Goal: Communication & Community: Answer question/provide support

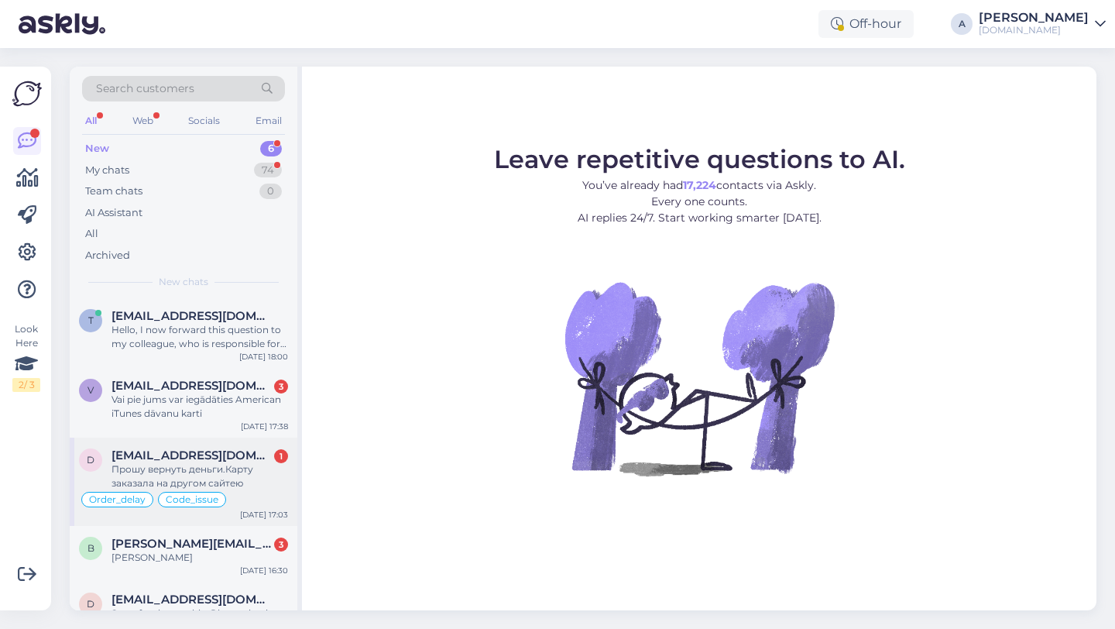
scroll to position [167, 0]
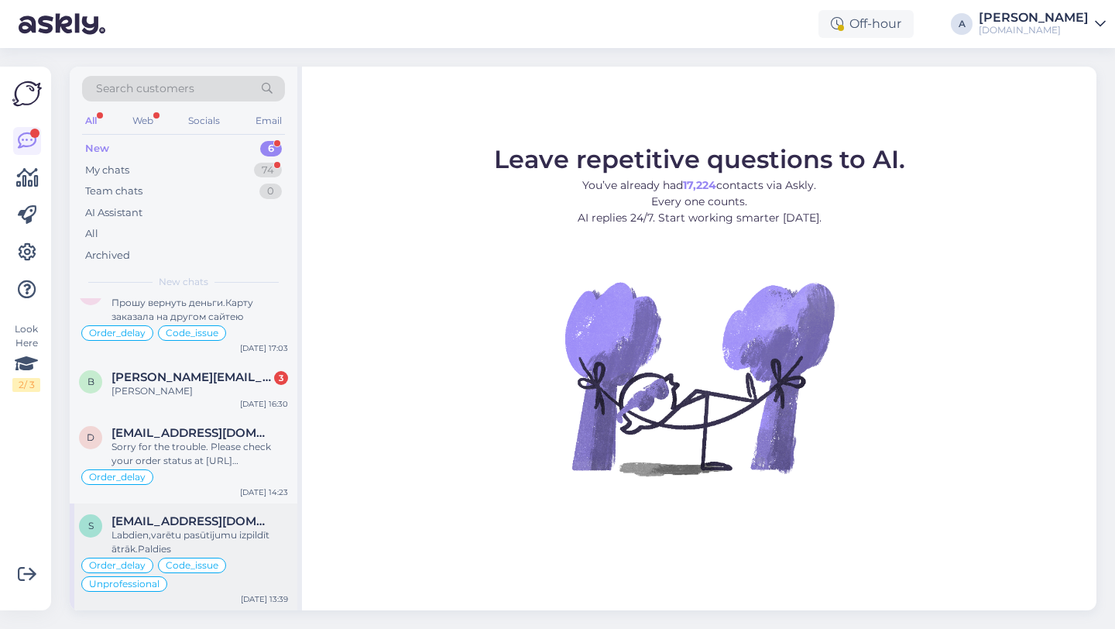
click at [180, 533] on div "Labdien,varētu pasūtījumu izpildīt ātrāk.Paldies" at bounding box center [200, 542] width 177 height 28
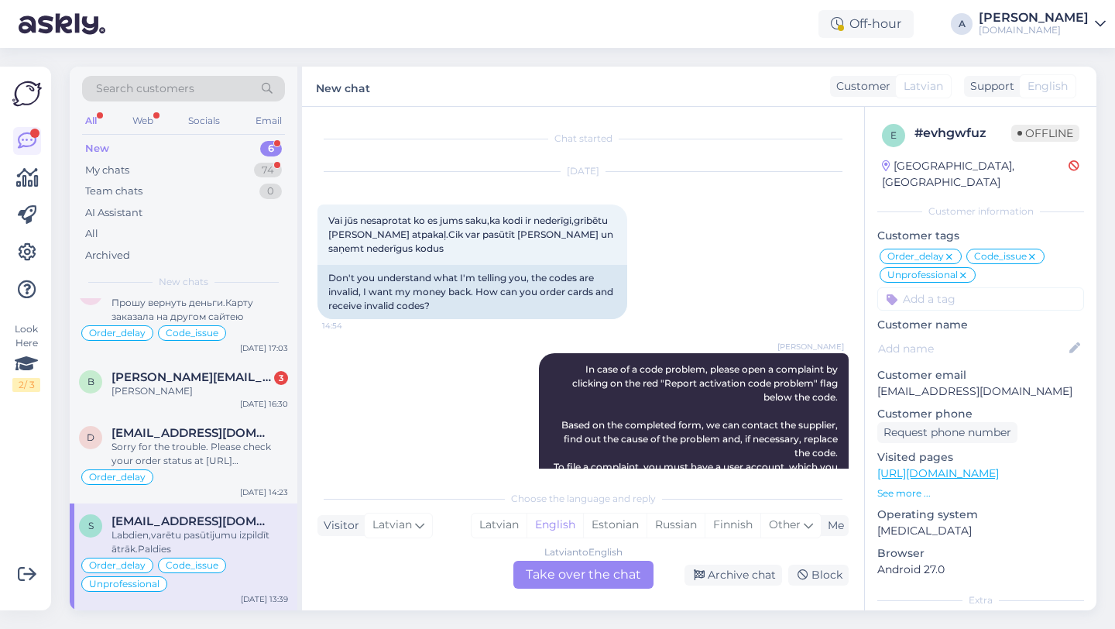
scroll to position [11952, 0]
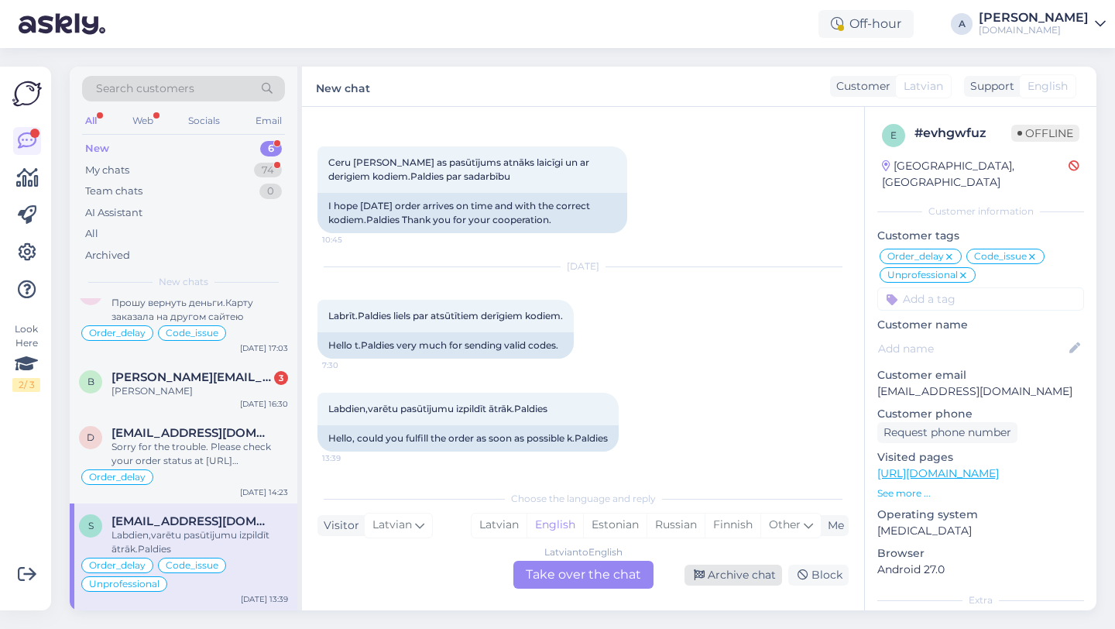
click at [721, 575] on div "Archive chat" at bounding box center [734, 575] width 98 height 21
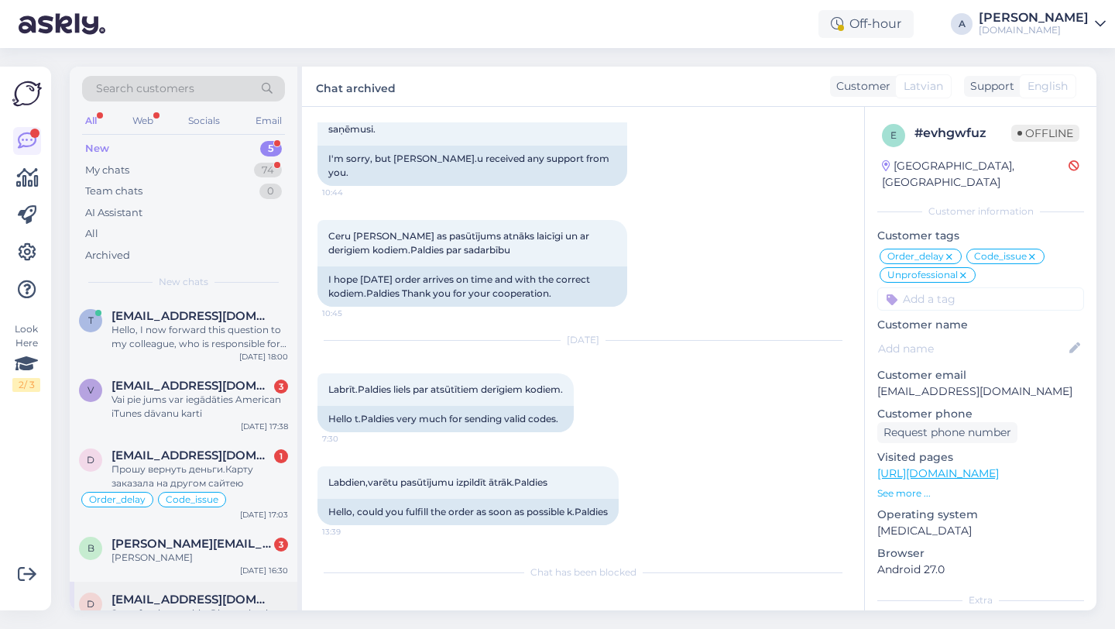
scroll to position [60, 0]
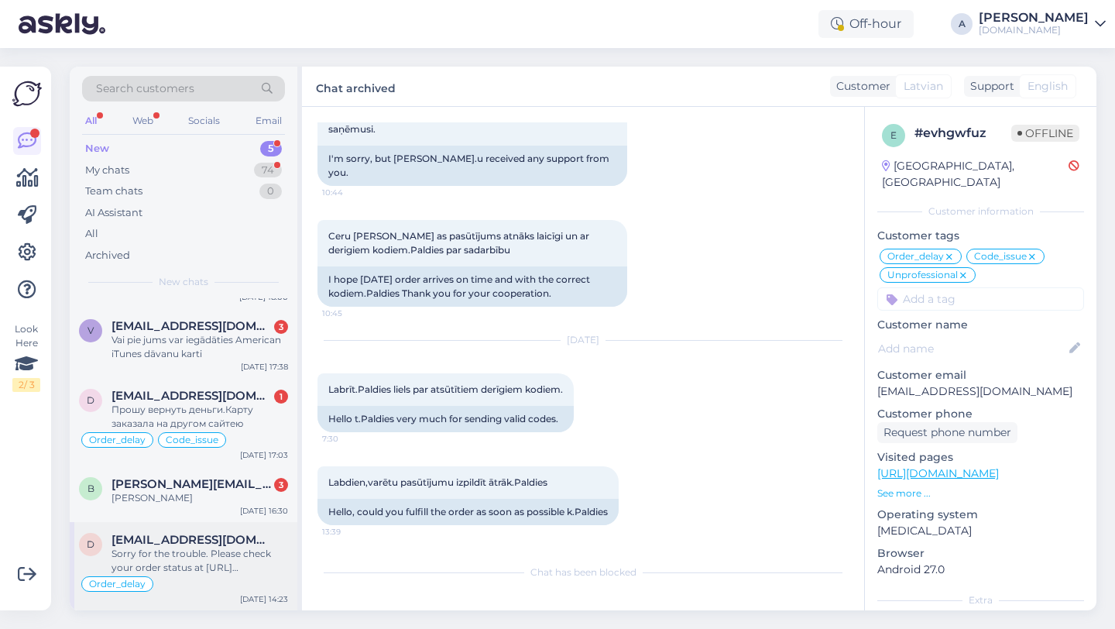
click at [193, 547] on div "Sorry for the trouble. Please check your order status at https://punktid.com/or…" at bounding box center [200, 561] width 177 height 28
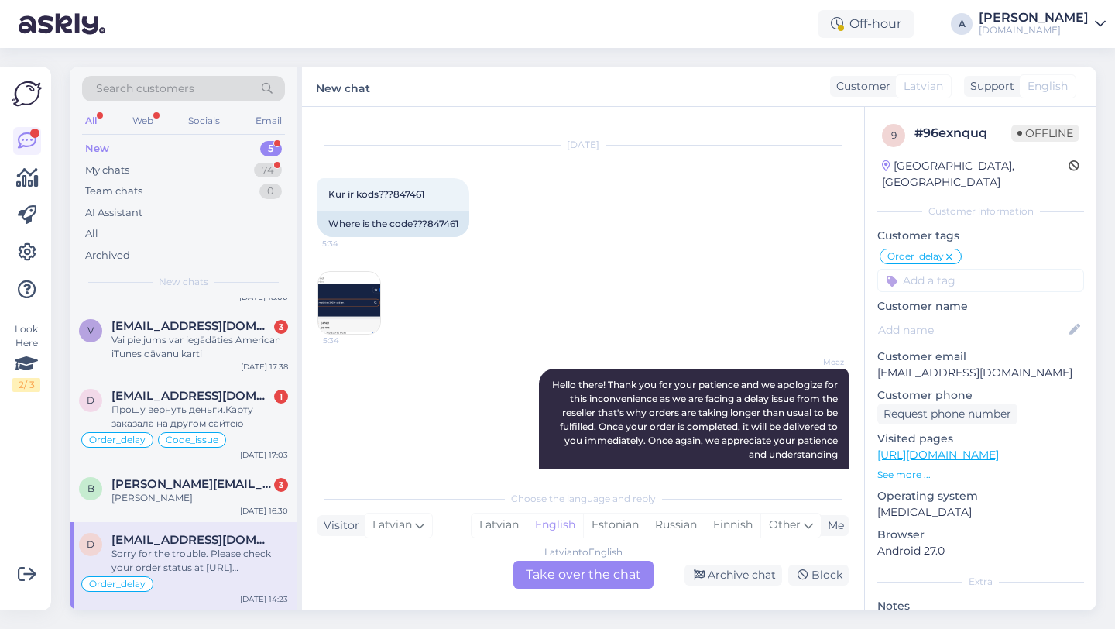
scroll to position [12974, 0]
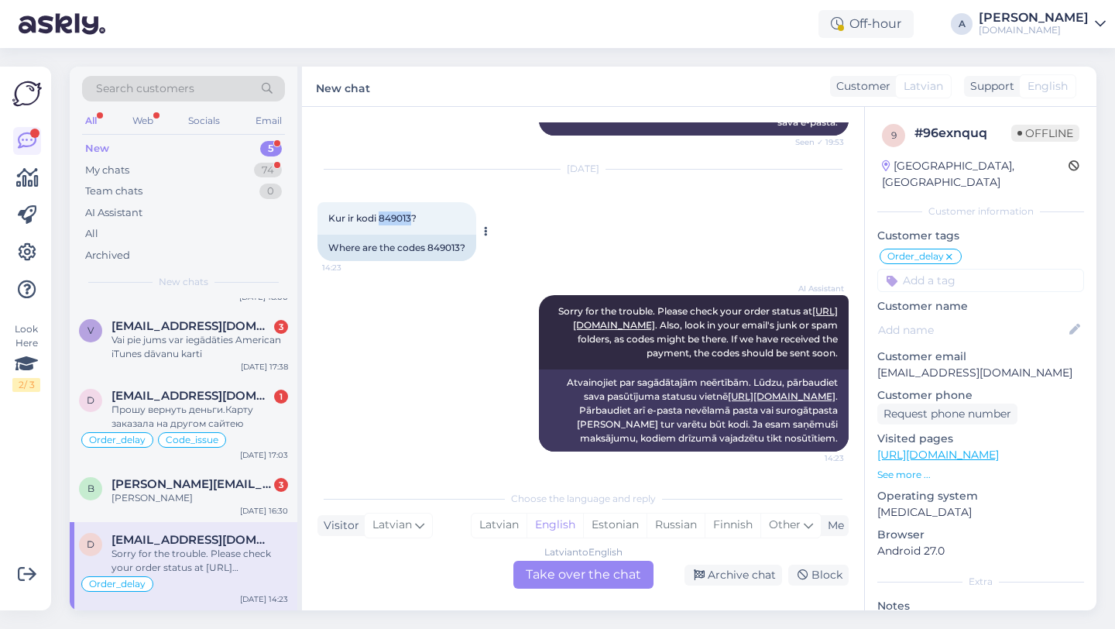
drag, startPoint x: 411, startPoint y: 207, endPoint x: 380, endPoint y: 204, distance: 31.1
click at [380, 212] on span "Kur ir kodi 849013?" at bounding box center [372, 218] width 88 height 12
copy span "849013"
click at [590, 569] on div "Latvian to English Take over the chat" at bounding box center [584, 575] width 140 height 28
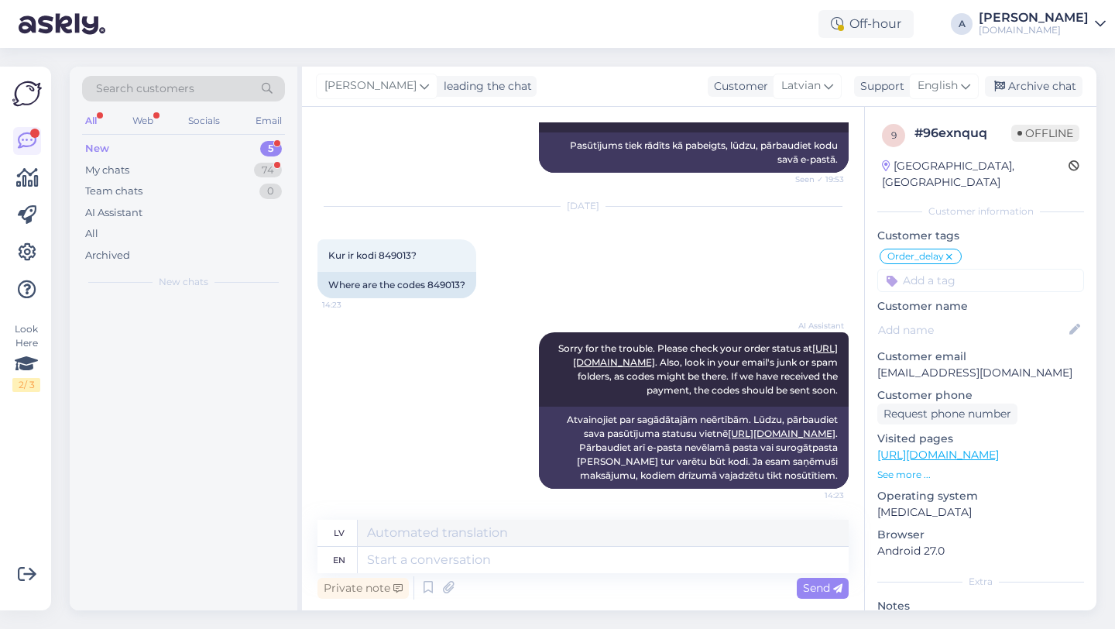
scroll to position [0, 0]
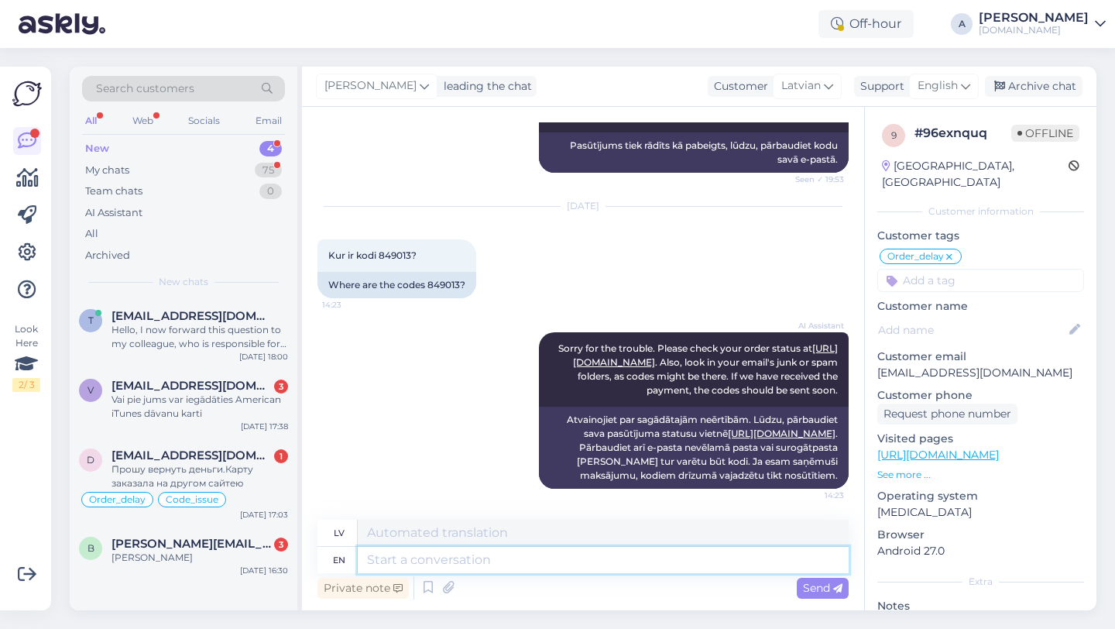
click at [524, 569] on textarea at bounding box center [603, 560] width 491 height 26
type textarea "Hey th"
type textarea "Hei"
type textarea "Hey there!"
type textarea "Sveiki!"
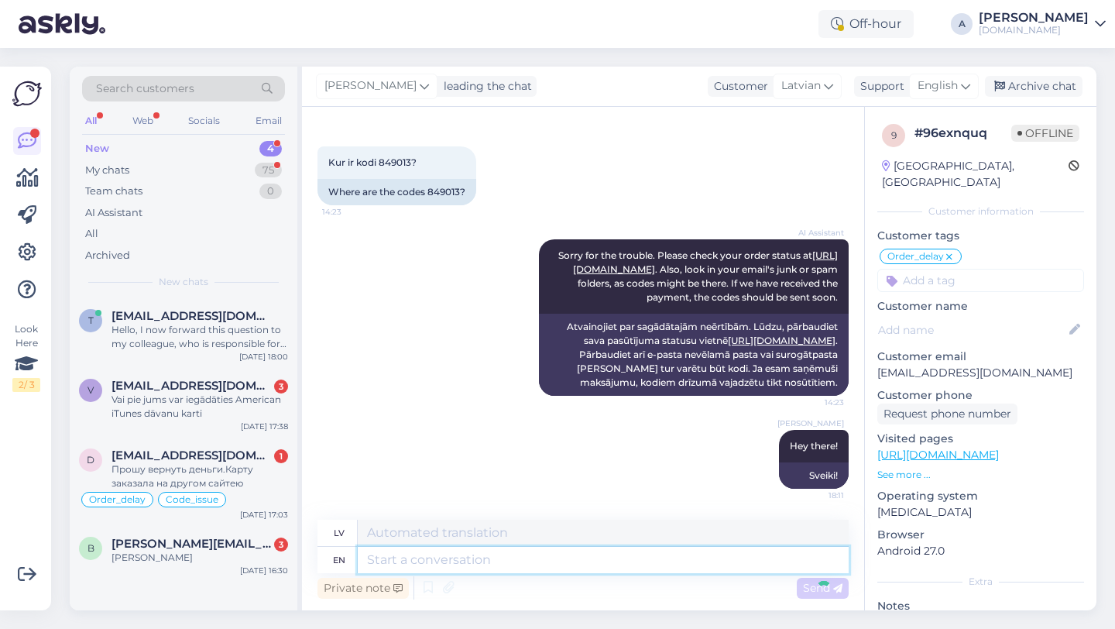
scroll to position [13030, 0]
type textarea "I c"
type textarea "Es"
type textarea "I can s"
type textarea "Es varu"
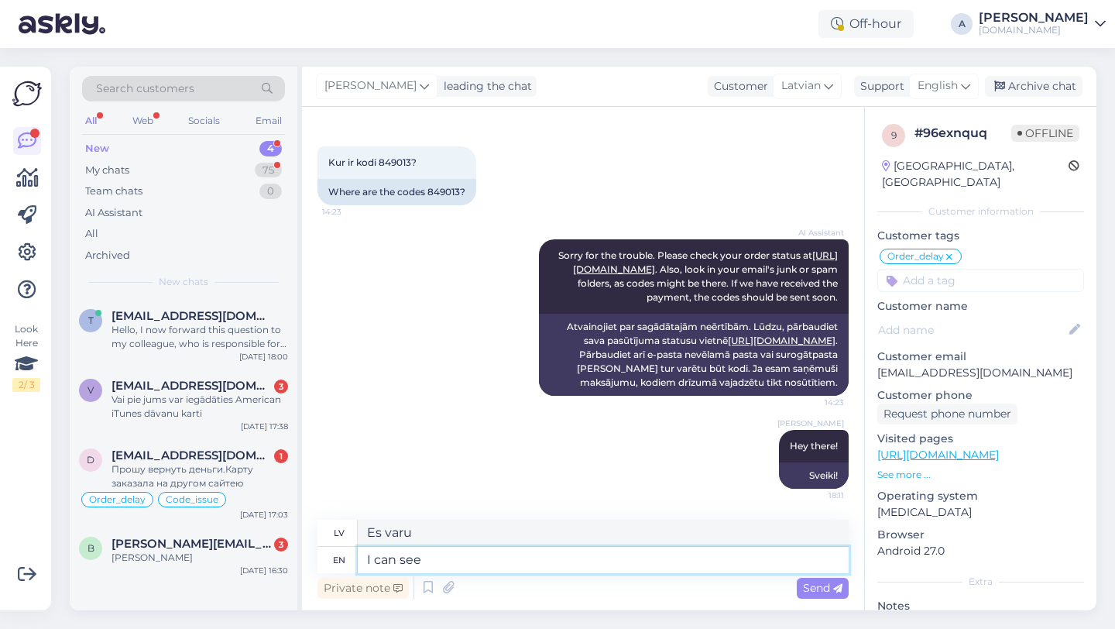
type textarea "I can see"
type textarea "Es redzu"
type textarea "I can see that"
type textarea "Es to redzu"
type textarea "I can see that your o"
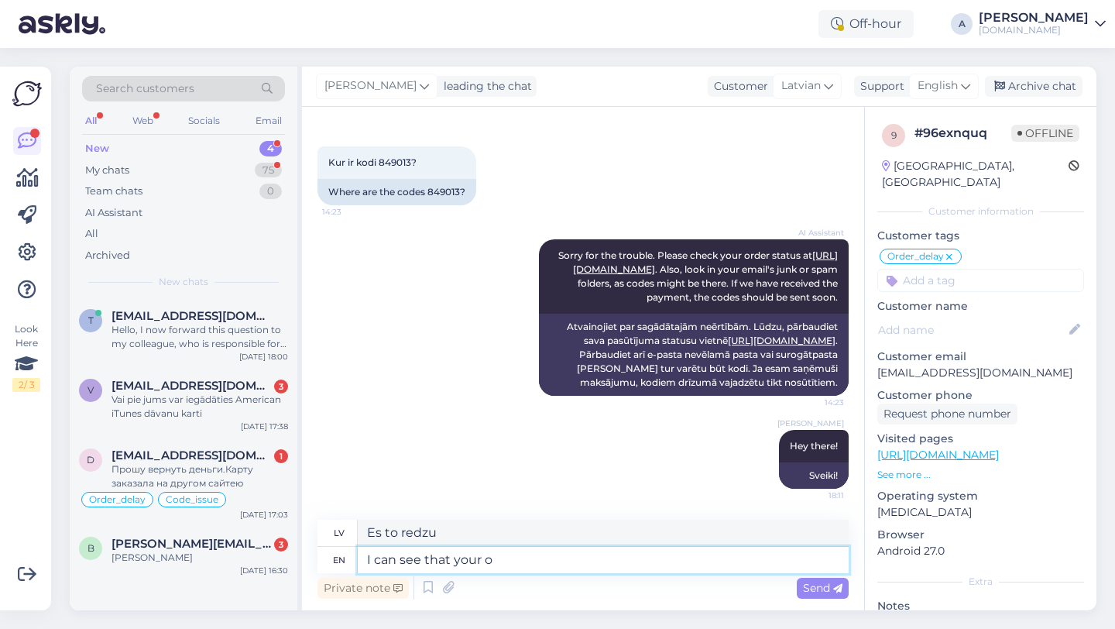
type textarea "Es redzu, ka tavs"
type textarea "I can see that your order w"
type textarea "Es redzu, ka jūsu pasūtījums"
type textarea "I can see that your order was"
type textarea "Es redzu, ka jūsu pasūtījums bija"
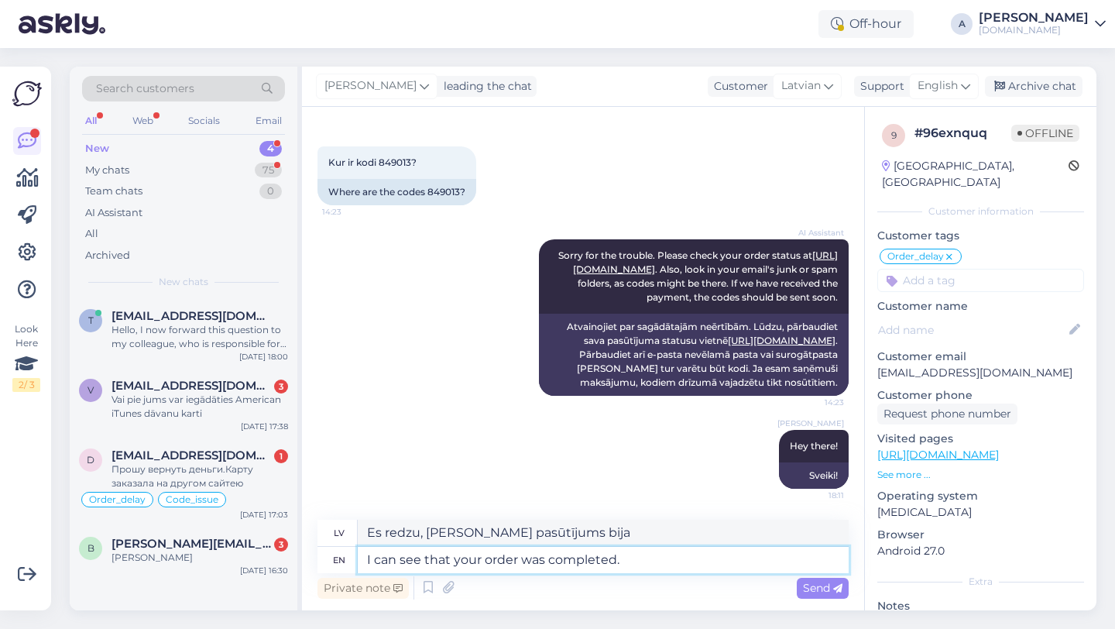
type textarea "I can see that your order was completed."
type textarea "Es redzu, ka jūsu pasūtījums ir izpildīts."
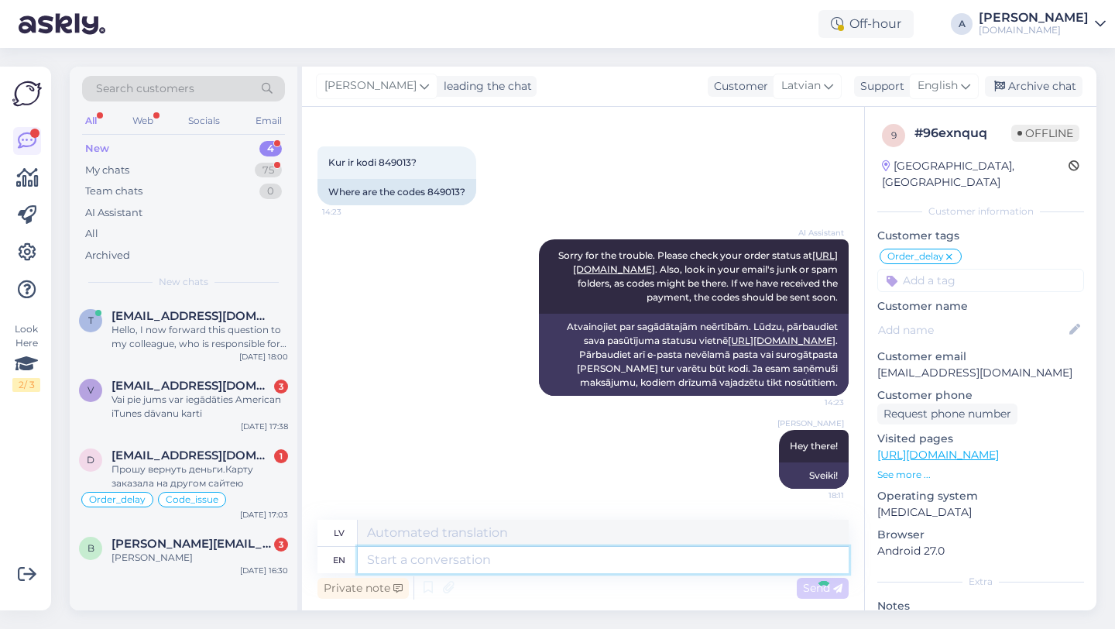
scroll to position [13123, 0]
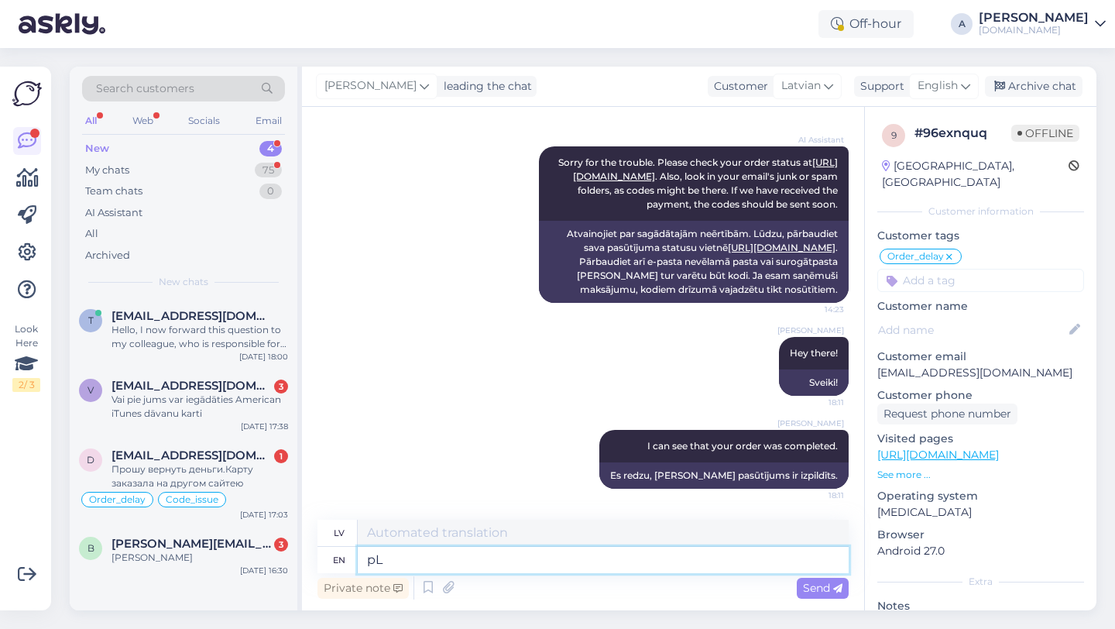
type textarea "p"
type textarea "Please c"
type textarea "Lūdzu"
type textarea "Please check"
type textarea "Lūdzu, pārbaudiet"
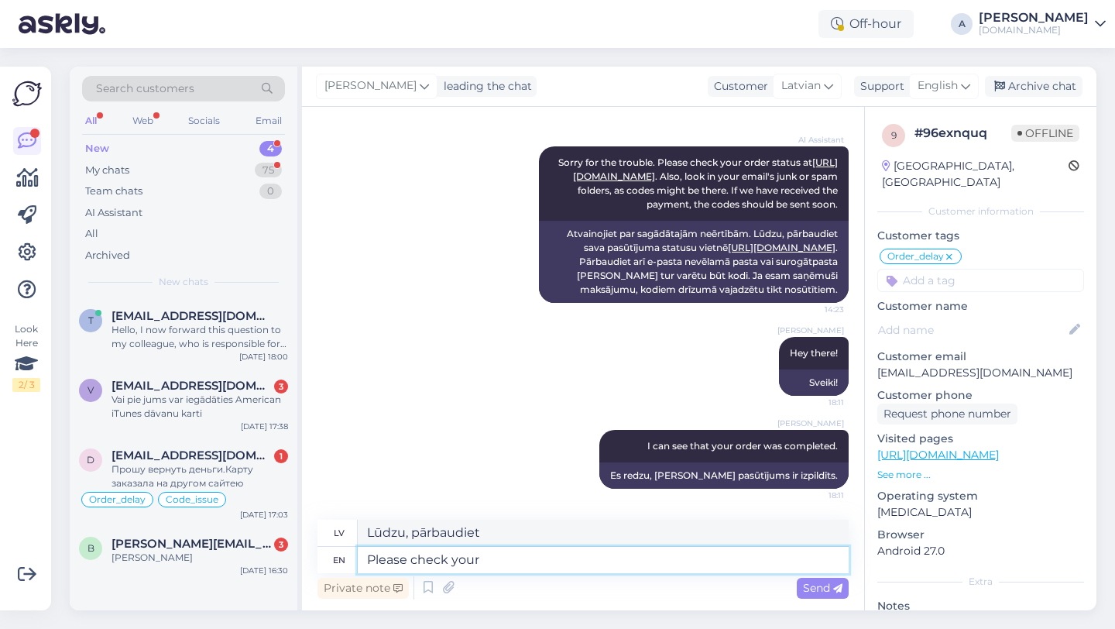
type textarea "Please check your e"
type textarea "Lūdzu, pārbaudiet savu"
type textarea "Please check your emai l"
type textarea "Lūdzu, pārbaudiet savu e-pastu"
type textarea "Please check your email and spa"
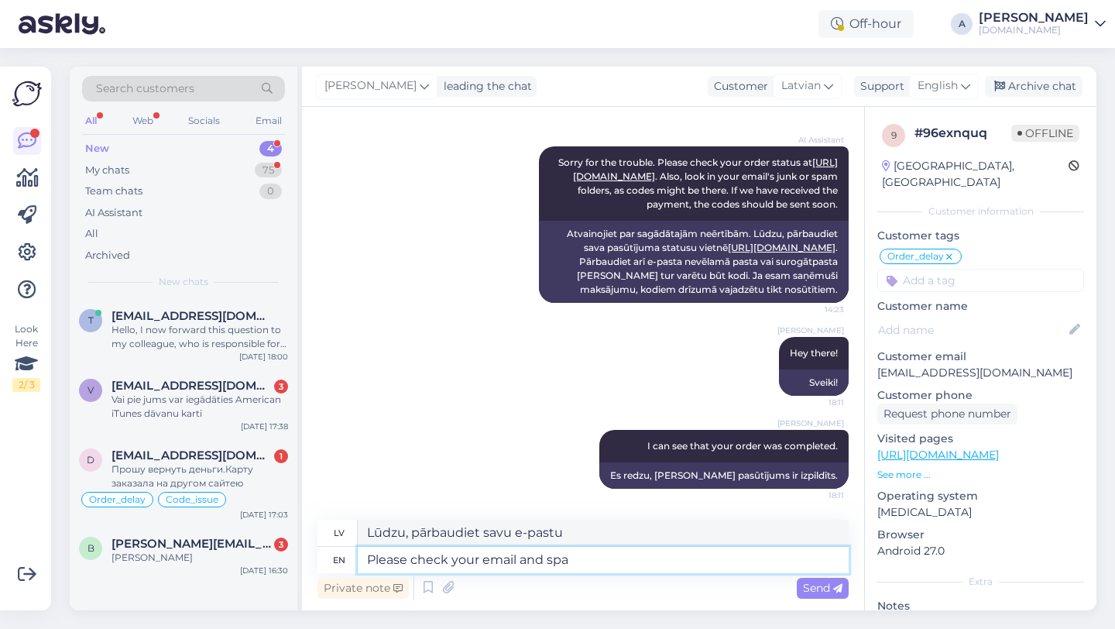
type textarea "Lūdzu, pārbaudiet savu e-pastu un"
type textarea "Please check your email and spam"
type textarea "Lūdzu, pārbaudiet savu e-pastu un surogātpastu"
type textarea "Please check your email and spam folder."
type textarea "Lūdzu, pārbaudiet savu e-pastu un surogātpasta mapi."
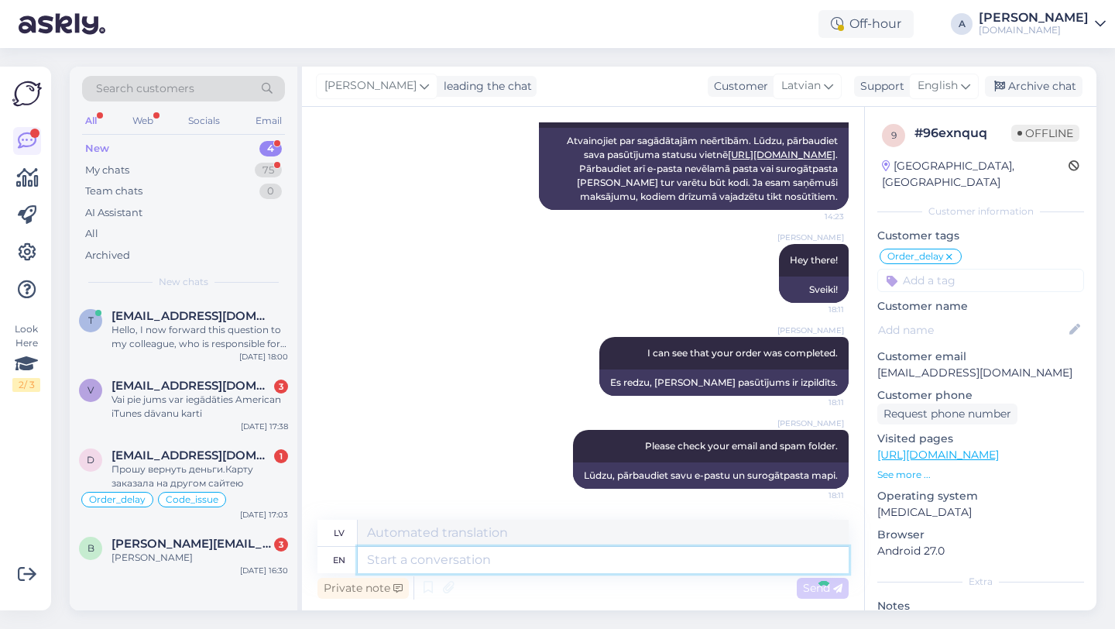
scroll to position [13216, 0]
click at [197, 522] on div "d daliacezaris@gmail.com 1 Прошу вернуть деньги.Карту заказала на другом сайтею…" at bounding box center [184, 482] width 228 height 88
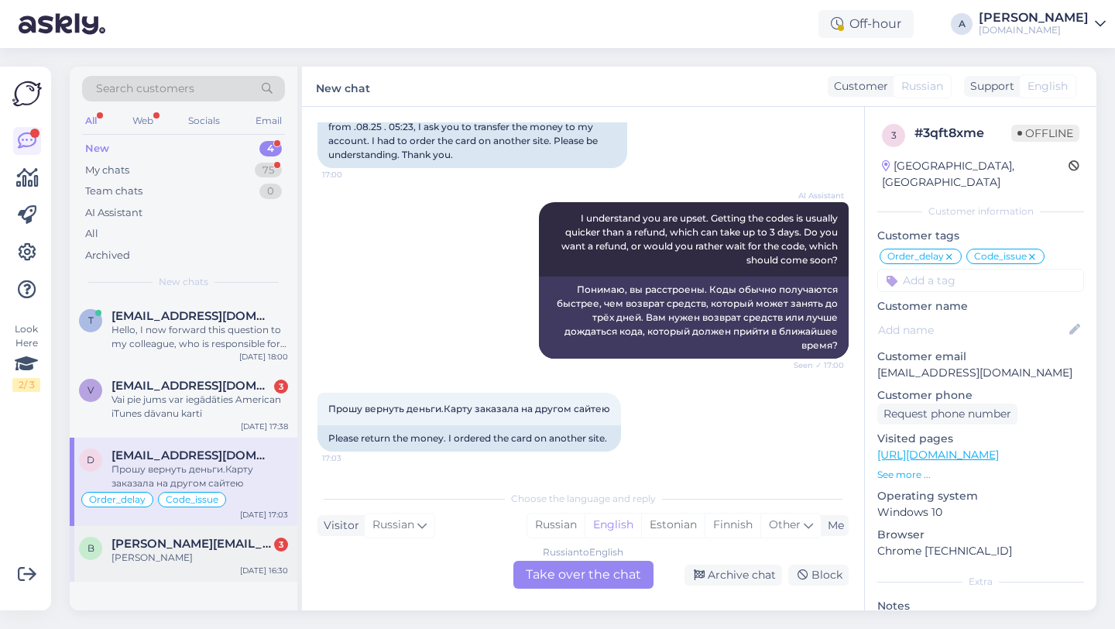
click at [197, 535] on div "b beatriz.bgfe@gmail.com 3 Beatriz Ferreira Aug 16 16:30" at bounding box center [184, 554] width 228 height 56
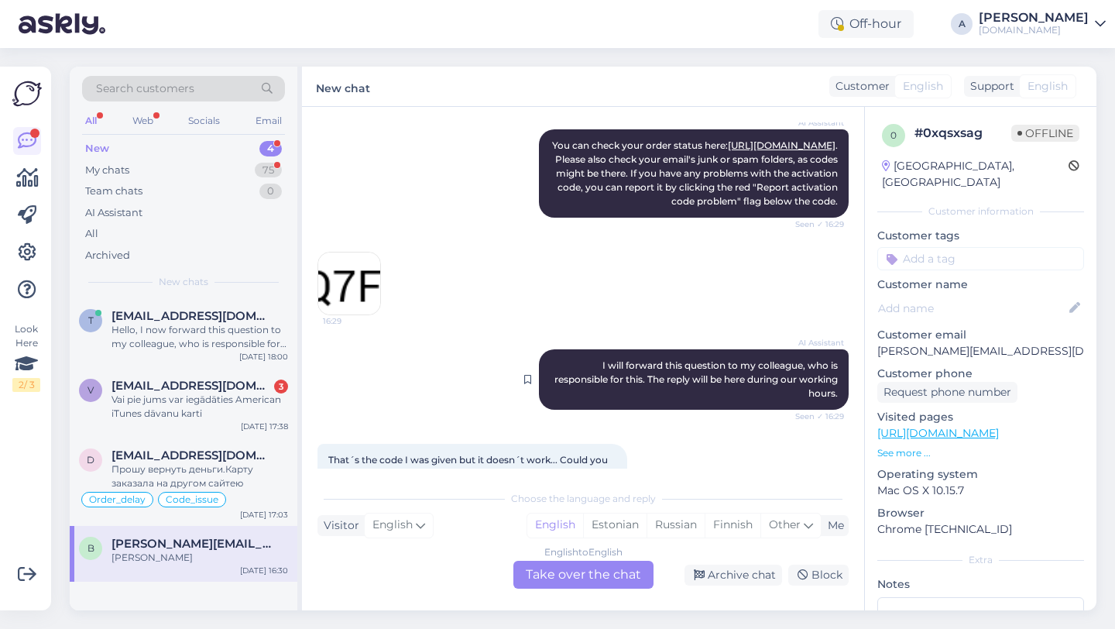
scroll to position [356, 0]
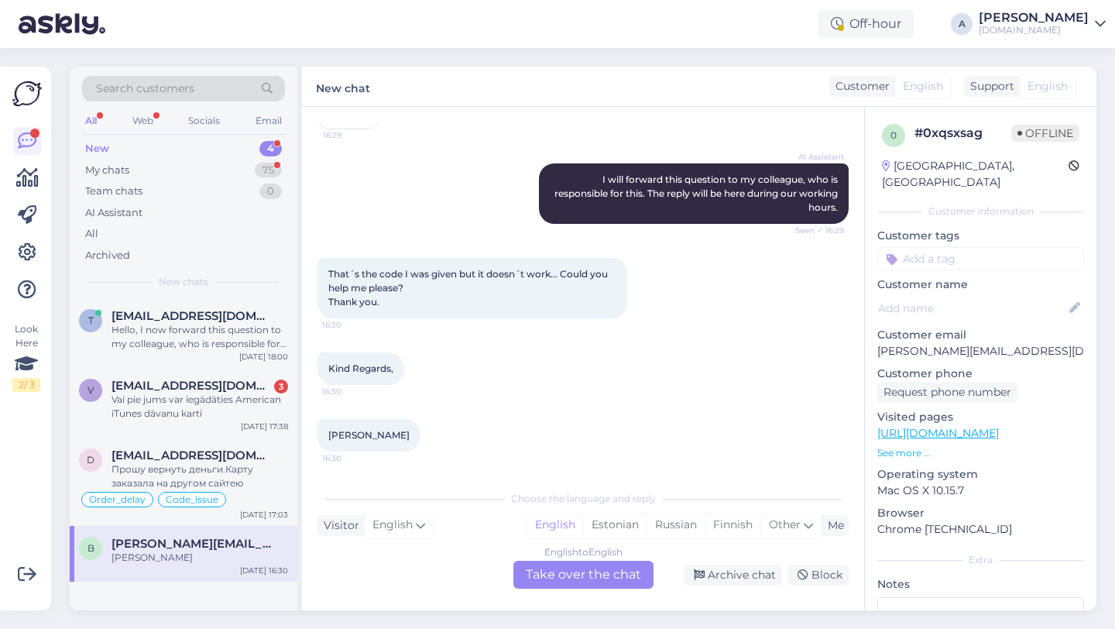
click at [539, 572] on div "English to English Take over the chat" at bounding box center [584, 575] width 140 height 28
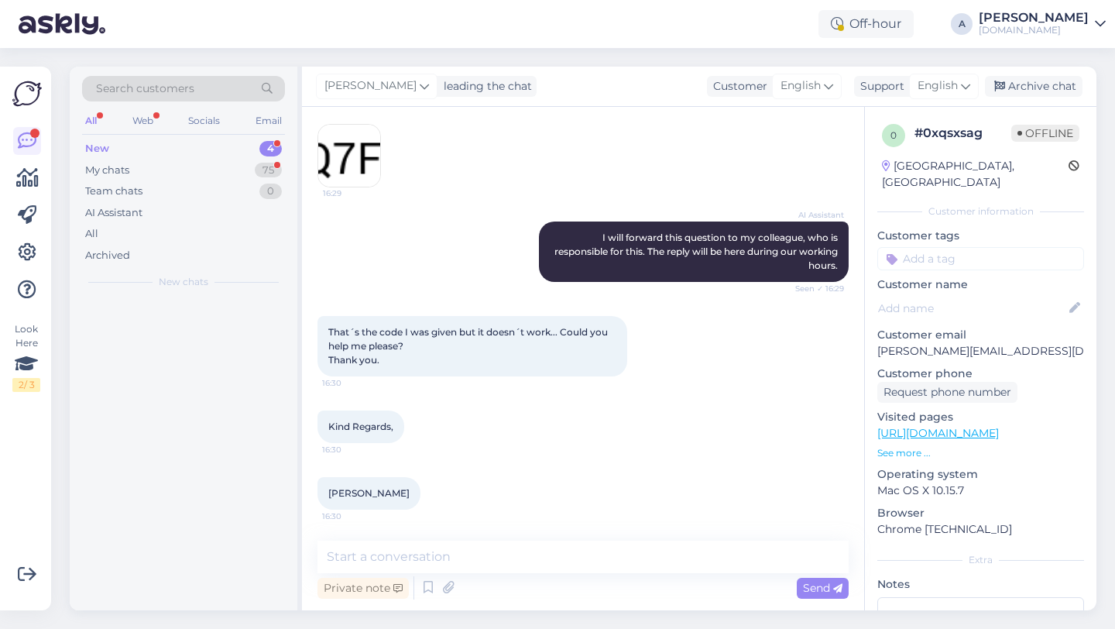
scroll to position [297, 0]
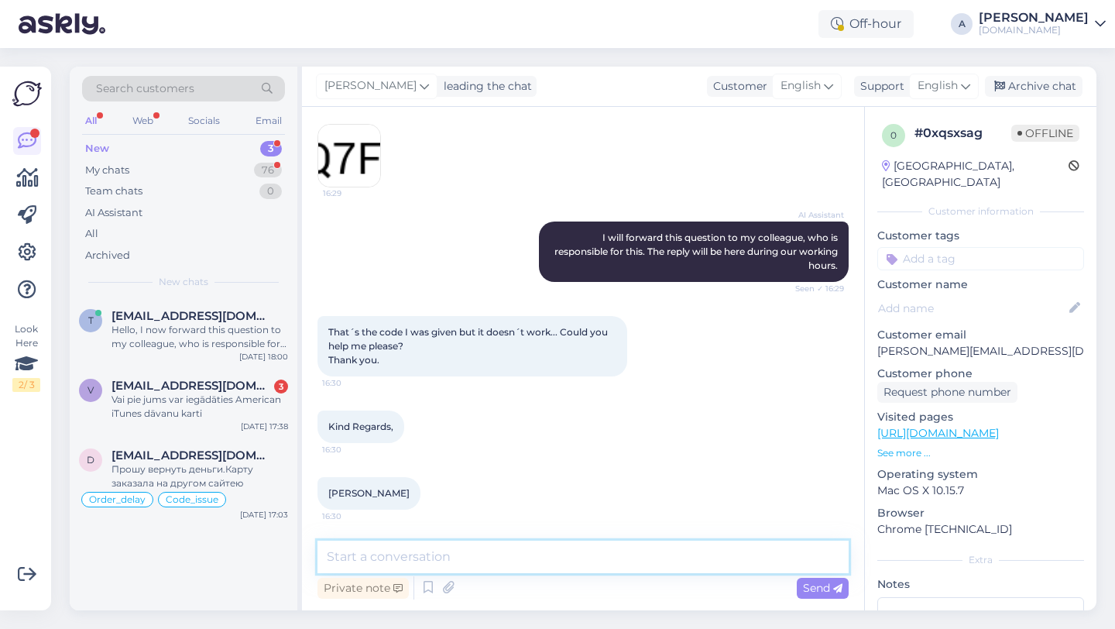
click at [468, 559] on textarea at bounding box center [583, 557] width 531 height 33
type textarea "Hey there!"
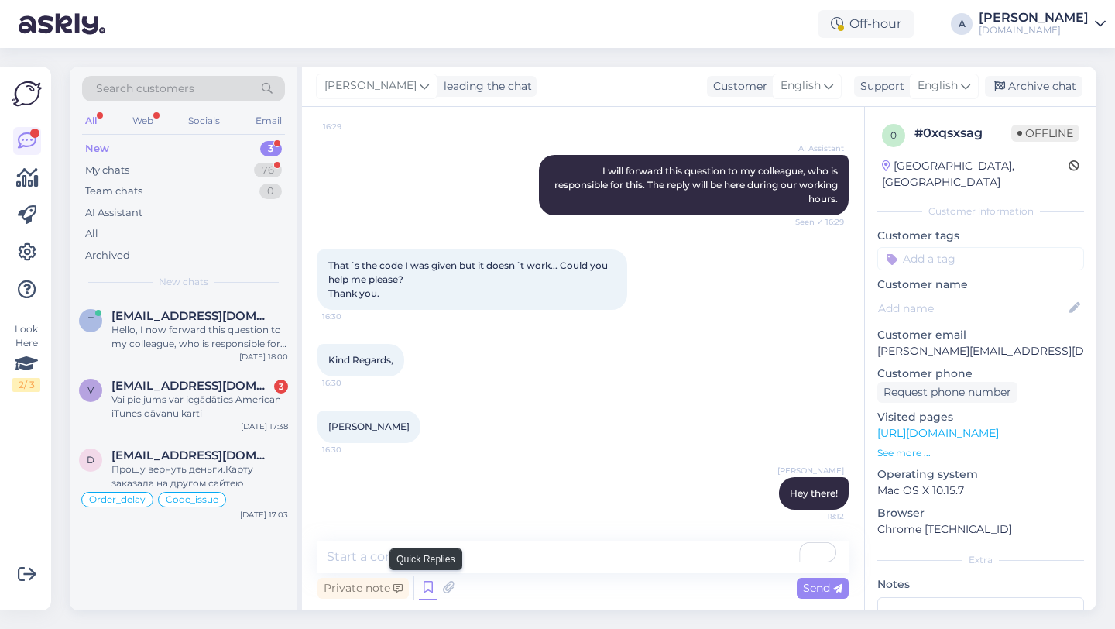
click at [426, 589] on icon at bounding box center [428, 587] width 19 height 23
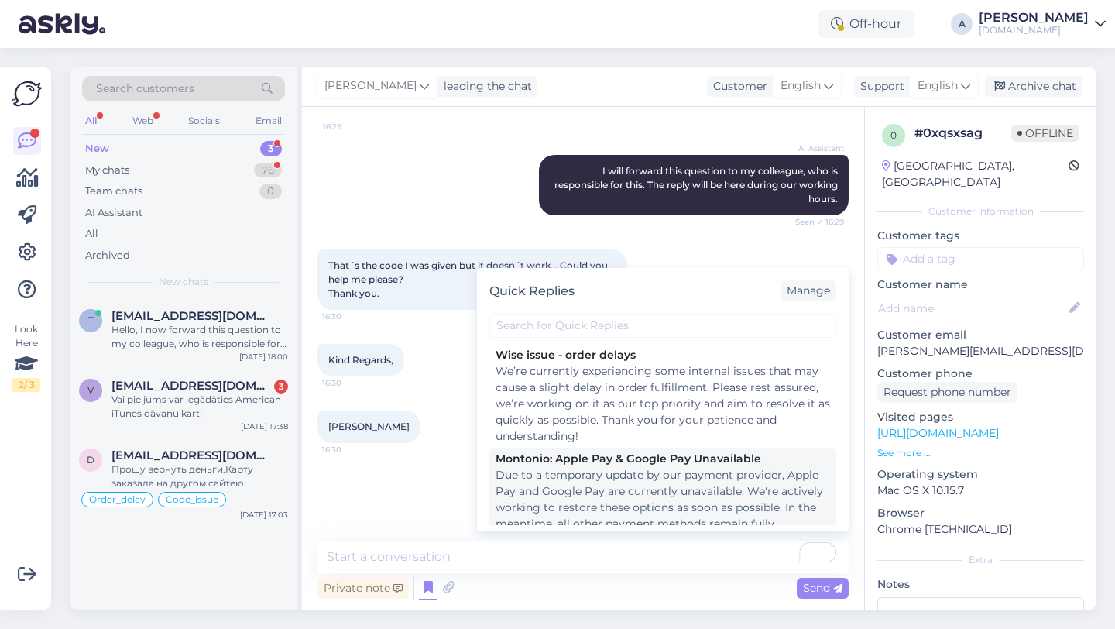
scroll to position [2151, 0]
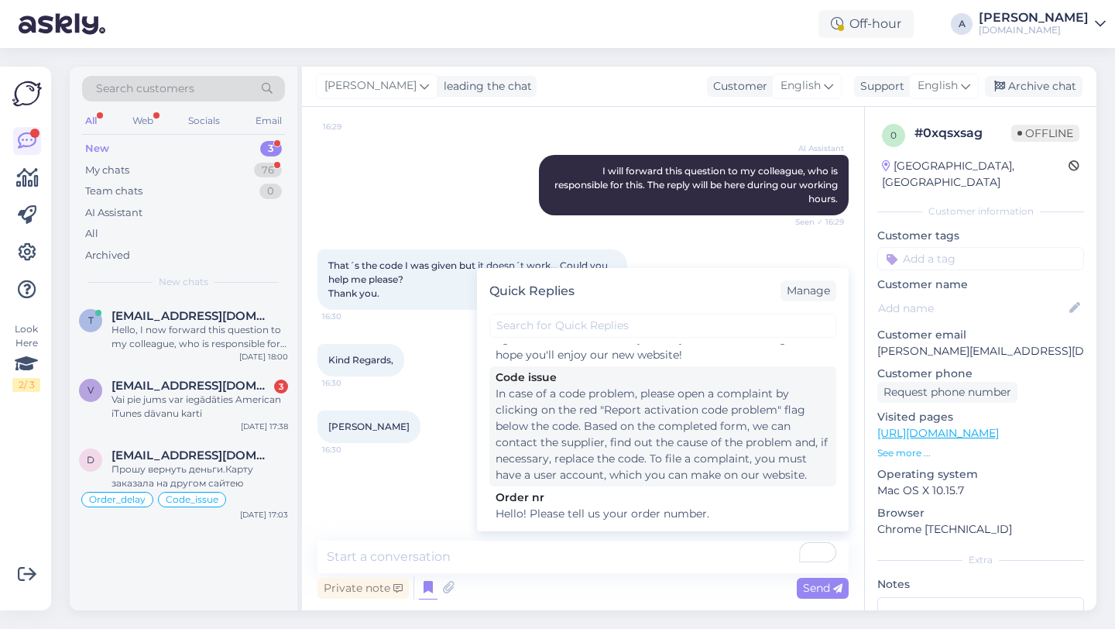
click at [562, 441] on div "In case of a code problem, please open a complaint by clicking on the red "Repo…" at bounding box center [663, 435] width 335 height 98
type textarea "In case of a code problem, please open a complaint by clicking on the red "Repo…"
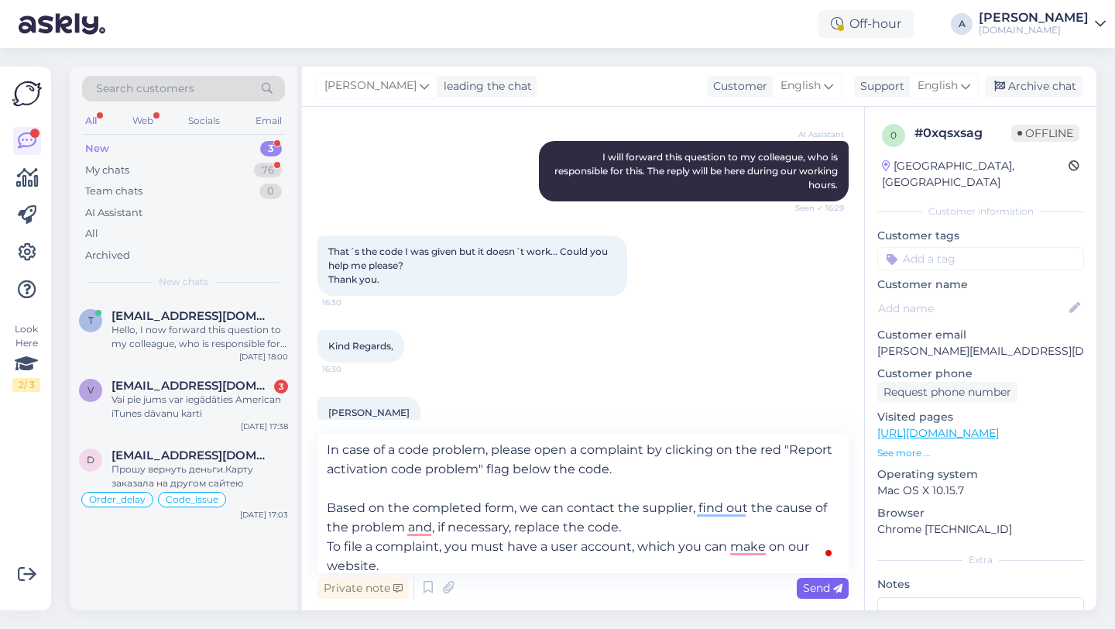
click at [835, 591] on icon at bounding box center [837, 588] width 9 height 9
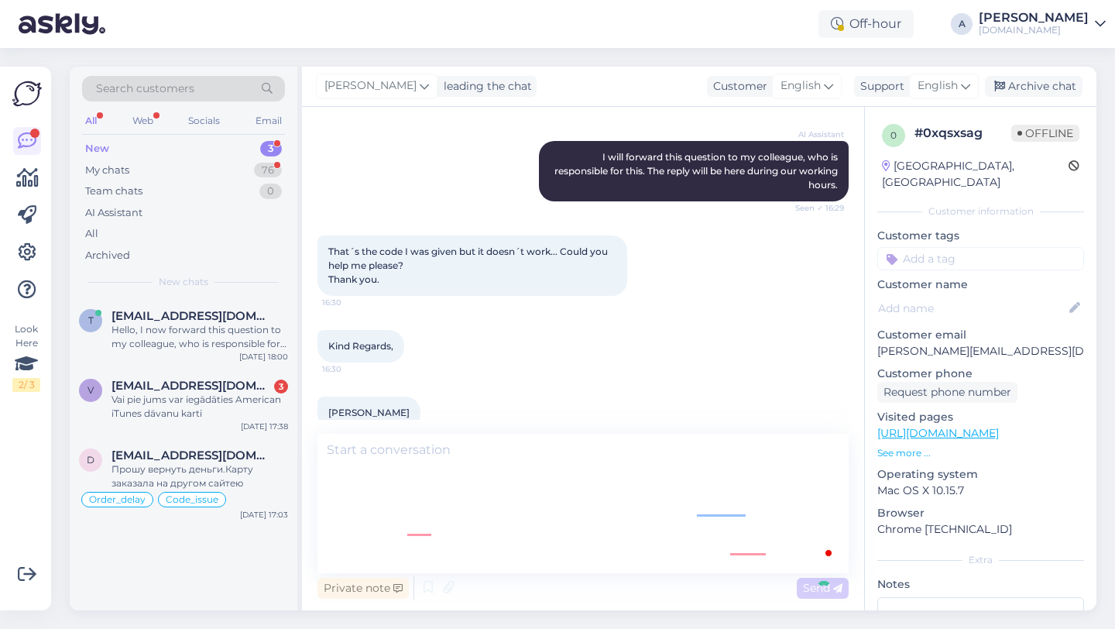
scroll to position [0, 0]
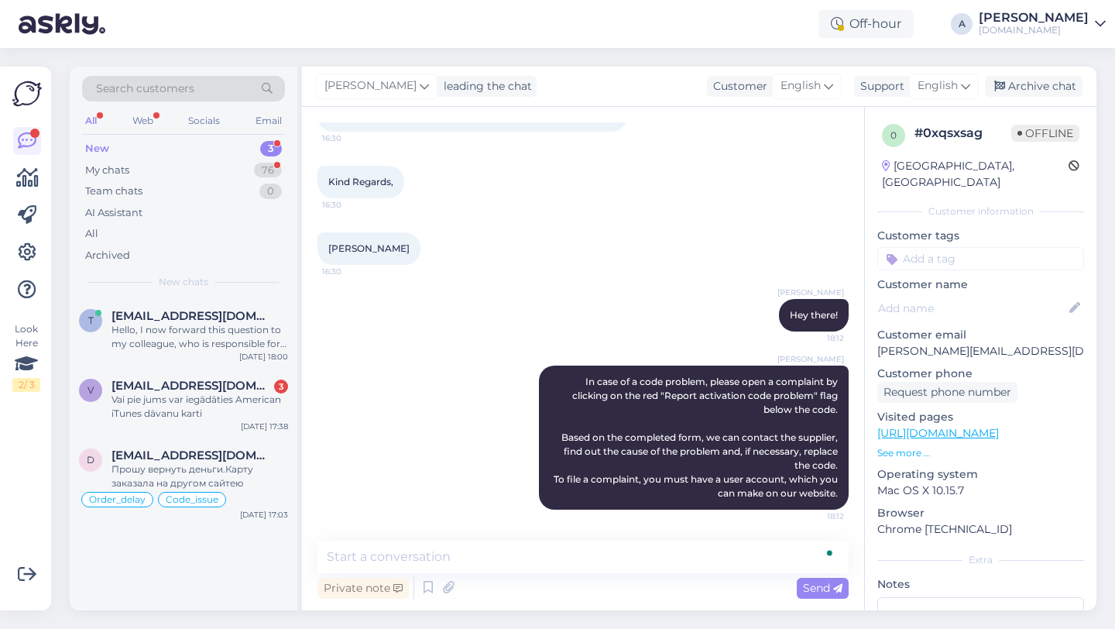
click at [935, 247] on input at bounding box center [981, 258] width 207 height 23
type input "code"
click at [940, 295] on span "Code_issue" at bounding box center [926, 299] width 53 height 9
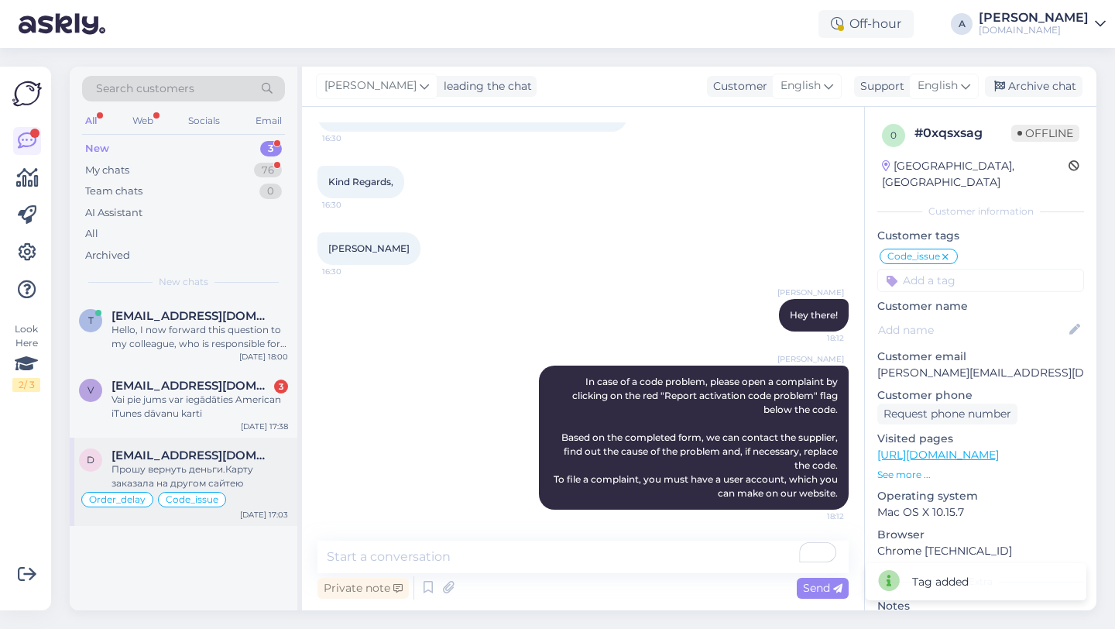
click at [237, 489] on div "Прошу вернуть деньги.Карту заказала на другом сайтею" at bounding box center [200, 476] width 177 height 28
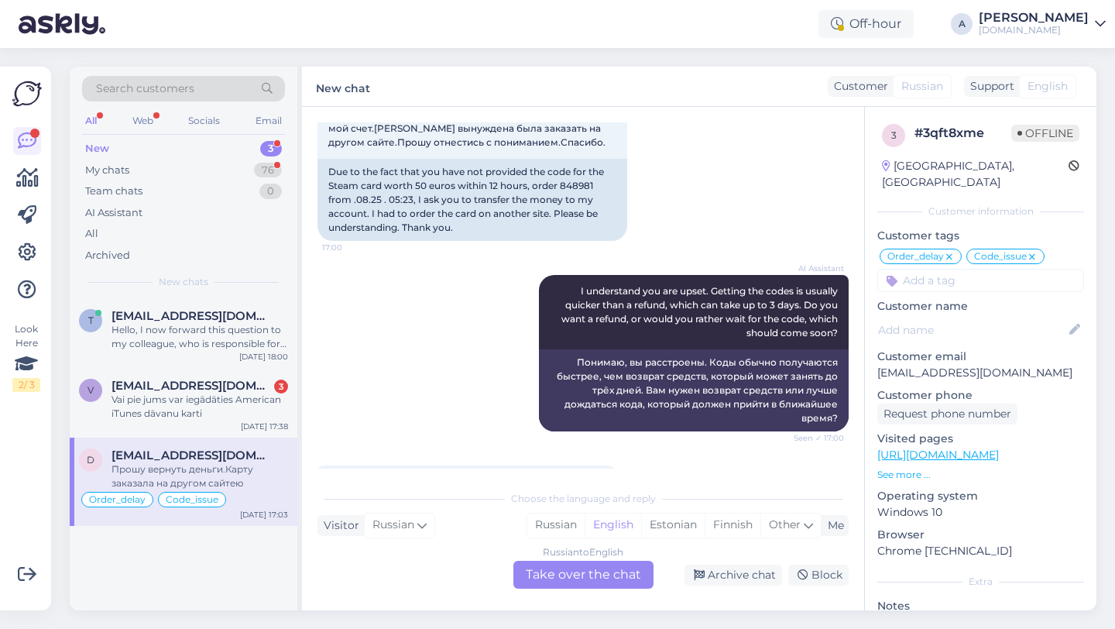
scroll to position [14935, 0]
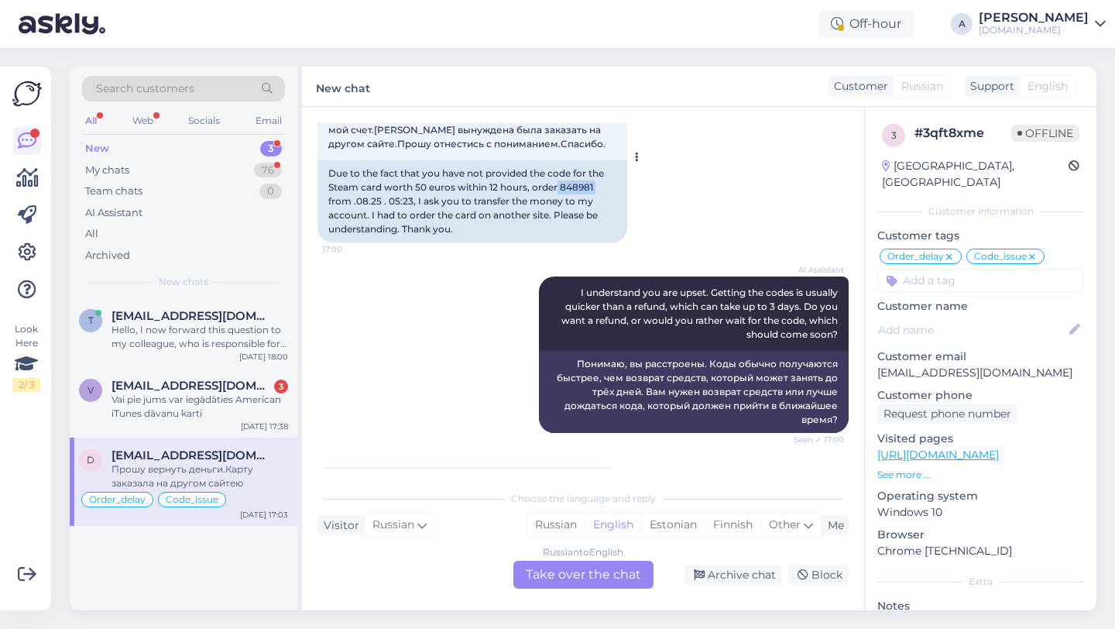
drag, startPoint x: 597, startPoint y: 186, endPoint x: 559, endPoint y: 190, distance: 38.2
click at [559, 190] on div "Due to the fact that you have not provided the code for the Steam card worth 50…" at bounding box center [473, 201] width 310 height 82
copy div "848981"
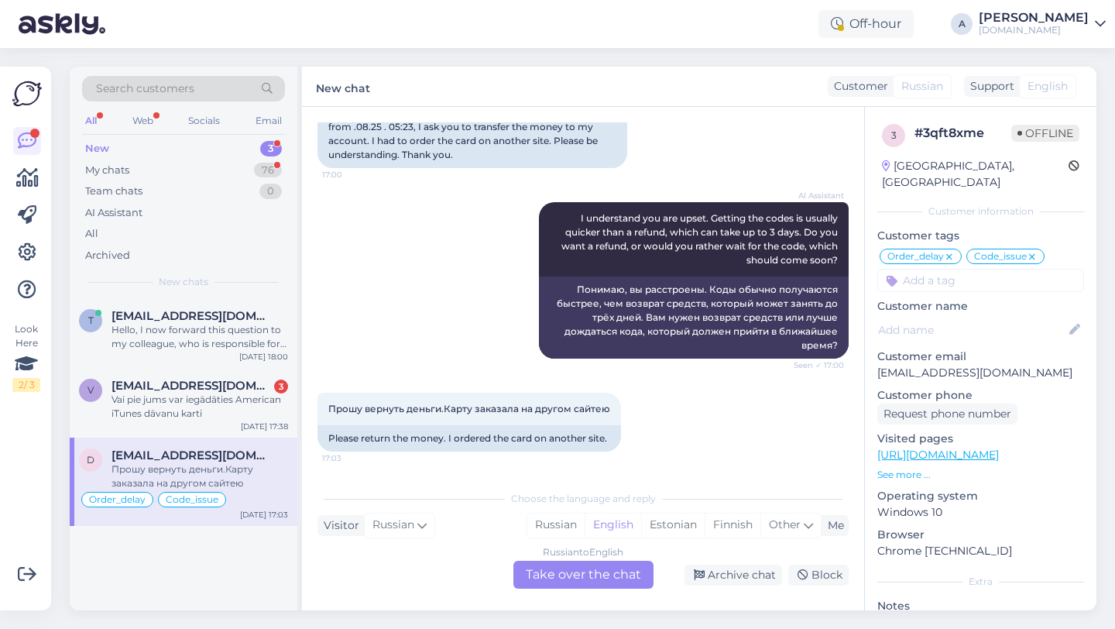
scroll to position [15008, 0]
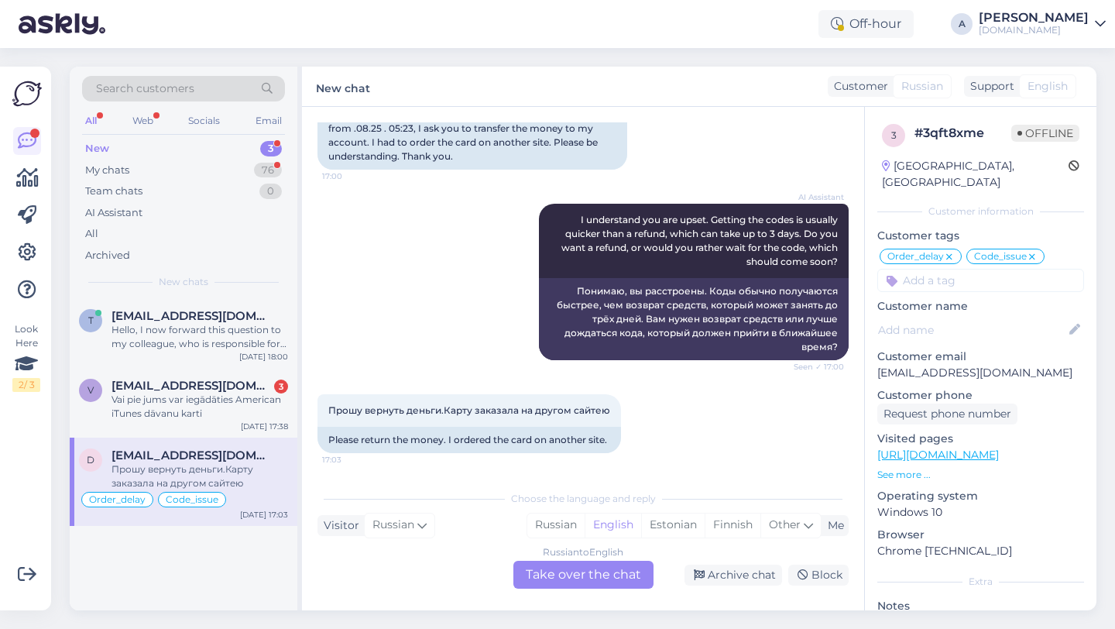
click at [539, 575] on div "Russian to English Take over the chat" at bounding box center [584, 575] width 140 height 28
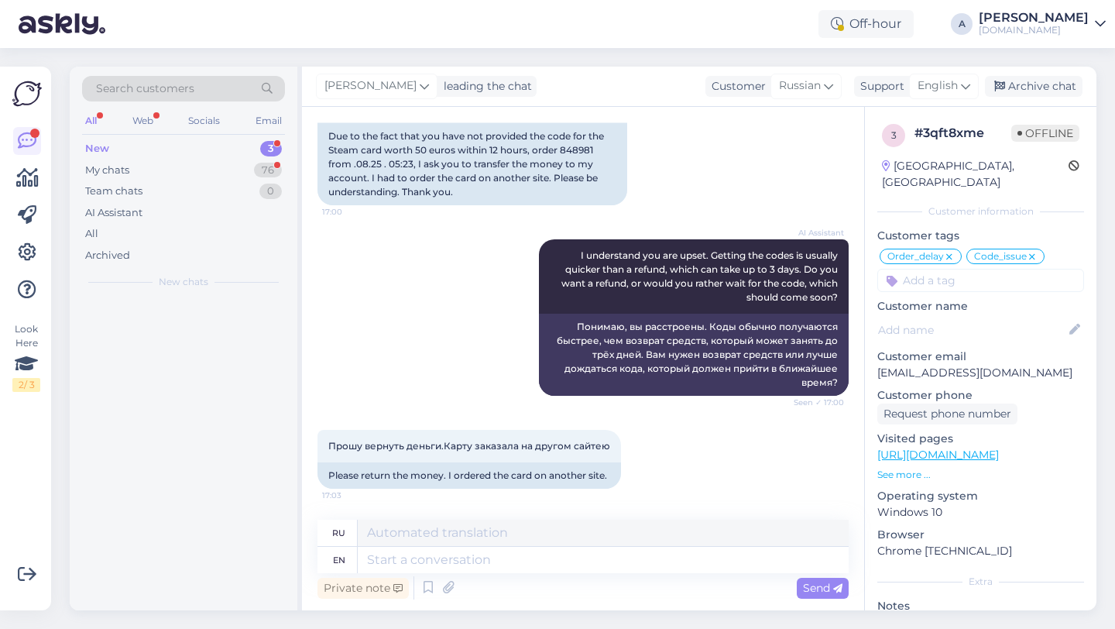
scroll to position [14973, 0]
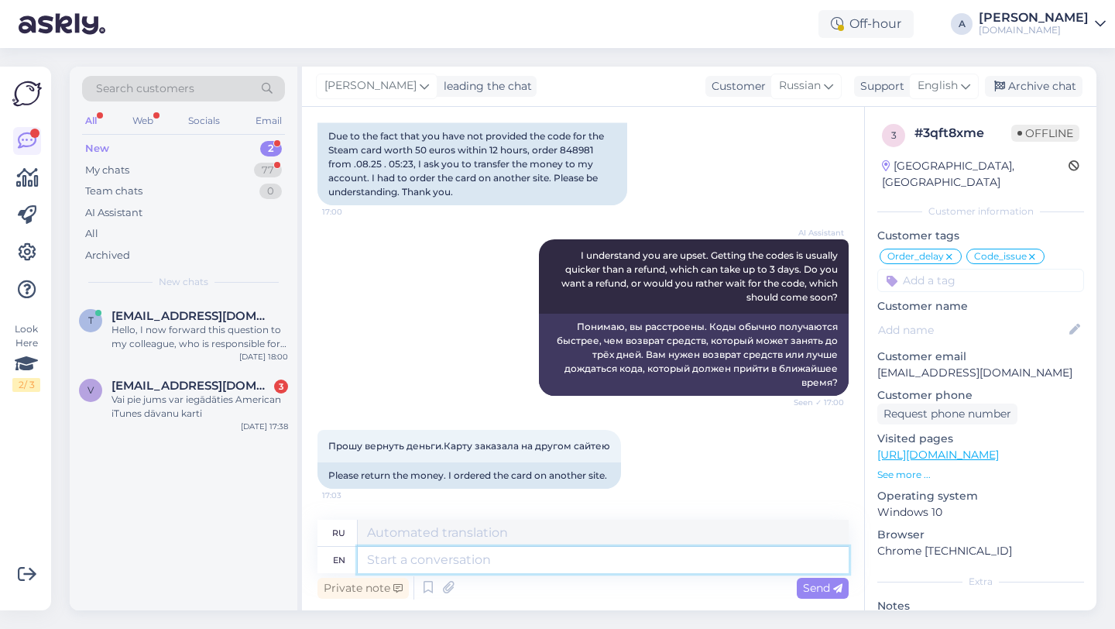
click at [485, 561] on textarea at bounding box center [603, 560] width 491 height 26
type textarea "I w"
type textarea "я"
type textarea "I will b"
type textarea "Я буду"
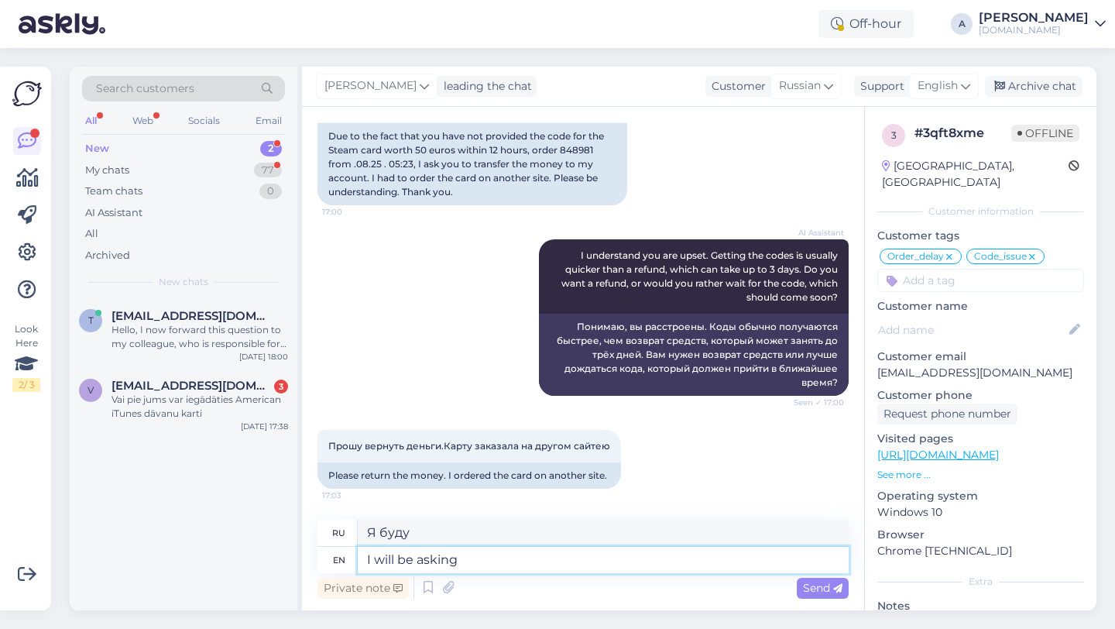
type textarea "I will be asking"
type textarea "Я буду спрашивать"
type textarea "I will be"
type textarea "Я буду"
type textarea "I"
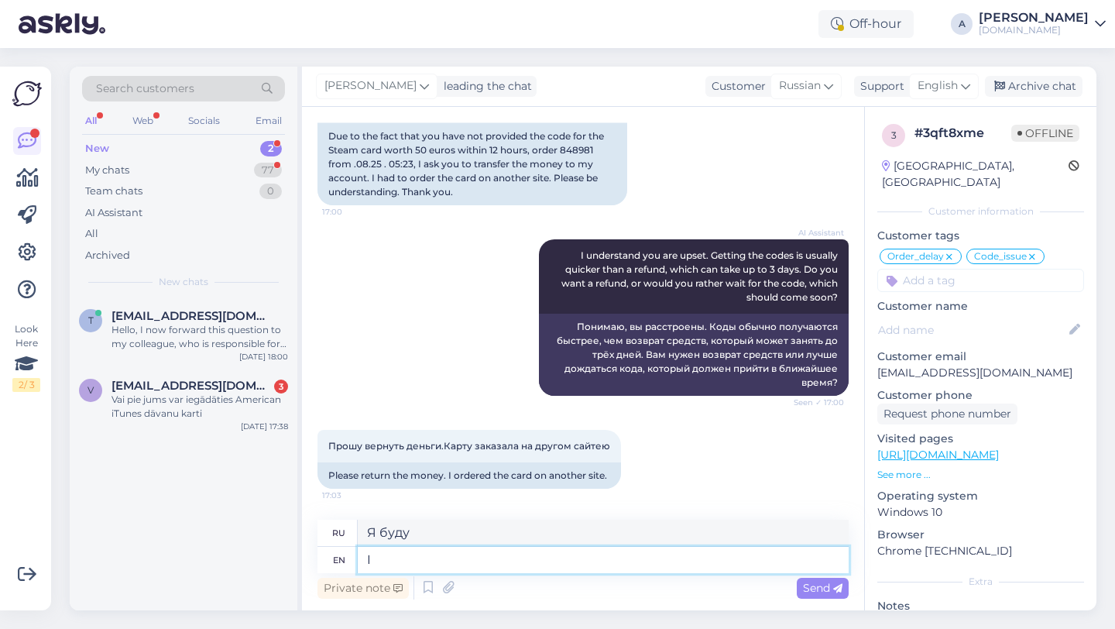
type textarea "я"
type textarea "Hey th"
type textarea "Привет"
type textarea "Hey there!"
type textarea "Привет!"
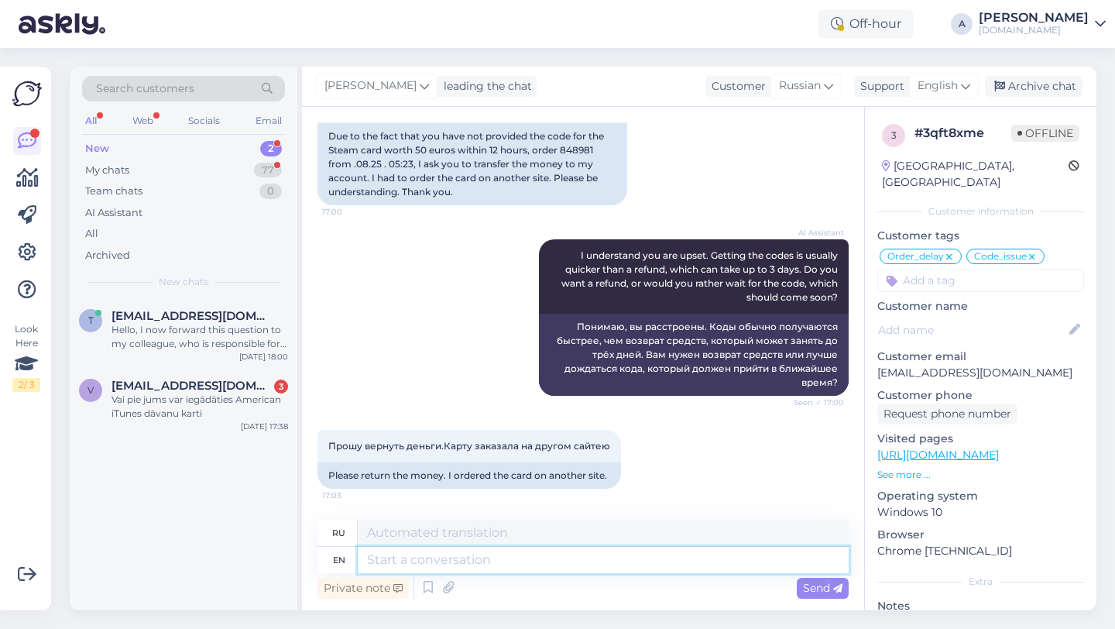
scroll to position [15066, 0]
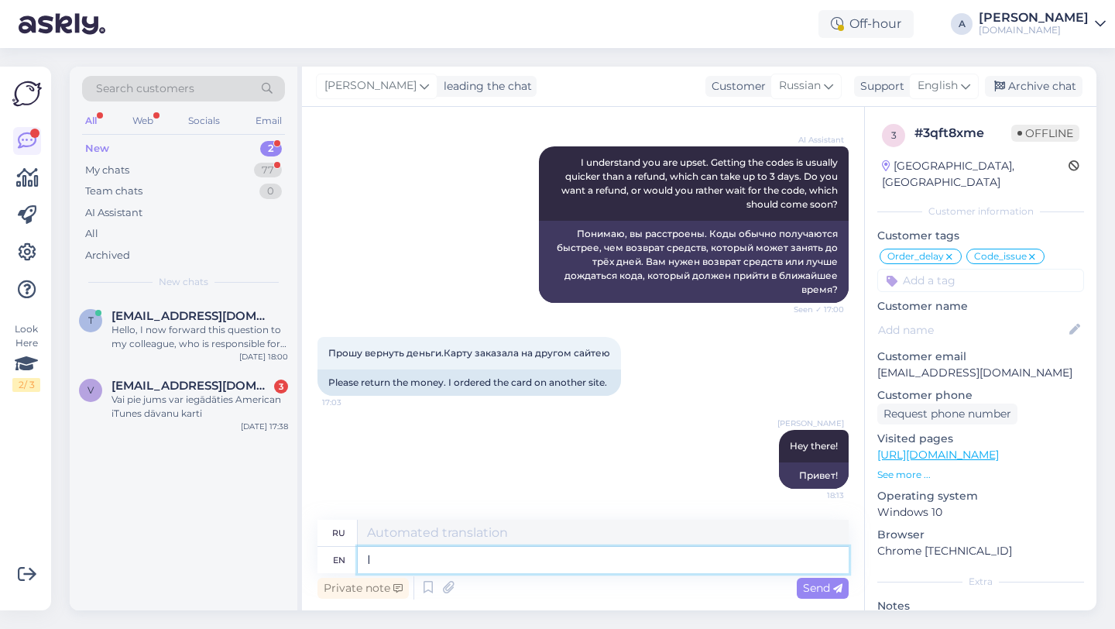
type textarea "I w"
type textarea "я"
type textarea "I will"
type textarea "Я буду"
type textarea "I will be sharing"
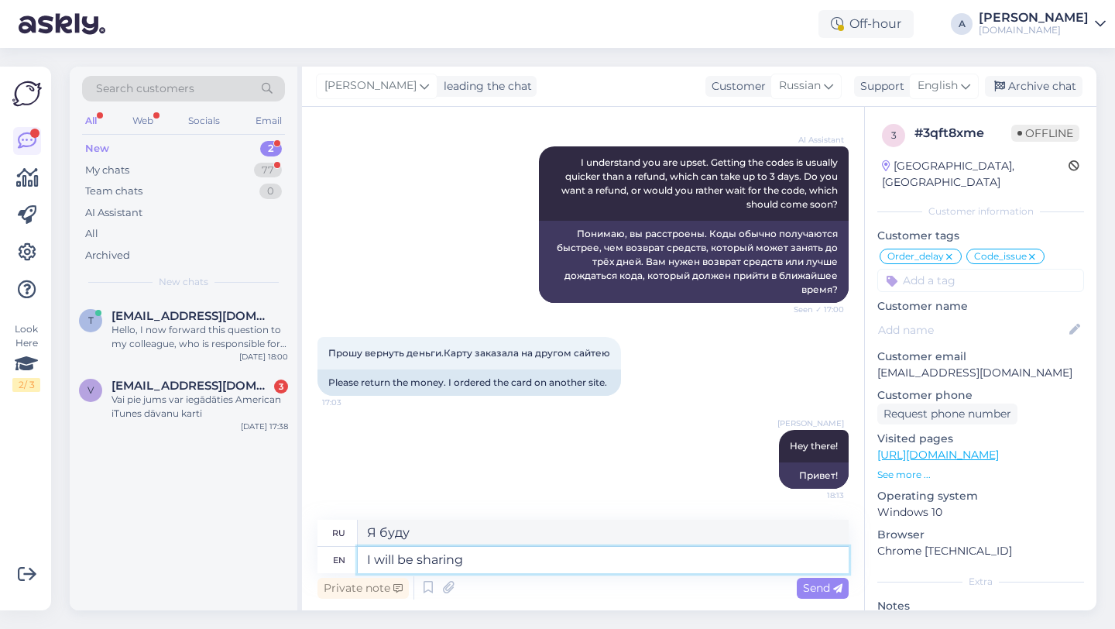
type textarea "Я поделюсь"
type textarea "I will be sharing your"
type textarea "Я поделюсь вашими"
type textarea "I will be sharing your request"
type textarea "Я поделюсь вашим запросом."
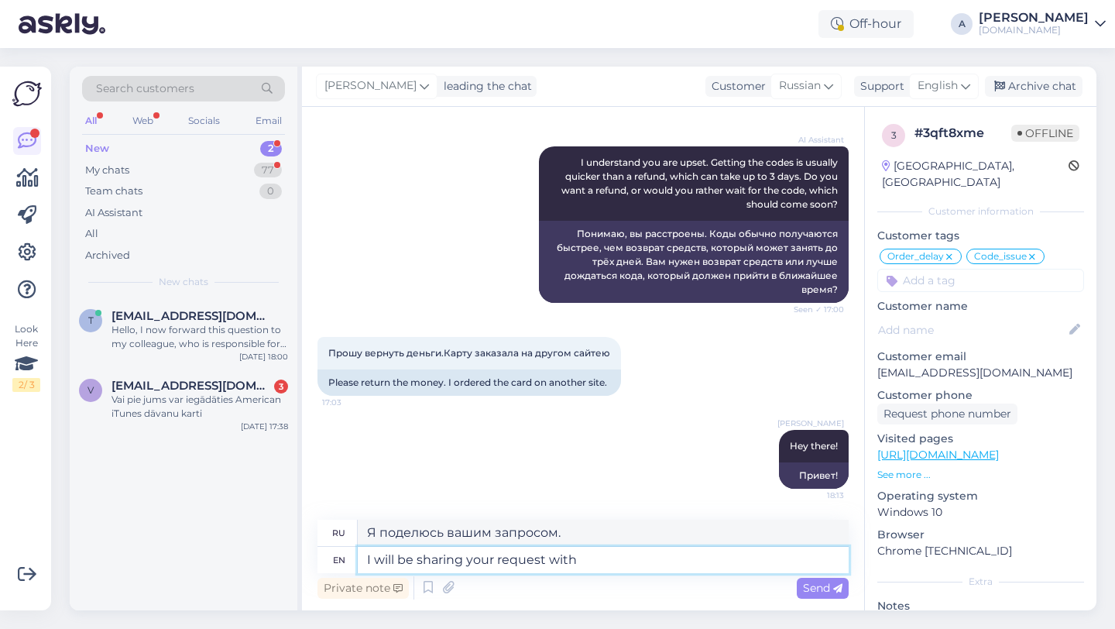
type textarea "I will be sharing your request with o"
type textarea "Я поделюсь вашим запросом с"
type textarea "I will be sharing your request with or"
type textarea "Я поделюсь вашим запросом с или"
type textarea "I will be sharing your request with our in"
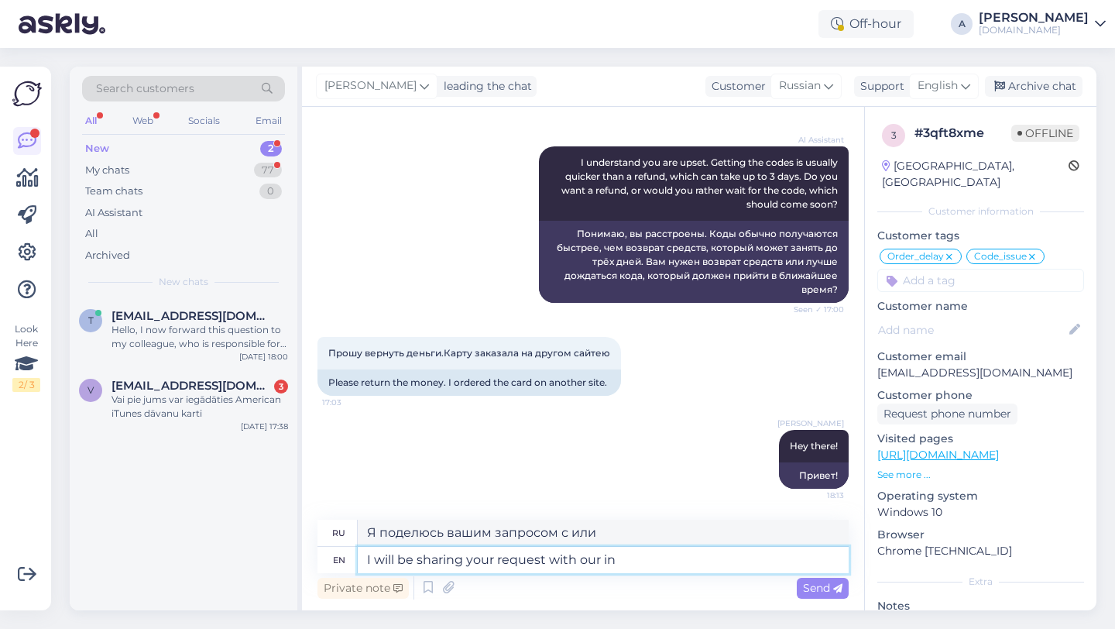
type textarea "Я поделюсь вашим запросом с нашими"
type textarea "I will be sharing your request with our interna"
type textarea "Я поделюсь вашим запросом с нашими сотрудниками."
type textarea "I will be sharing your request with our internal te"
type textarea "Я поделюсь вашим запросом с нашими внутренними"
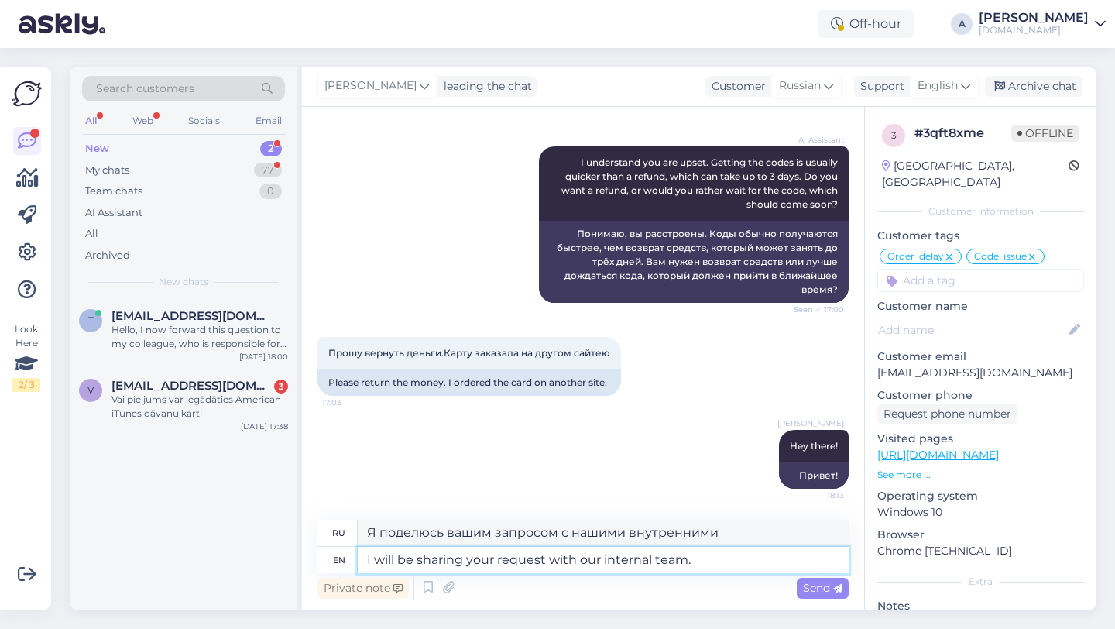
type textarea "I will be sharing your request with our internal team."
type textarea "Я передам Ваш запрос нашей внутренней команде."
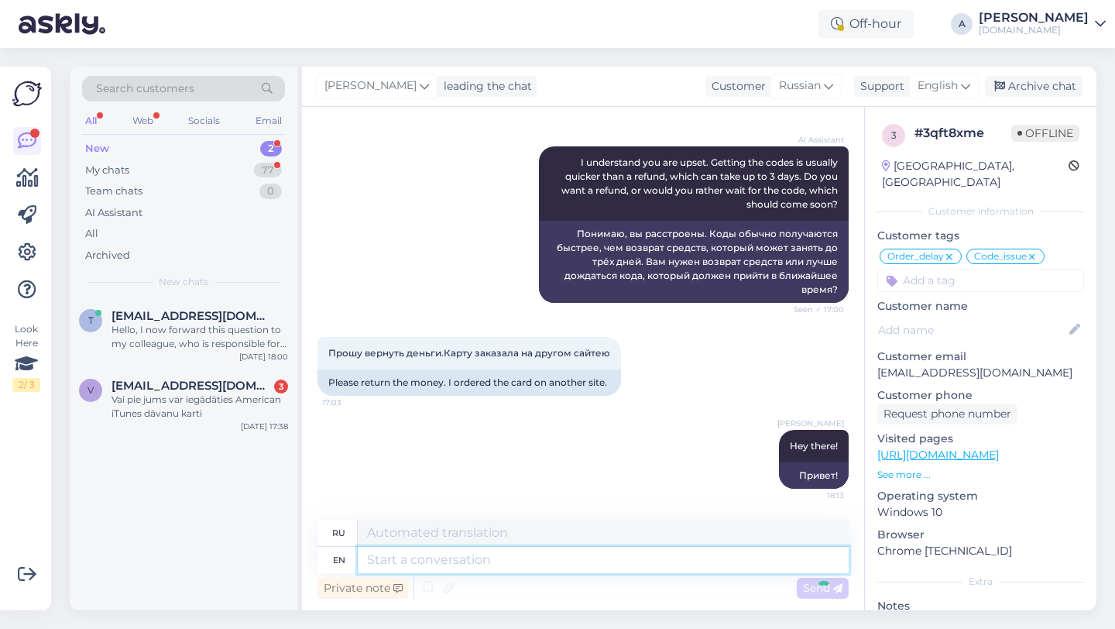
scroll to position [15158, 0]
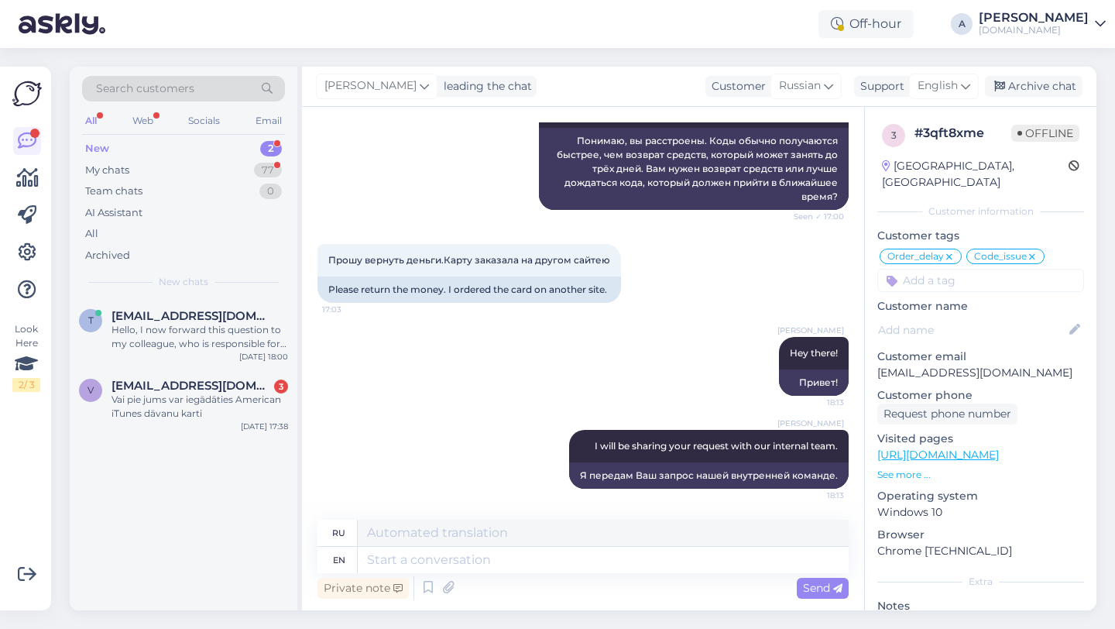
click at [953, 269] on input at bounding box center [981, 280] width 207 height 23
type input "r"
type input "re"
click at [926, 317] on span "Returns" at bounding box center [926, 321] width 37 height 9
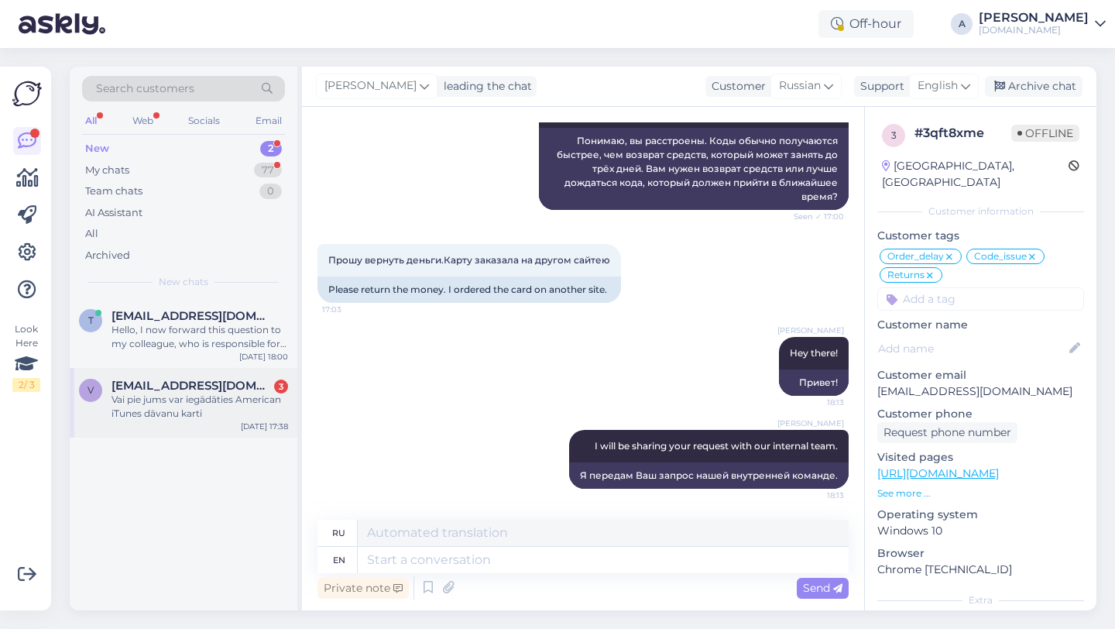
click at [166, 413] on div "Vai pie jums var iegādāties American iTunes dāvanu karti" at bounding box center [200, 407] width 177 height 28
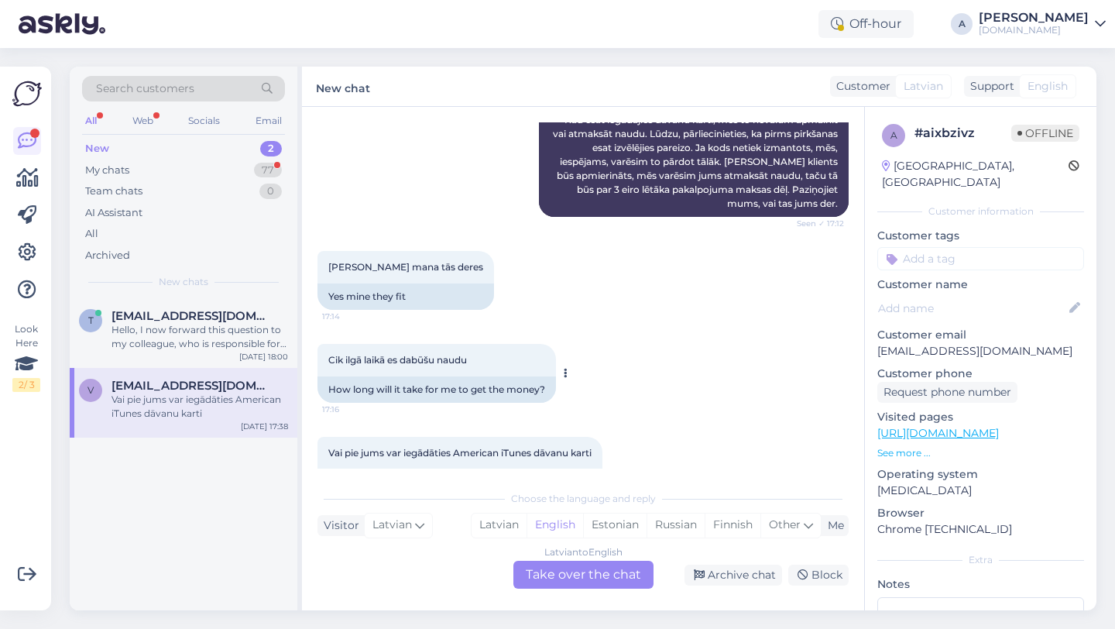
scroll to position [337, 0]
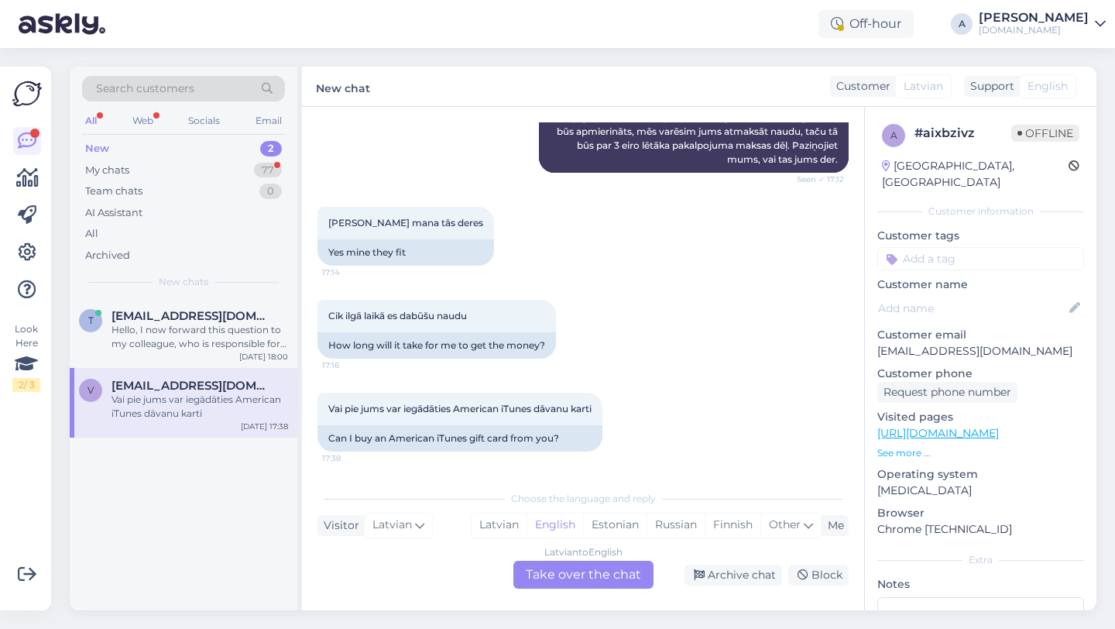
click at [544, 573] on div "Latvian to English Take over the chat" at bounding box center [584, 575] width 140 height 28
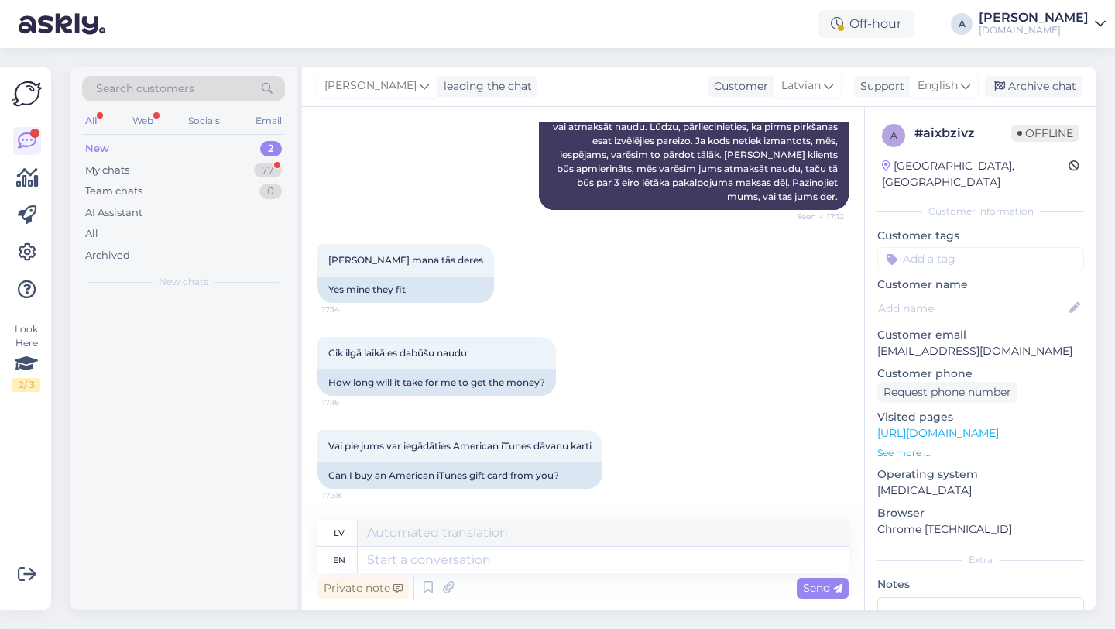
scroll to position [300, 0]
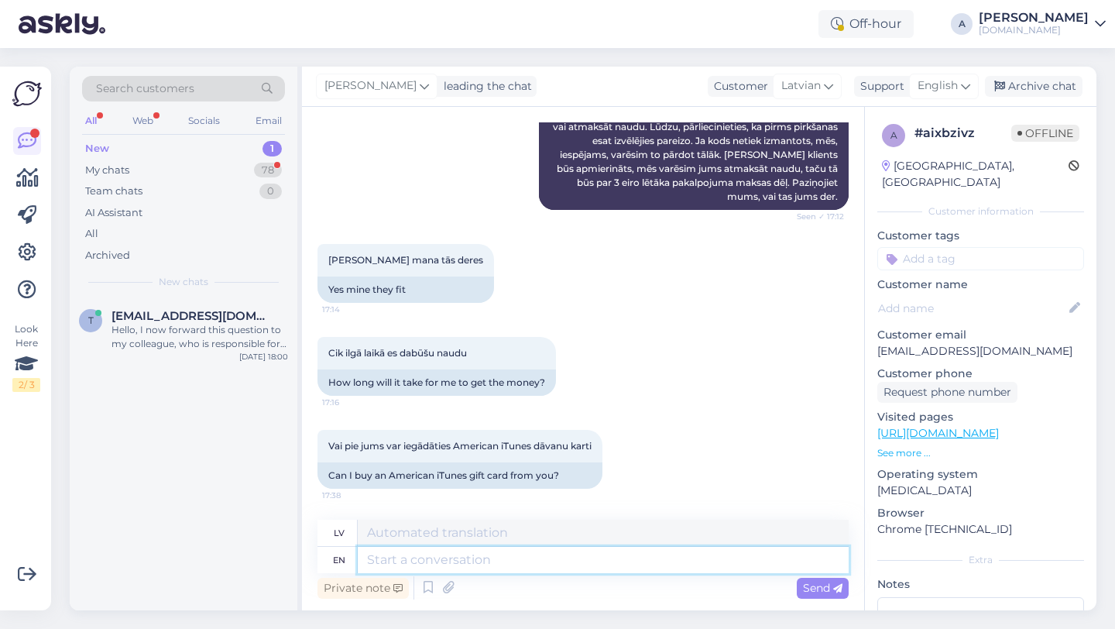
click at [498, 561] on textarea at bounding box center [603, 560] width 491 height 26
type textarea "G"
type textarea "HEY"
type textarea "SVEIKI"
type textarea "HEey"
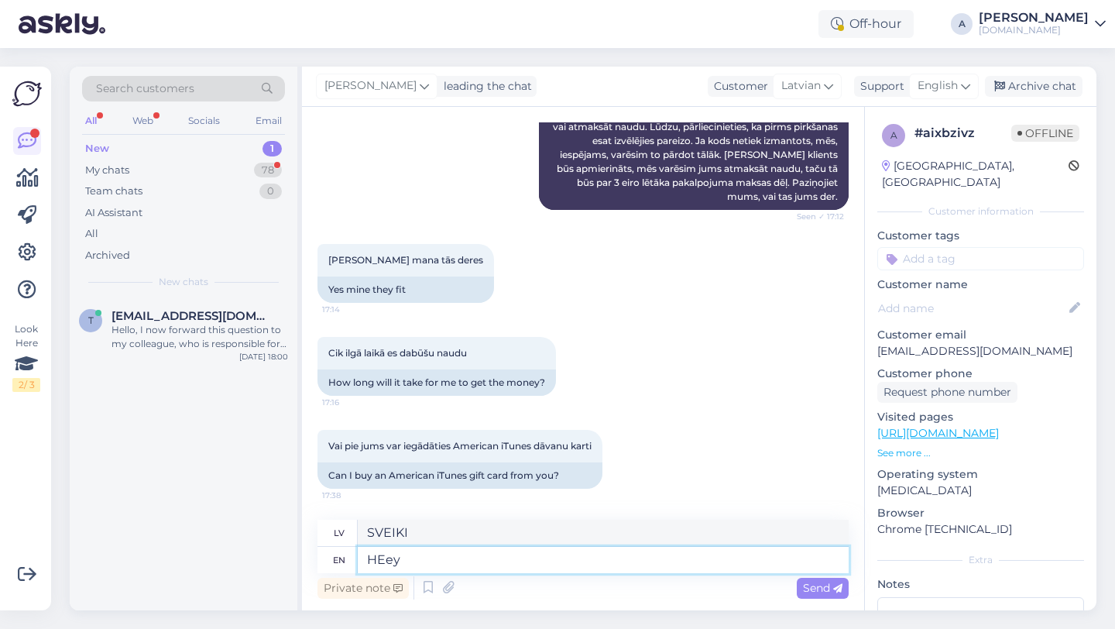
type textarea "Hey"
type textarea "Hey t"
type textarea "Hei"
type textarea "Hey there!"
type textarea "Sveiki!"
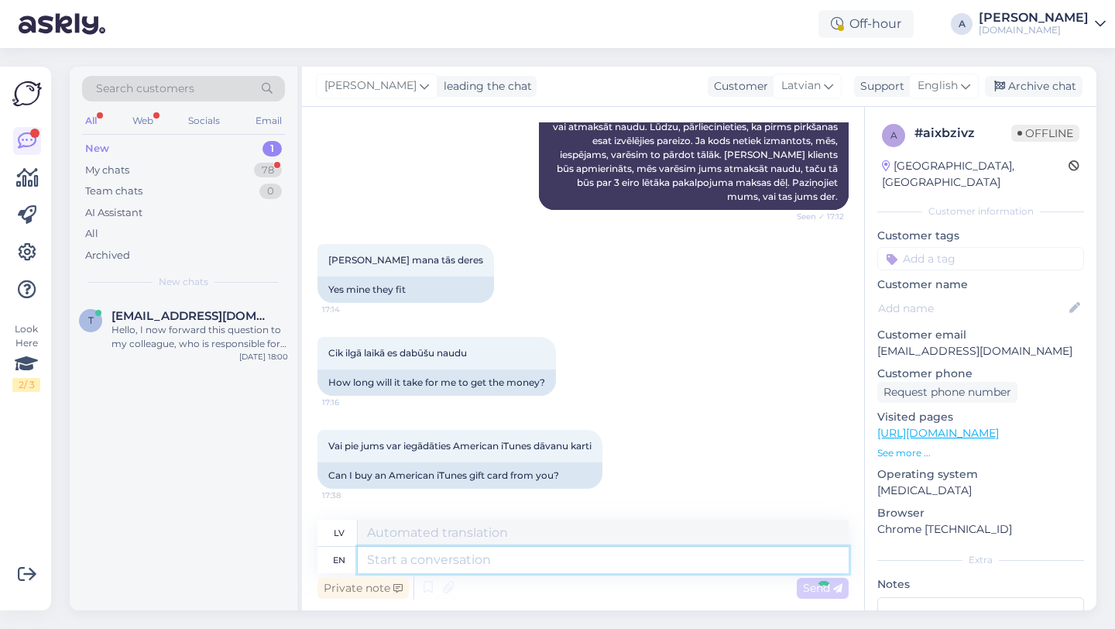
scroll to position [393, 0]
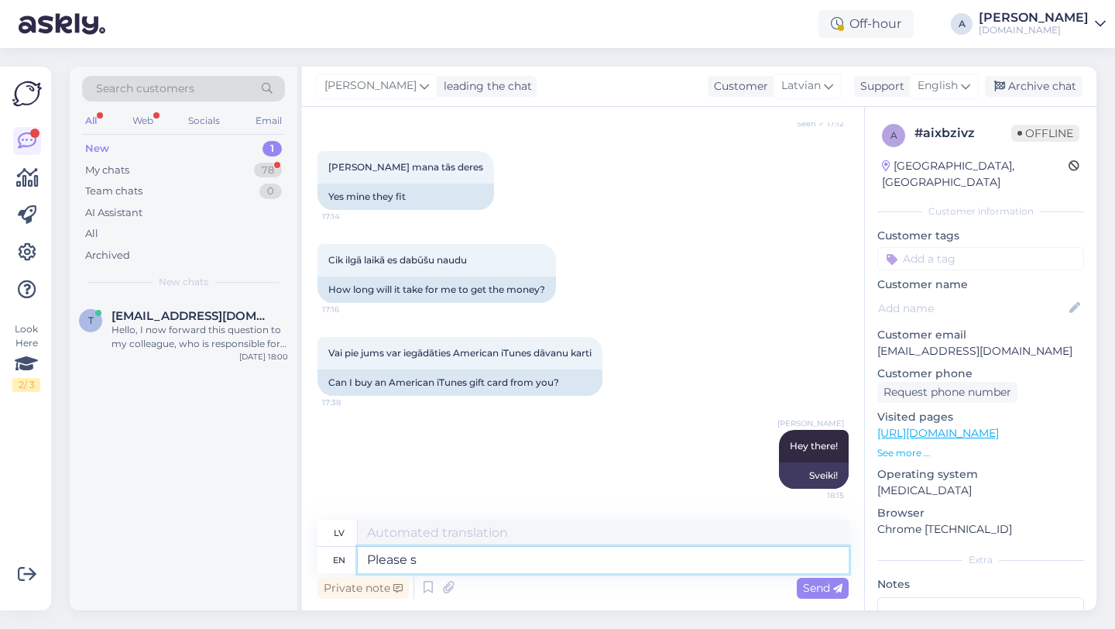
type textarea "Please sh"
type textarea "Lūdzu"
type textarea "Please share wi"
type textarea "Lūdzu, padalieties"
type textarea "Please share with m"
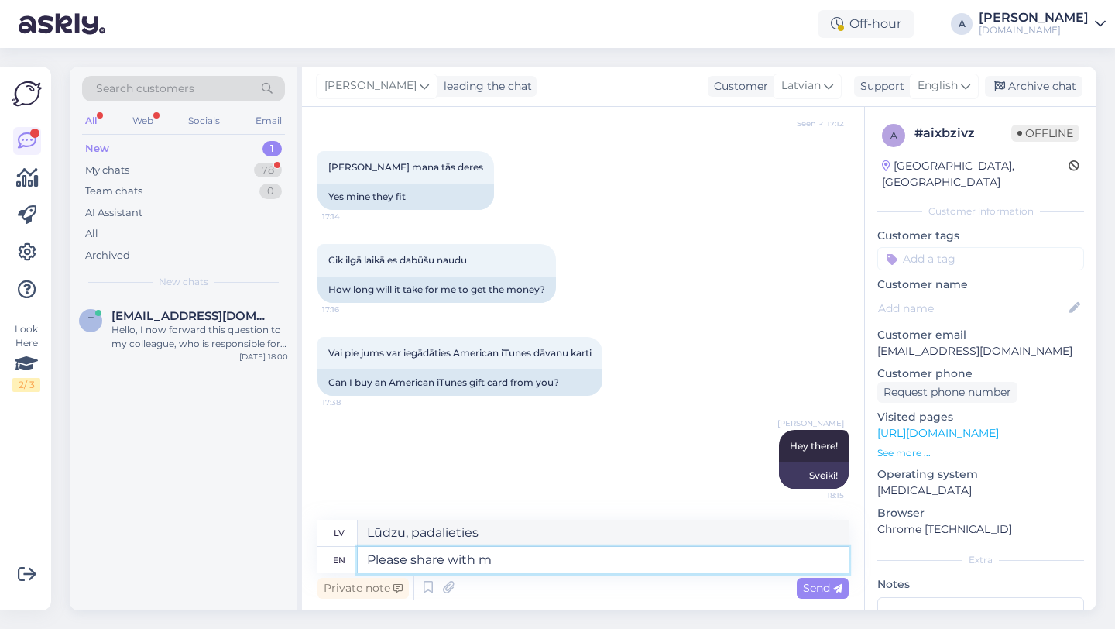
type textarea "Lūdzu, kopīgojiet ar"
type textarea "Please share with me yo"
type textarea "Lūdzu, padalieties ar mani"
type textarea "Please share with me your o"
type textarea "Lūdzu, dalieties ar mani savā"
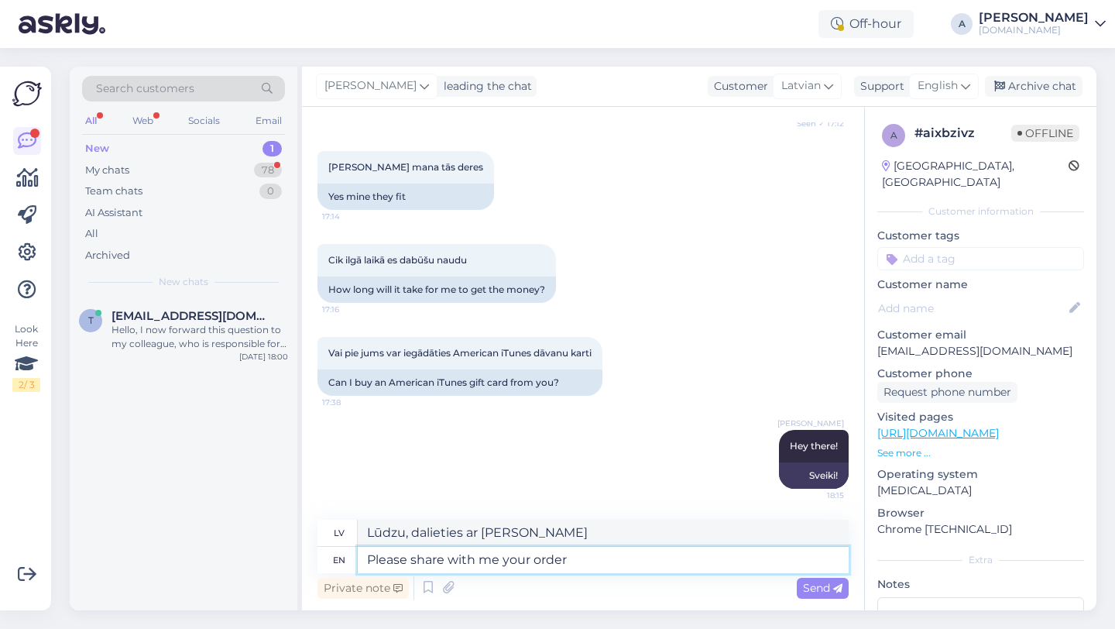
type textarea "Please share with me your order n"
type textarea "Lūdzu, dalieties ar mani savā pasūtījumā"
type textarea "Please share with me your order number."
type textarea "Lūdzu, padalieties ar mani ar savu pasūtījuma numuru."
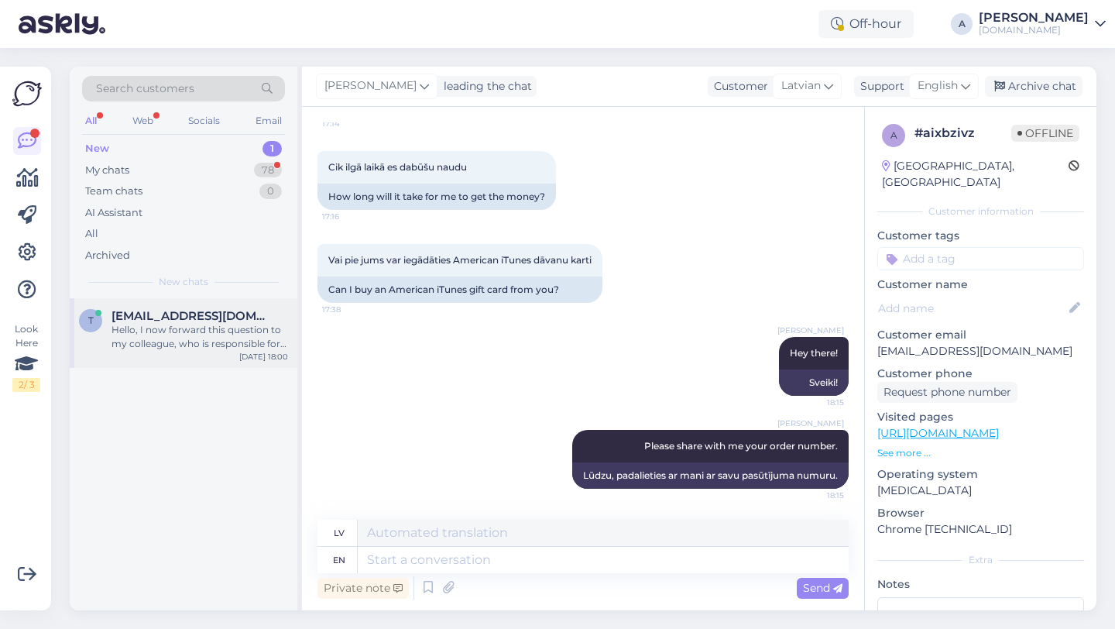
click at [211, 311] on span "tiiupolding9@gmail.com" at bounding box center [192, 316] width 161 height 14
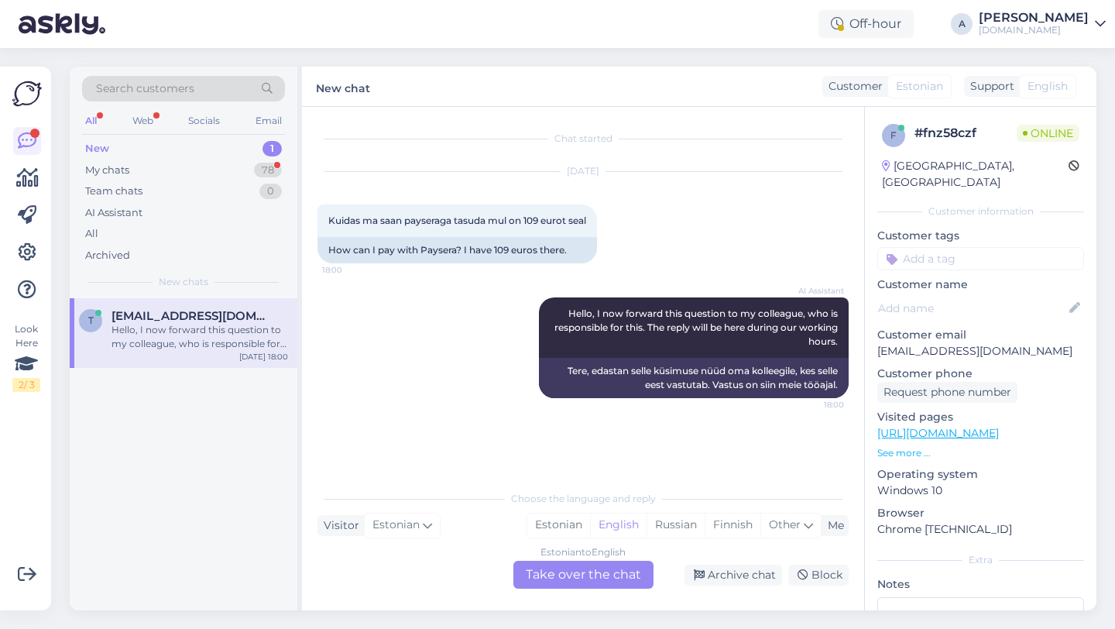
scroll to position [0, 0]
click at [562, 583] on div "Estonian to English Take over the chat" at bounding box center [584, 575] width 140 height 28
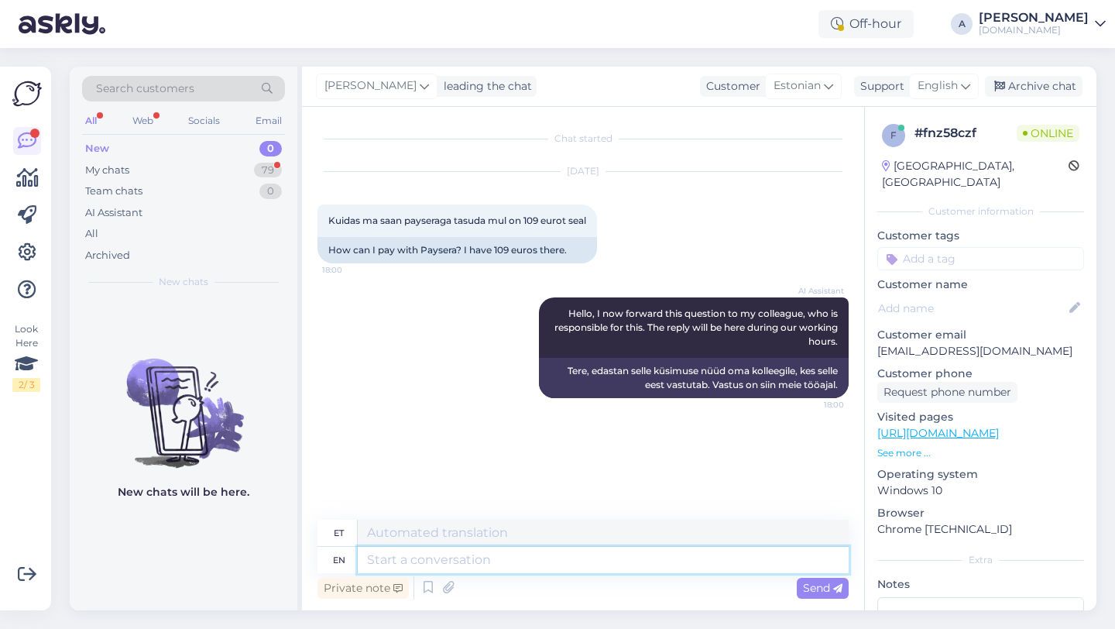
click at [485, 560] on textarea at bounding box center [603, 560] width 491 height 26
type textarea "Hey th"
type textarea "Hei"
type textarea "Hey there!"
type textarea "Tere!"
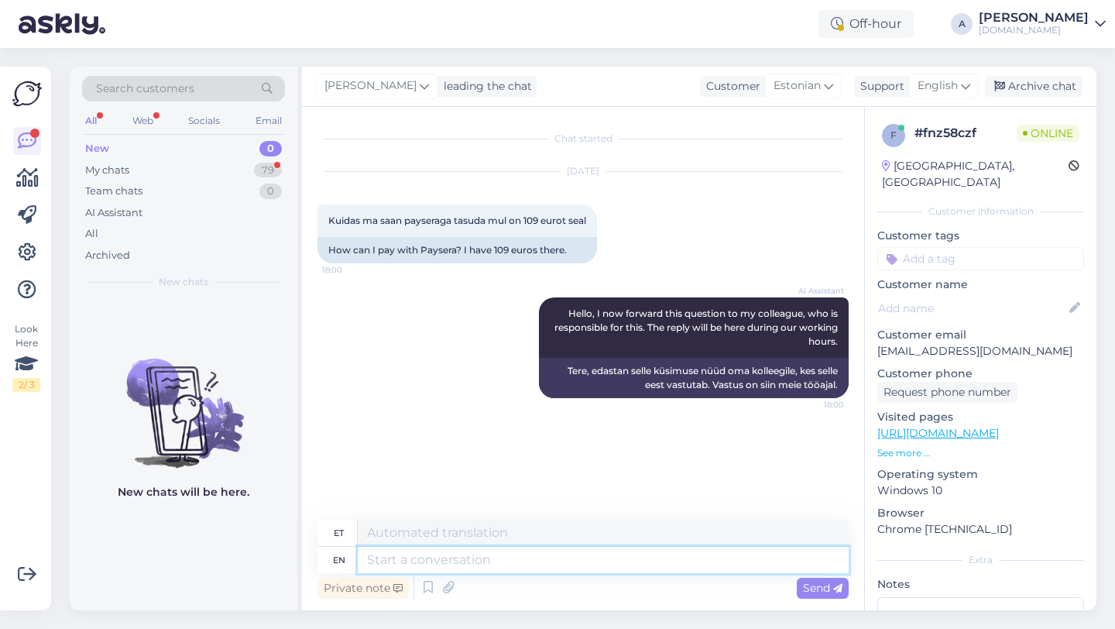
scroll to position [2, 0]
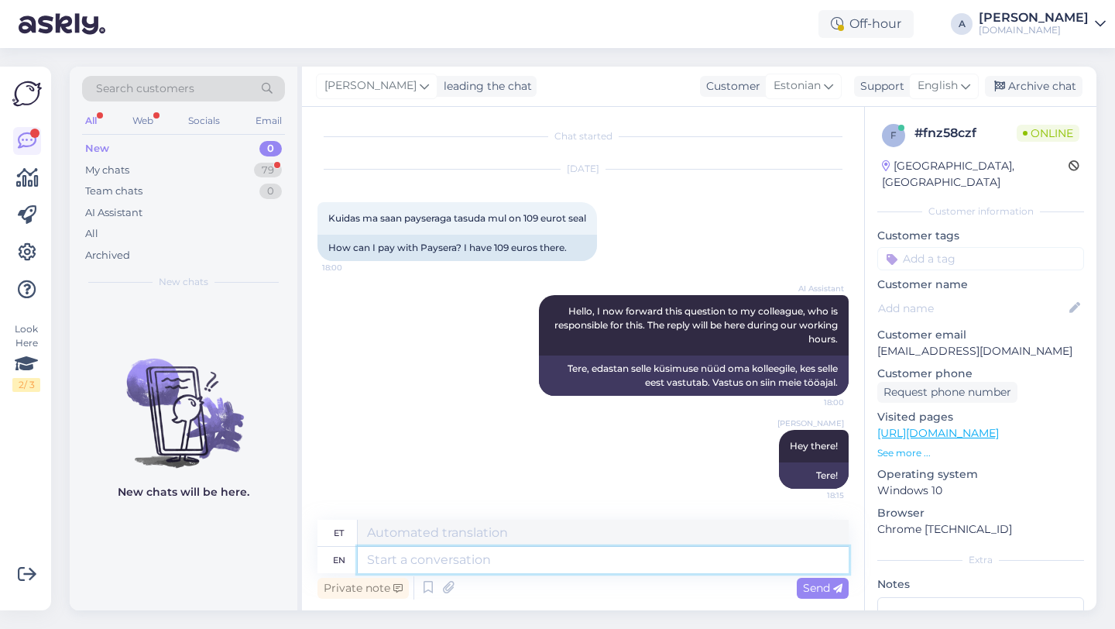
click at [451, 562] on textarea at bounding box center [603, 560] width 491 height 26
type textarea "Yes,"
type textarea "Jah,"
type textarea "Yes, you"
type textarea "Jah, sina"
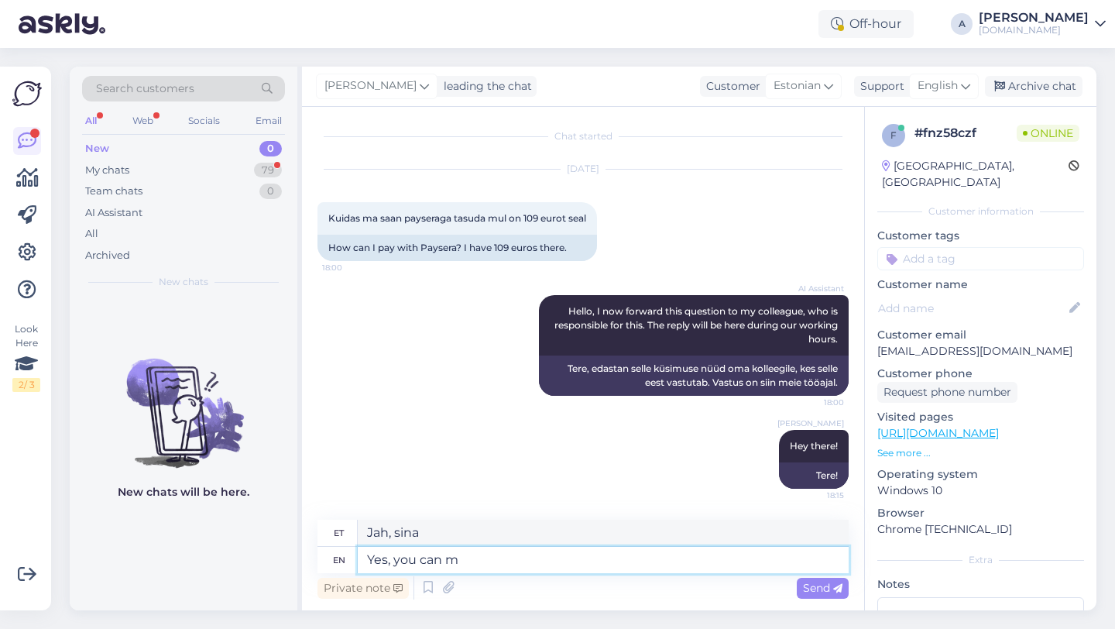
type textarea "Yes, you can ma"
type textarea "Jah, saate"
type textarea "Yes, you can make"
type textarea "Jah, saate teha"
type textarea "Yes, you can make payments"
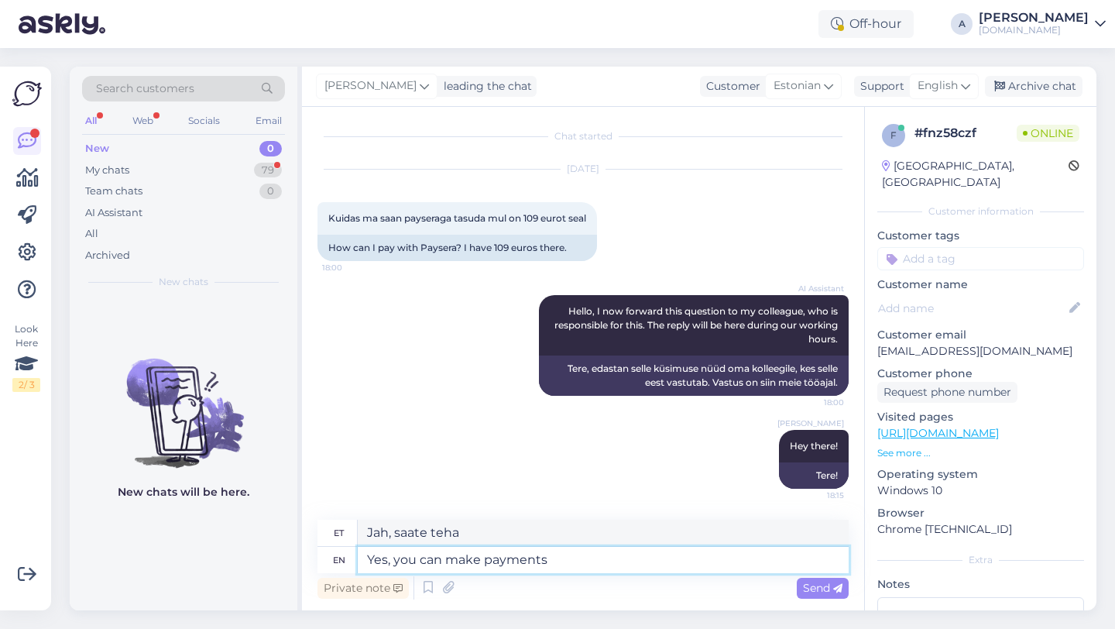
type textarea "Jah, saate makseid teha"
type textarea "Yes, you can make payments with P"
type textarea "Jah, saate P-ga makseid teha"
type textarea "Yes, you can make payments with Pay"
type textarea "Jah, saate Payga makseid teha"
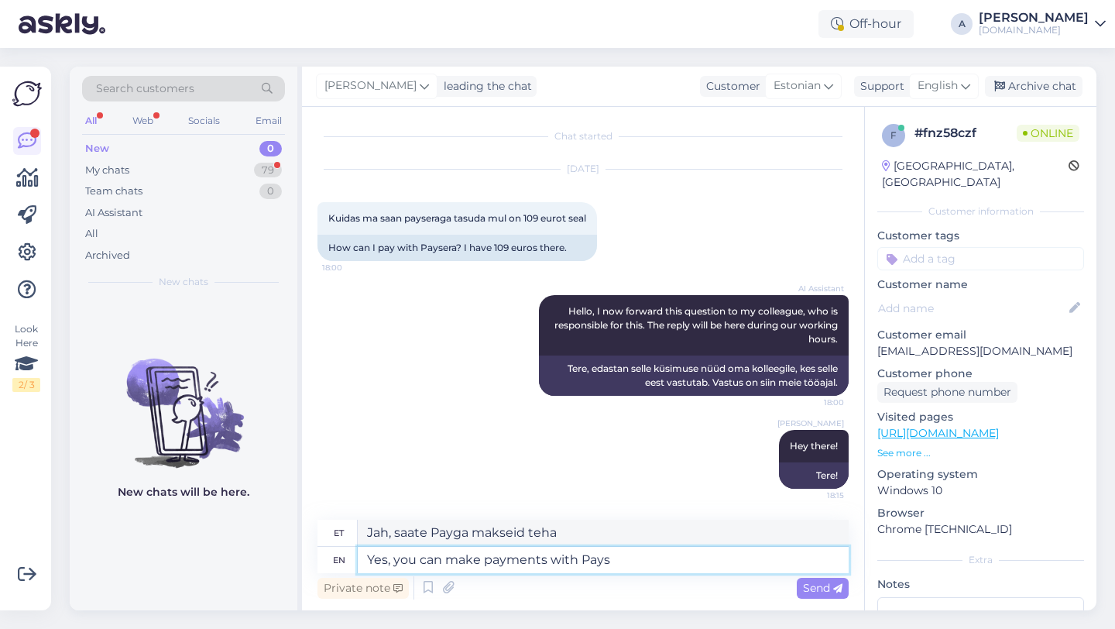
type textarea "Yes, you can make payments with Paysr"
type textarea "Jah, saate Paysriga makseid teha"
type textarea "Yes, you can make payments with Paysera."
type textarea "Jah, saate Payseraga makseid teha."
type textarea "Yes, you can make payments with Paysera."
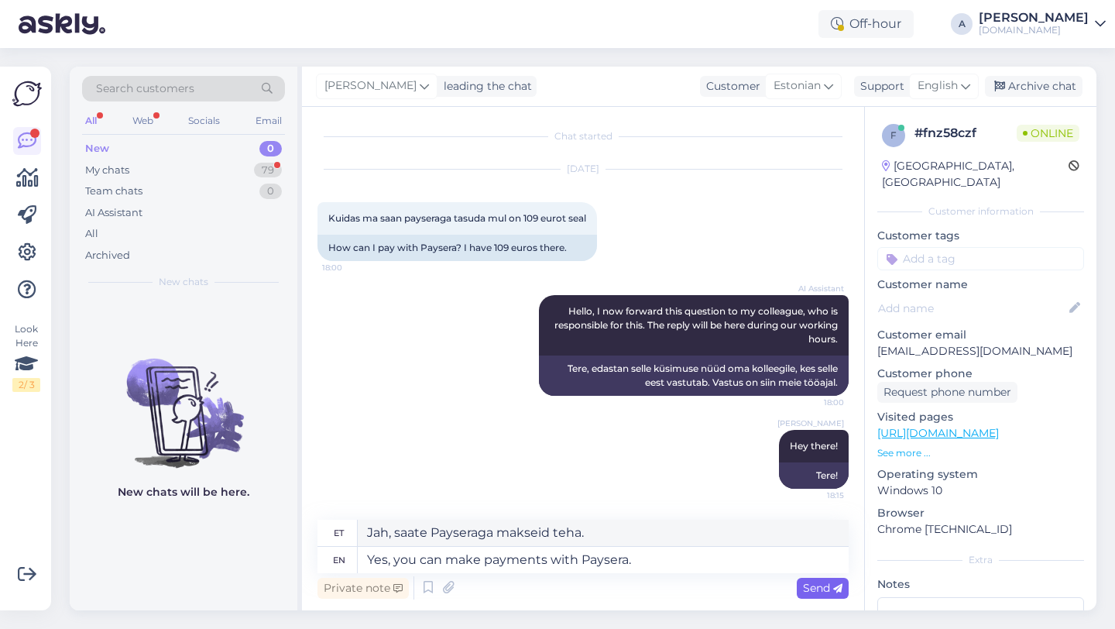
click at [806, 591] on span "Send" at bounding box center [823, 588] width 40 height 14
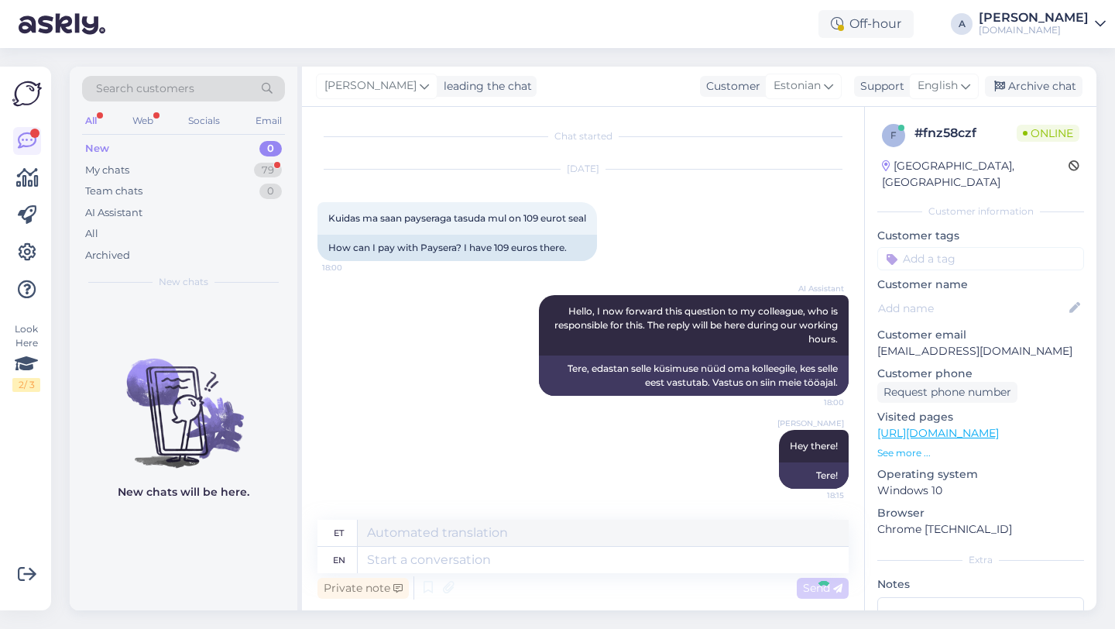
scroll to position [95, 0]
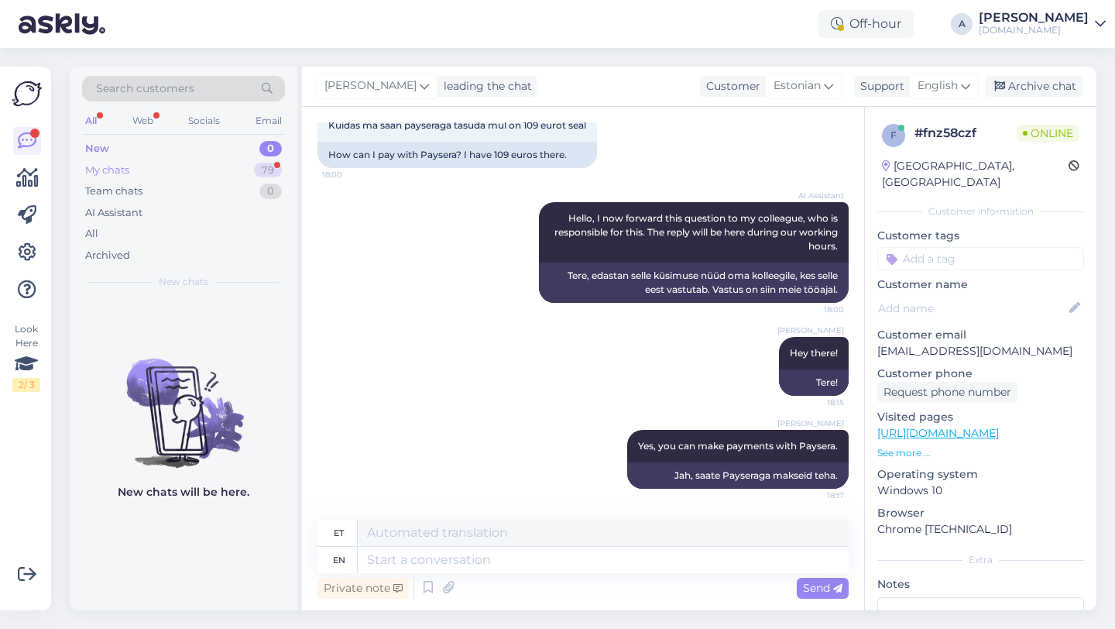
click at [267, 171] on div "79" at bounding box center [268, 170] width 28 height 15
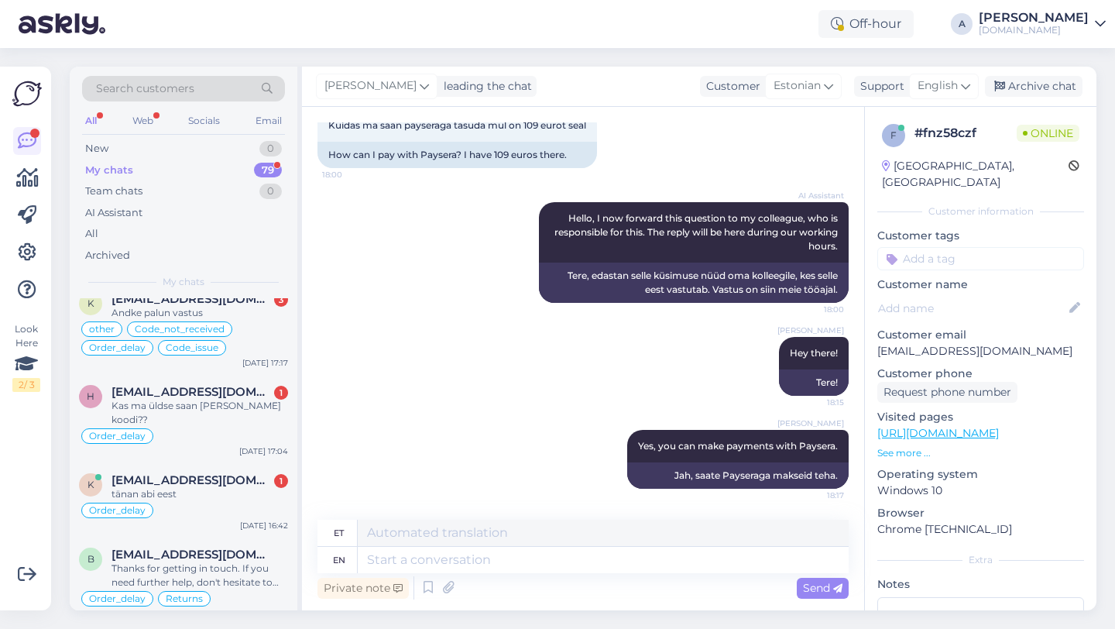
scroll to position [656, 0]
click at [233, 485] on div "tänan abi eest" at bounding box center [200, 492] width 177 height 14
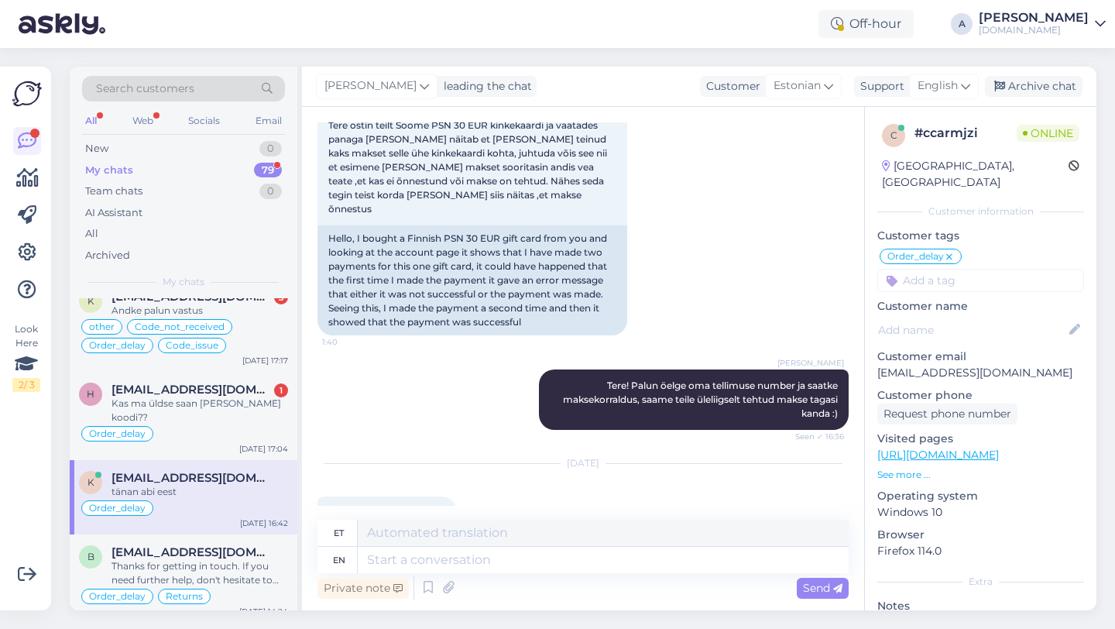
scroll to position [6003, 0]
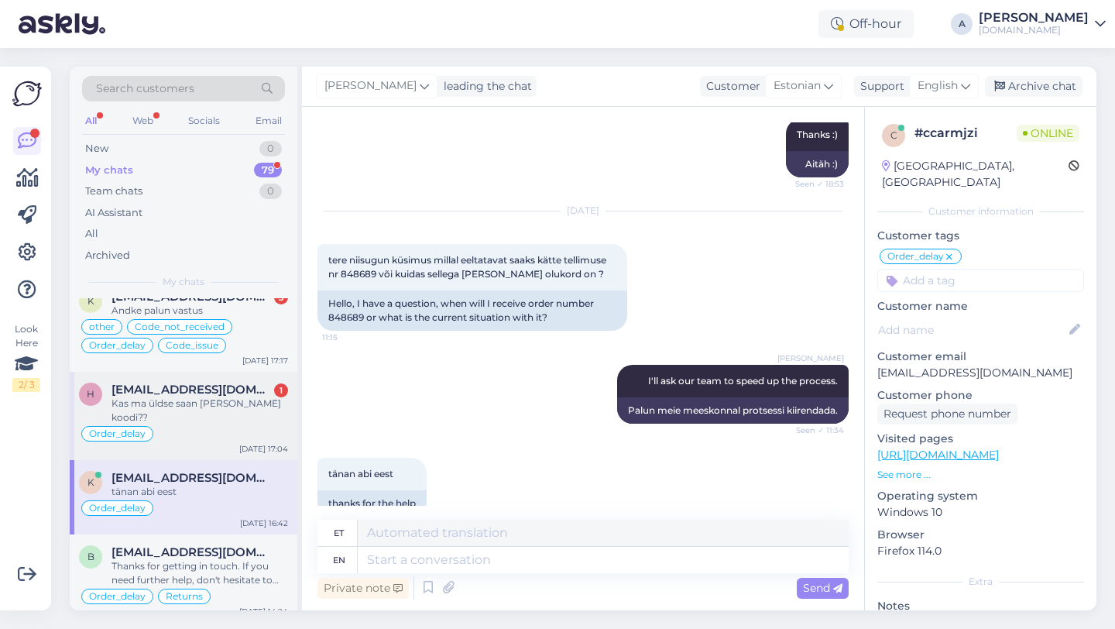
click at [221, 397] on div "Kas ma üldse saan täna selle koodi??" at bounding box center [200, 411] width 177 height 28
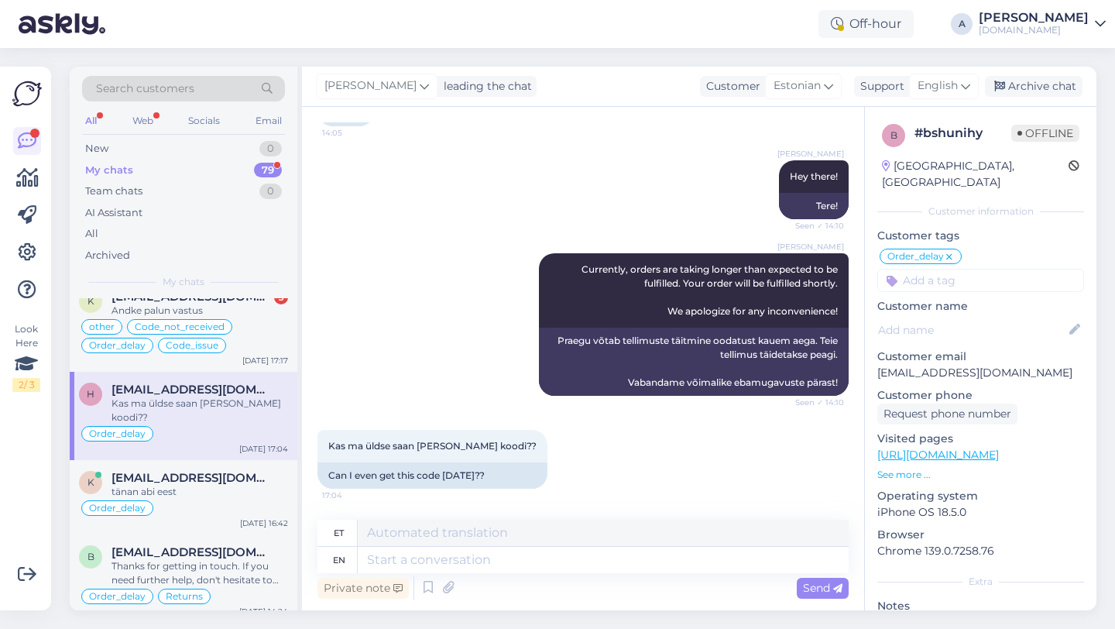
scroll to position [783, 0]
click at [225, 485] on div "tänan abi eest" at bounding box center [200, 492] width 177 height 14
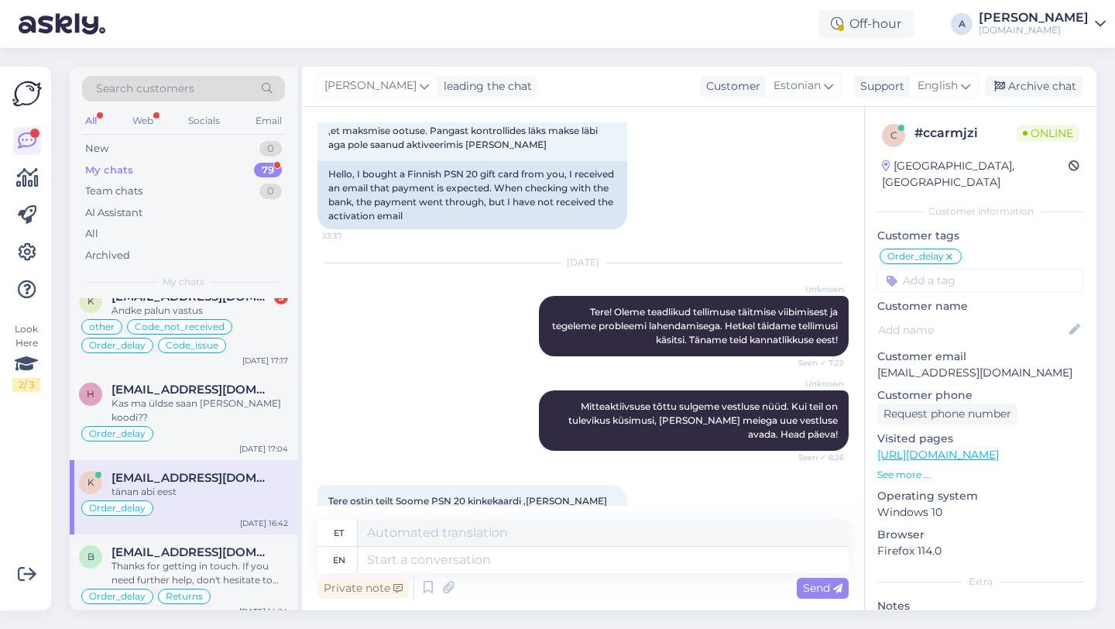
scroll to position [6003, 0]
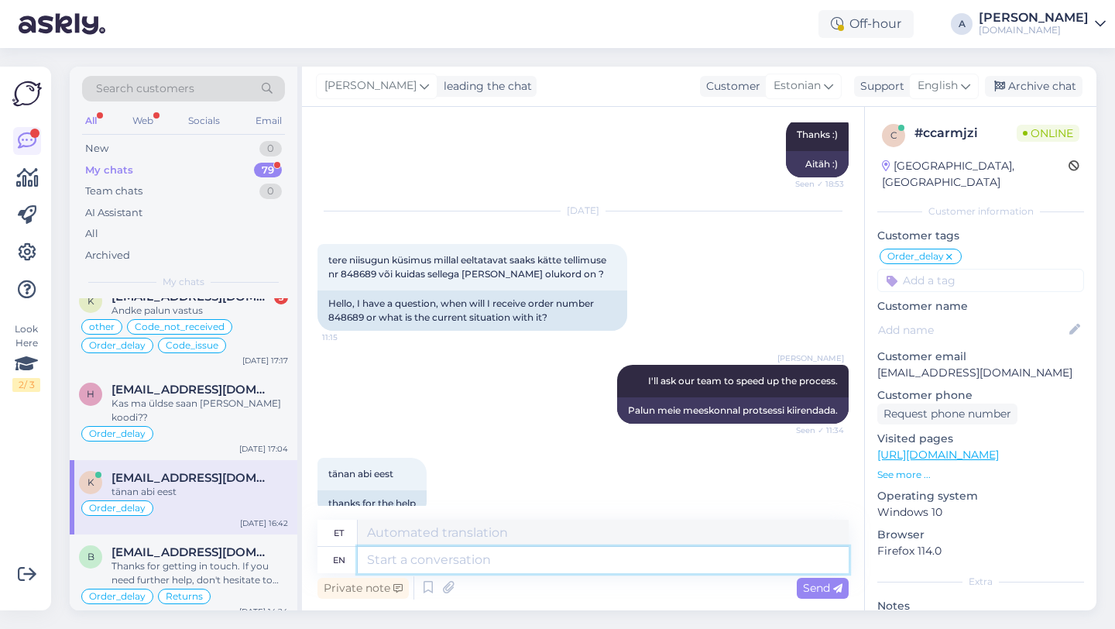
click at [487, 559] on textarea at bounding box center [603, 560] width 491 height 26
click at [228, 424] on div "Order_delay" at bounding box center [183, 433] width 209 height 19
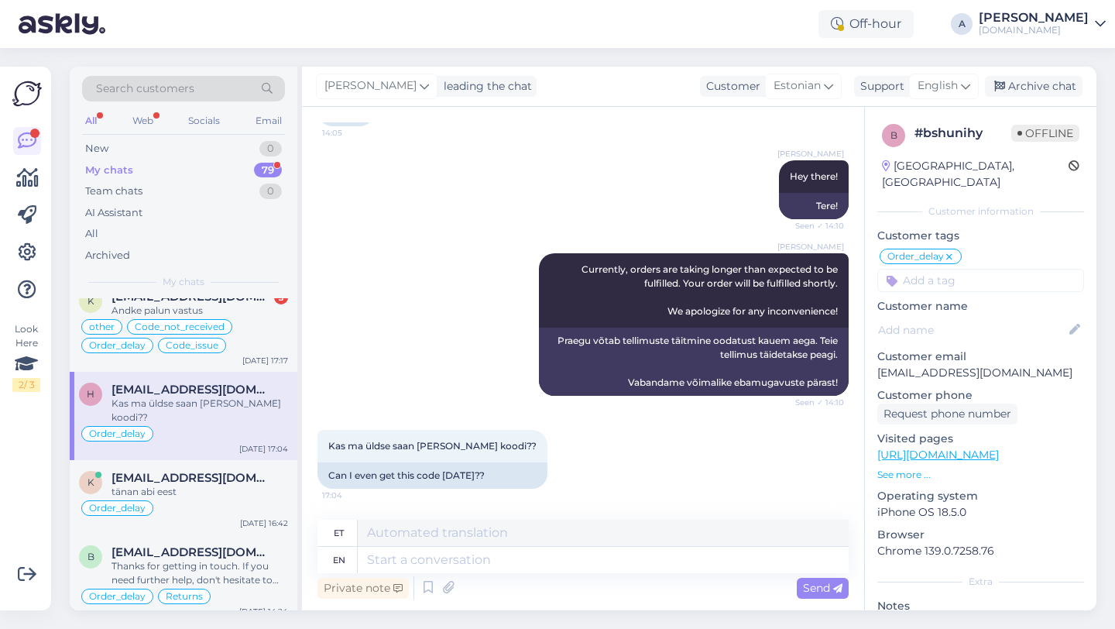
scroll to position [783, 0]
click at [456, 569] on textarea at bounding box center [603, 560] width 491 height 26
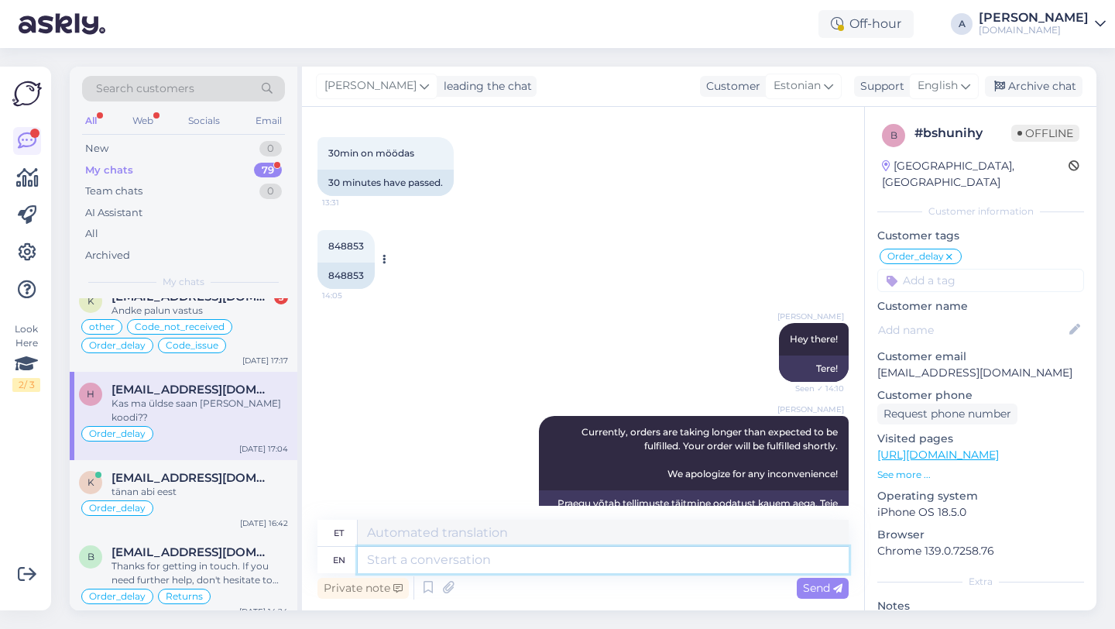
scroll to position [607, 0]
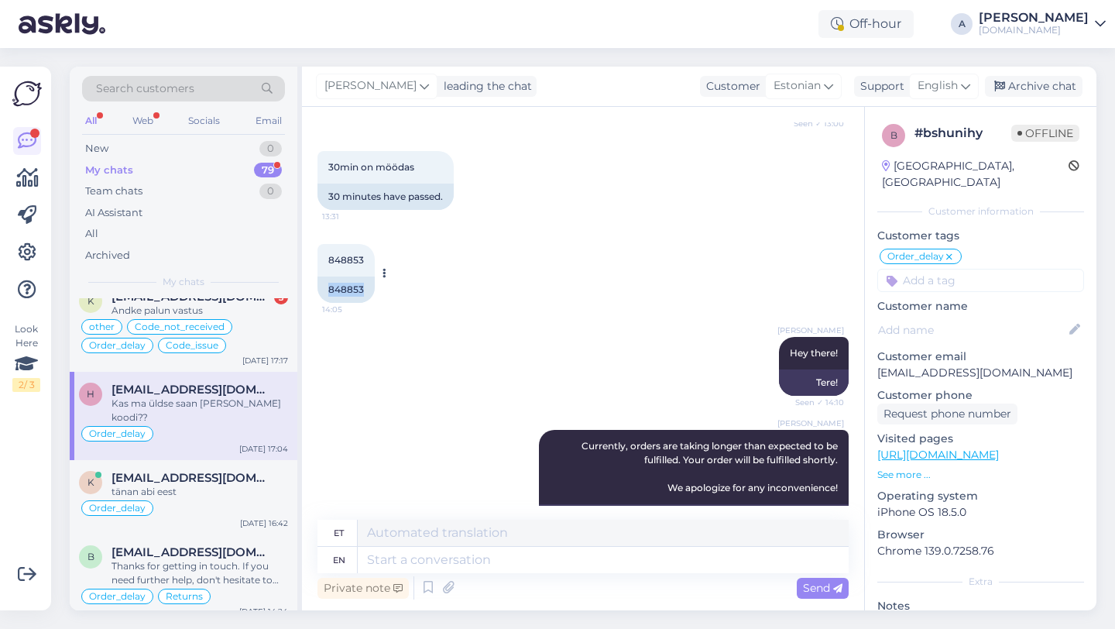
drag, startPoint x: 369, startPoint y: 292, endPoint x: 325, endPoint y: 292, distance: 44.9
click at [325, 292] on div "848853" at bounding box center [346, 290] width 57 height 26
copy div "848853"
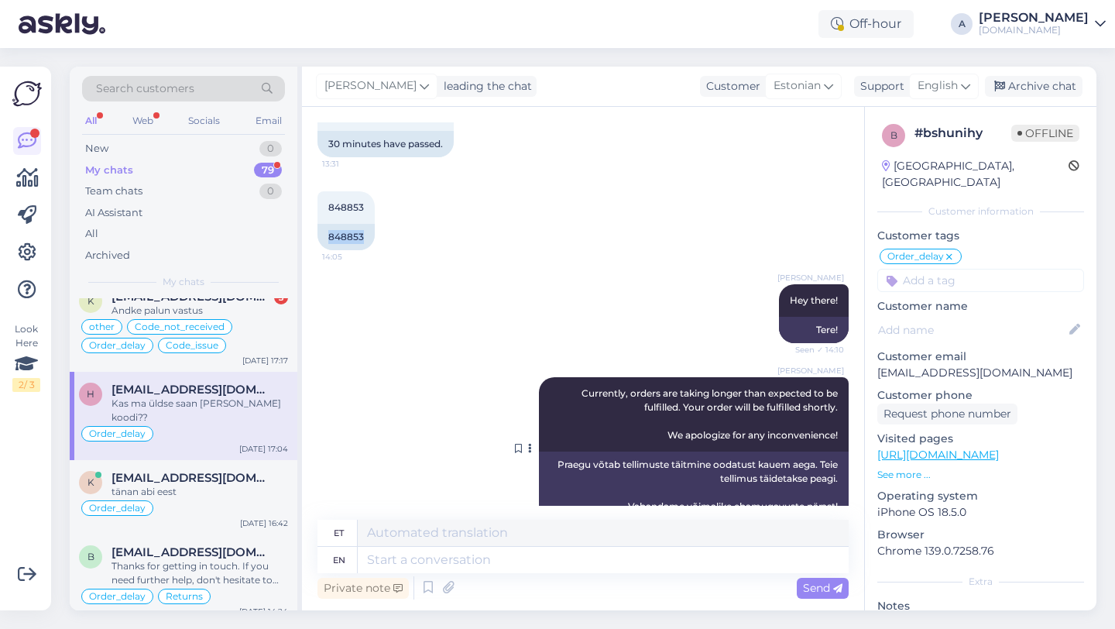
scroll to position [783, 0]
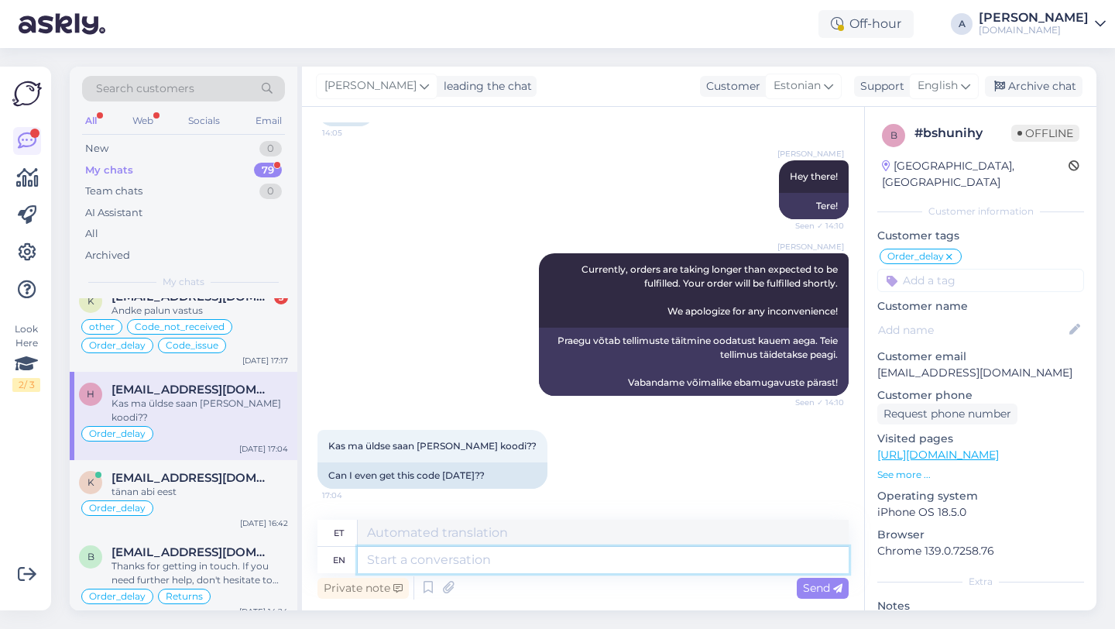
click at [499, 565] on textarea at bounding box center [603, 560] width 491 height 26
type textarea "Our t"
type textarea "Meie"
type textarea "Our team"
type textarea "Meie meeskond"
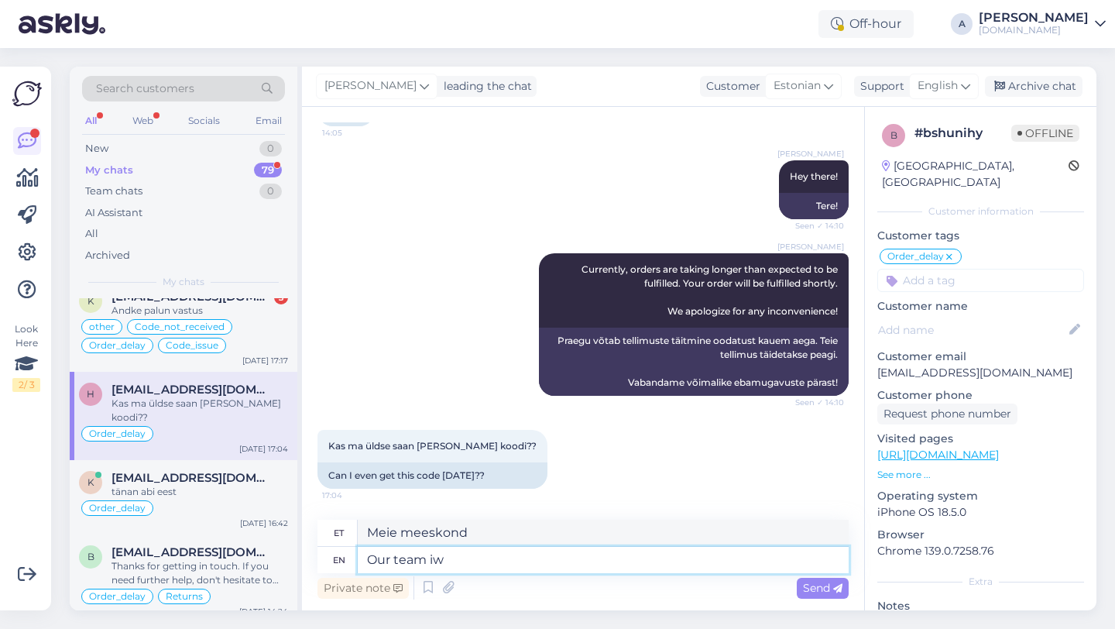
type textarea "Our team iw"
type textarea "Meie meeskond iw"
type textarea "Our team iw working to"
type textarea "Meie meeskond töötab"
type textarea "Our team iw working to"
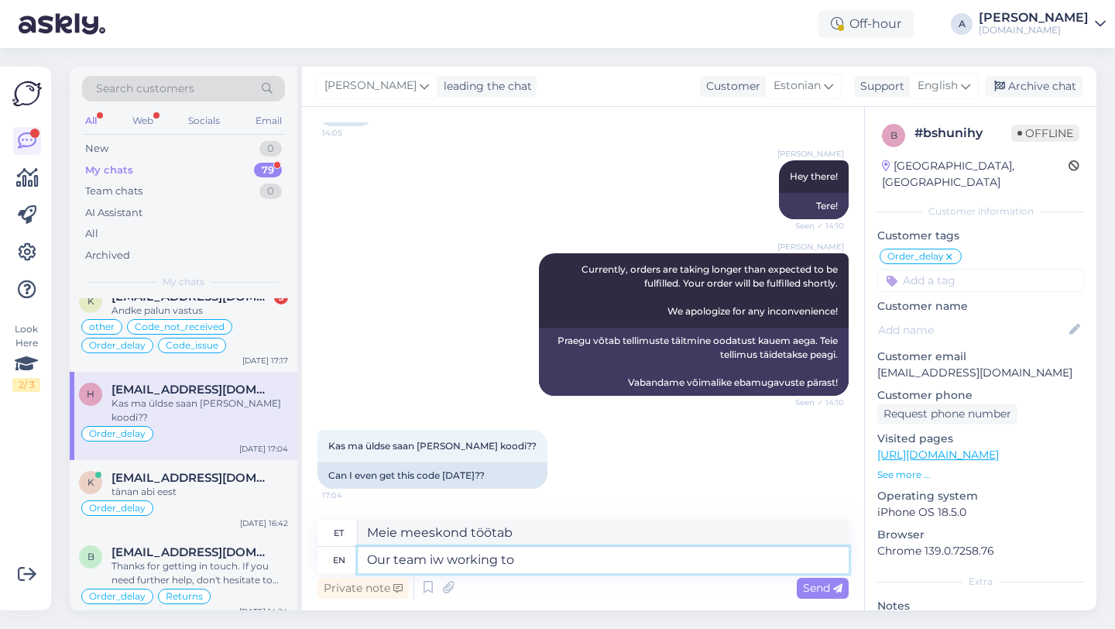
type textarea "Meie meeskond töötab selle nimel, et"
type textarea "Our team iw worki"
type textarea "Meie meeskond töötab"
type textarea "Our team iw"
type textarea "Meie meeskond iw"
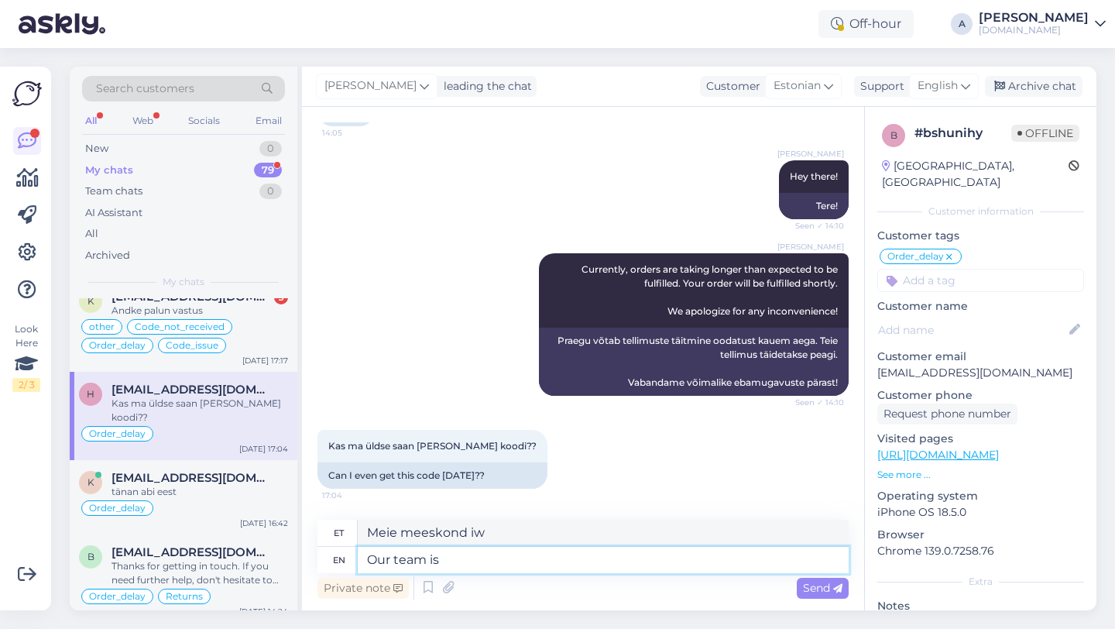
type textarea "Our team is"
type textarea "Meie meeskond on"
type textarea "Our team is working to"
type textarea "Meie meeskond töötab"
type textarea "Our team is working to s"
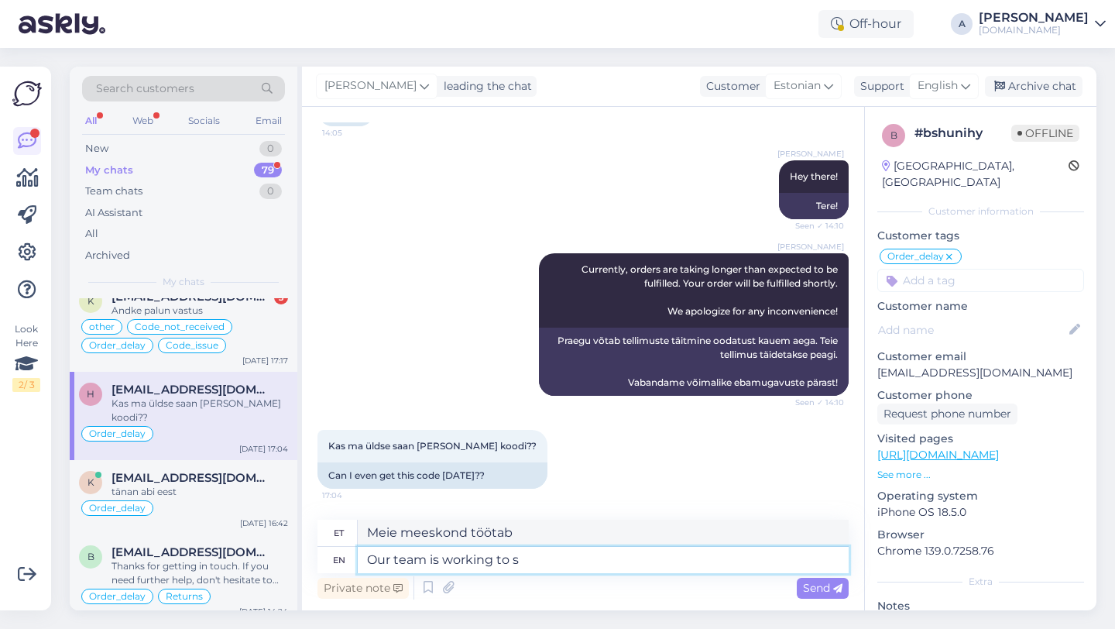
type textarea "Meie meeskond töötab selle nimel, et"
type textarea "Our team is working to send"
type textarea "Meie meeskond töötab selle nimel, et saata"
type textarea "Our team is working to send it as"
type textarea "Meie meeskond töötab selle saatmise nimel"
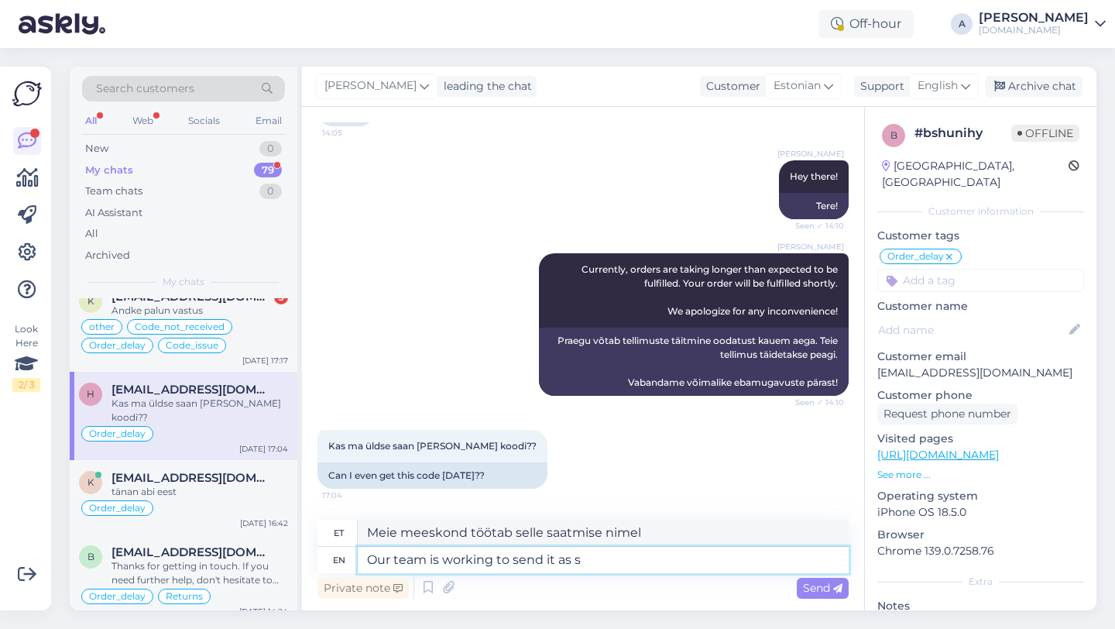
type textarea "Our team is working to send it as so"
type textarea "Meie meeskond töötab selle nimel, et see saata järgmiselt"
type textarea "Our team is working to send it as soon as"
type textarea "Meie meeskond töötab selle nimel, et see võimalikult kiiresti saata"
type textarea "Our team is working to send it as soon as p"
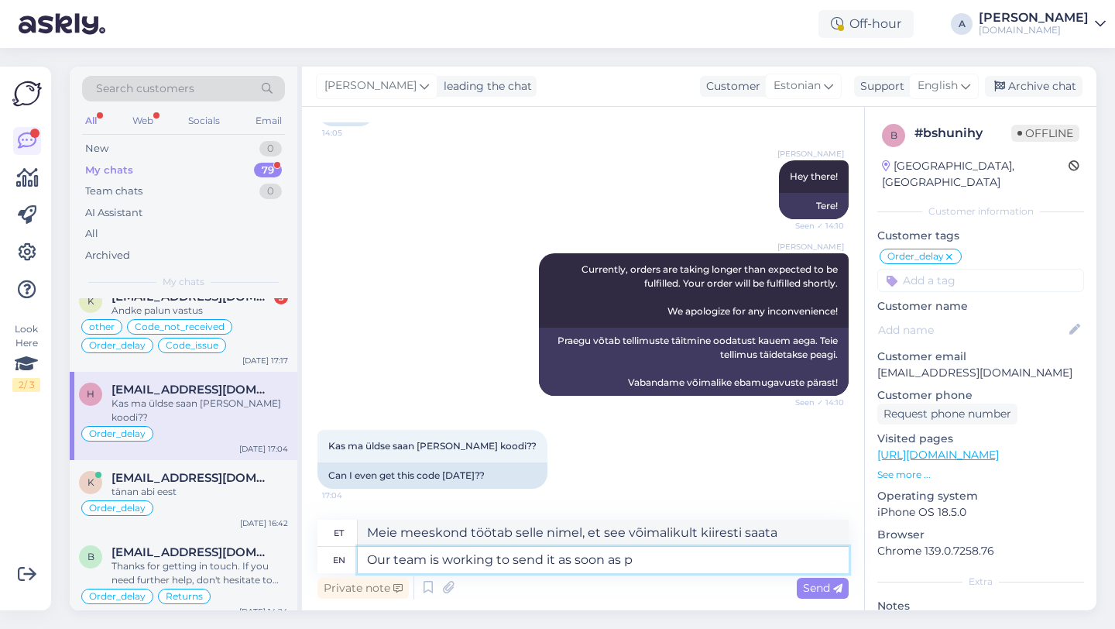
type textarea "Meie meeskond töötab selle nimel, et see niipea kui võimalik saata."
type textarea "Our team is working to send it as soon as possible."
type textarea "Meie meeskond töötab selle nimel, et see võimalikult kiiresti ära saata."
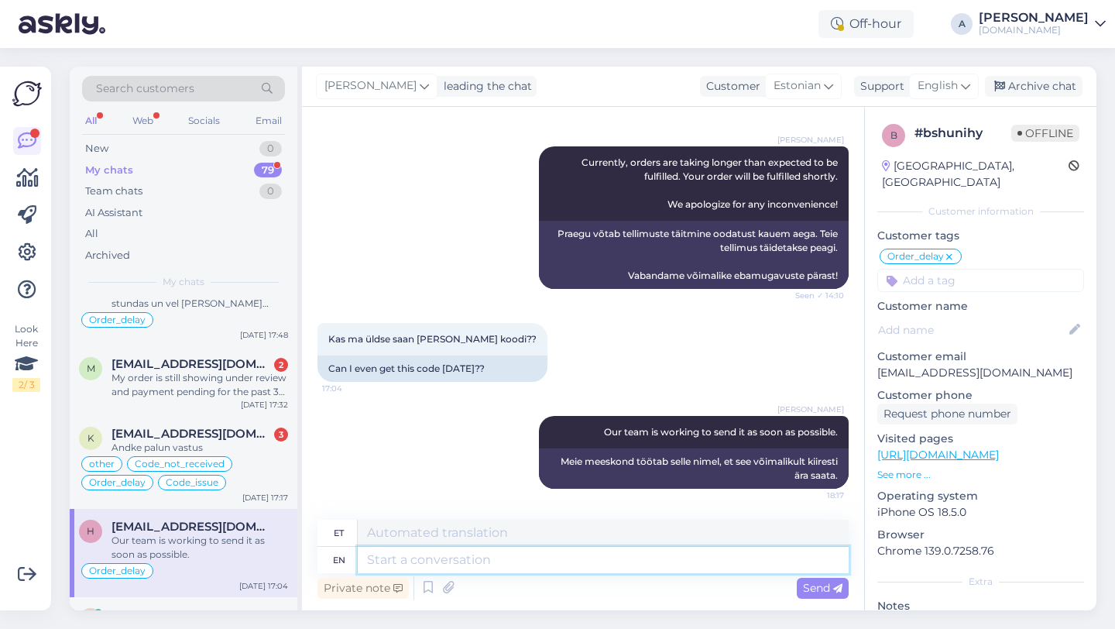
scroll to position [493, 0]
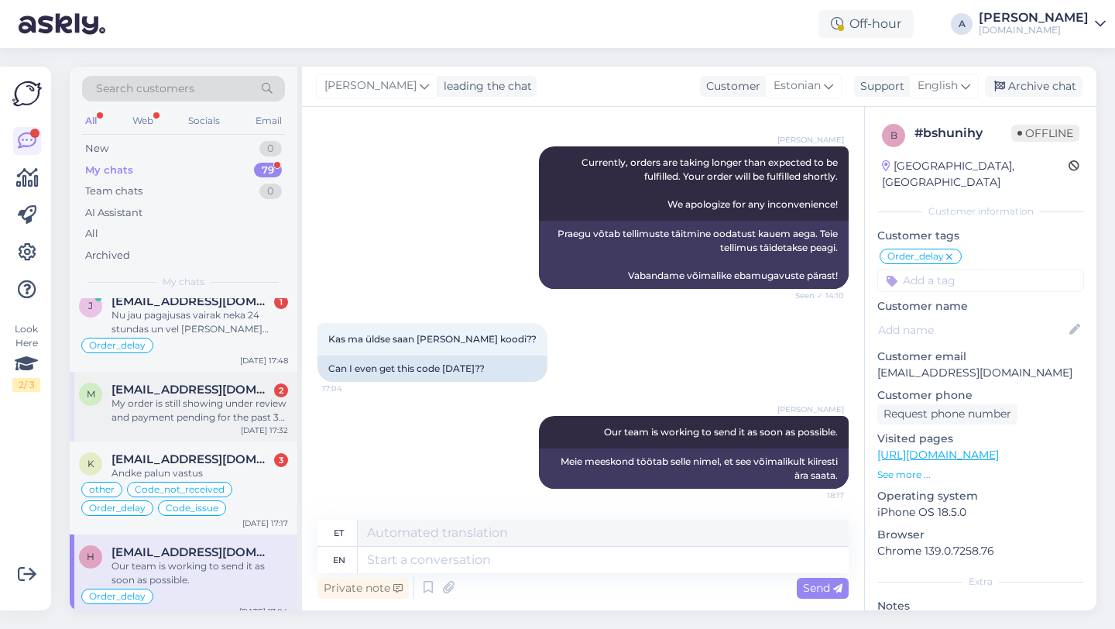
click at [221, 438] on div "m malthenoah101@gmail.com 2 My order is still showing under review and payment …" at bounding box center [184, 407] width 228 height 70
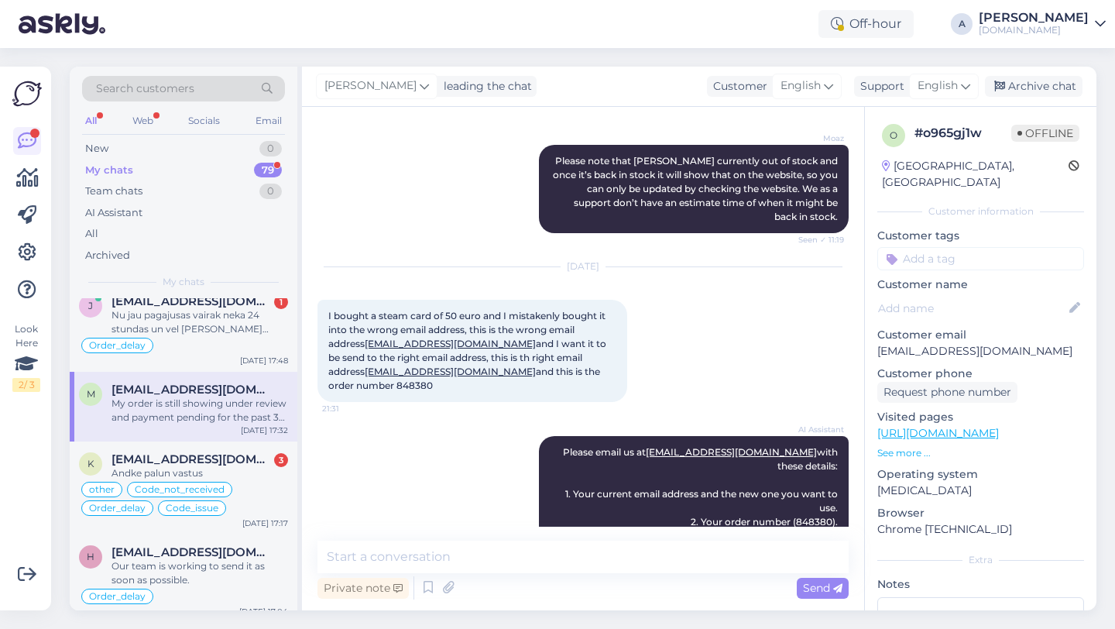
scroll to position [3494, 0]
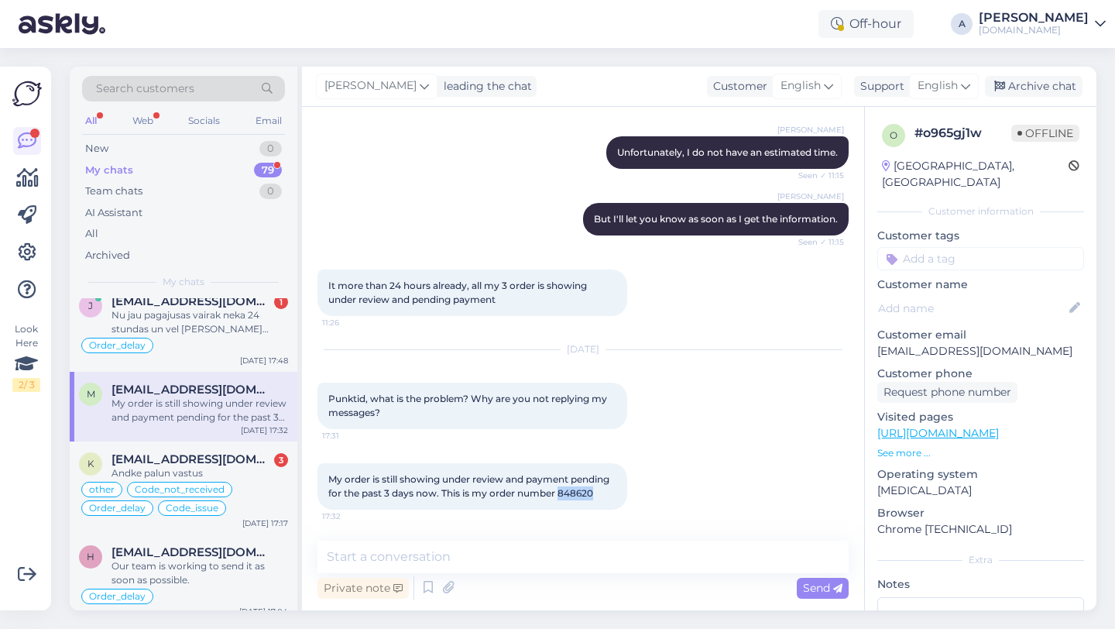
drag, startPoint x: 595, startPoint y: 488, endPoint x: 562, endPoint y: 491, distance: 33.5
click at [562, 491] on div "My order is still showing under review and payment pending for the past 3 days …" at bounding box center [473, 486] width 310 height 46
copy span "848620"
click at [452, 556] on textarea "To enrich screen reader interactions, please activate Accessibility in Grammarl…" at bounding box center [583, 557] width 531 height 33
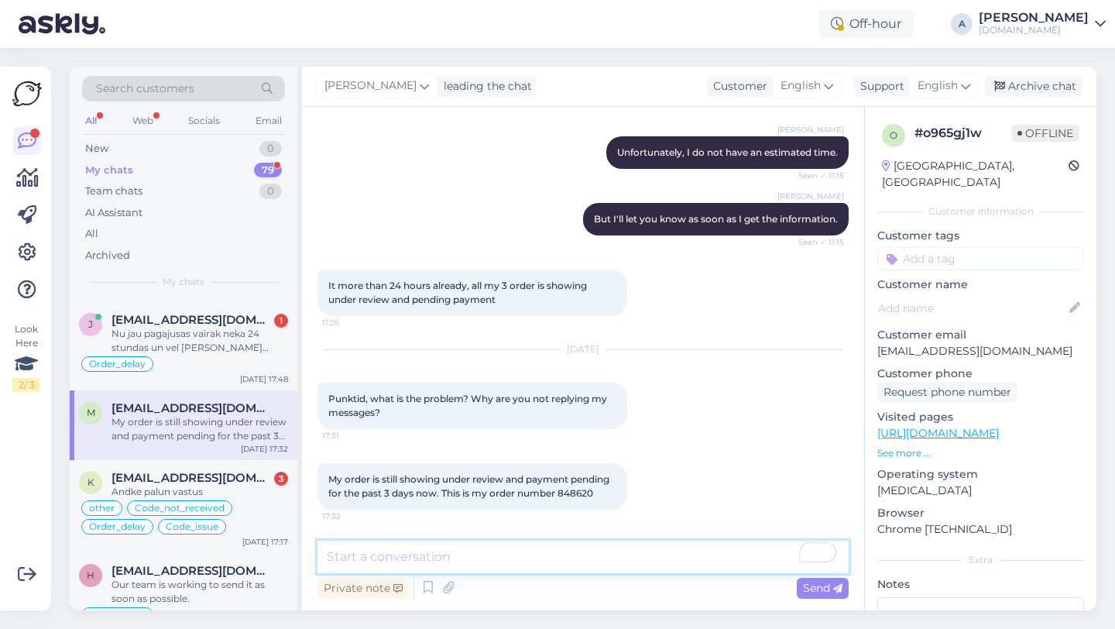
scroll to position [473, 0]
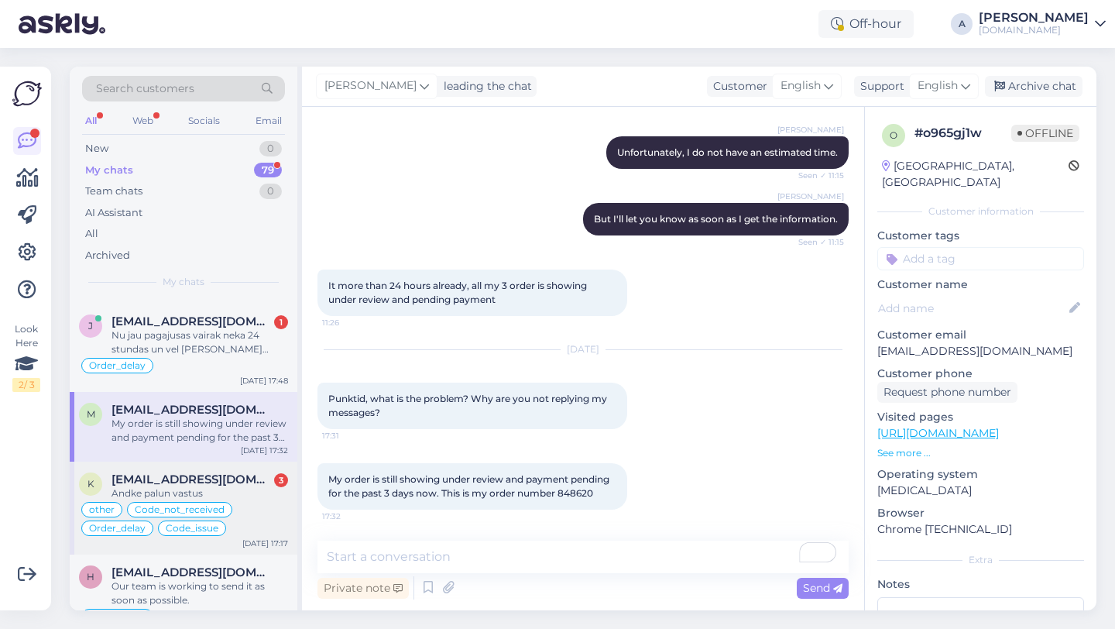
click at [160, 487] on div "Andke palun vastus" at bounding box center [200, 493] width 177 height 14
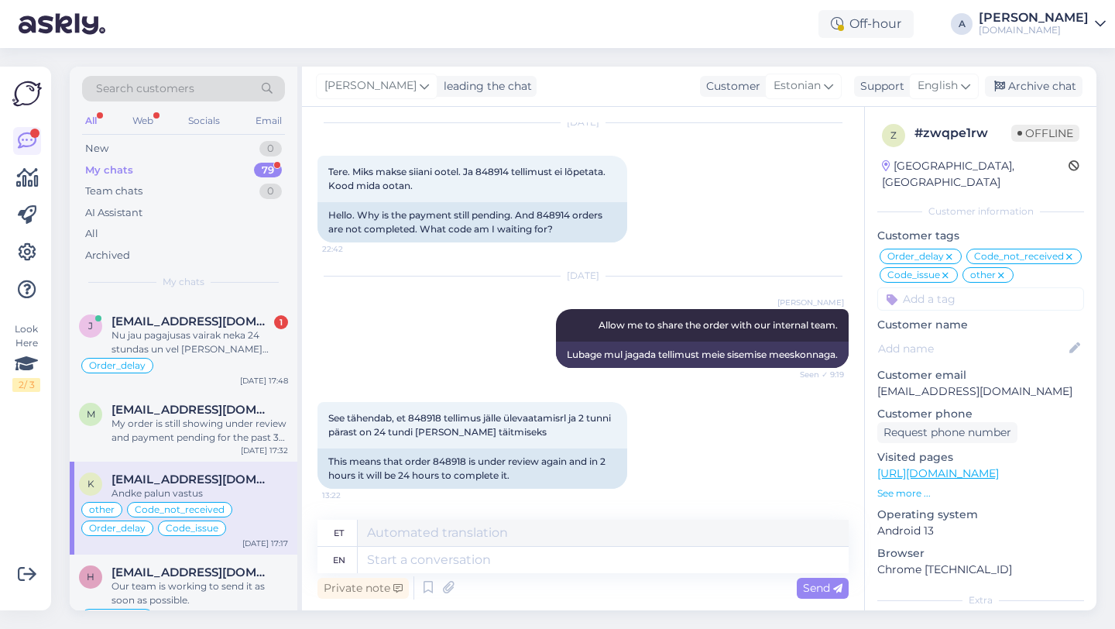
scroll to position [12214, 0]
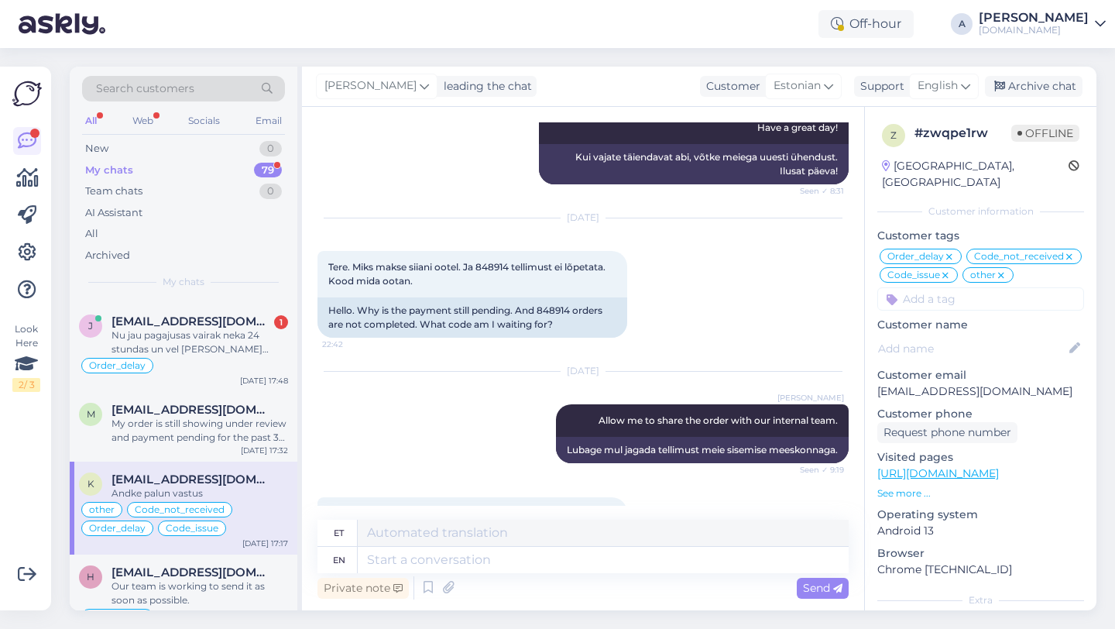
drag, startPoint x: 448, startPoint y: 348, endPoint x: 414, endPoint y: 349, distance: 34.1
click at [414, 507] on span "See tähendab, et 848918 tellimus jälle ülevaatamisrl ja 2 tunni pärast on 24 tu…" at bounding box center [470, 520] width 285 height 26
copy span "848918"
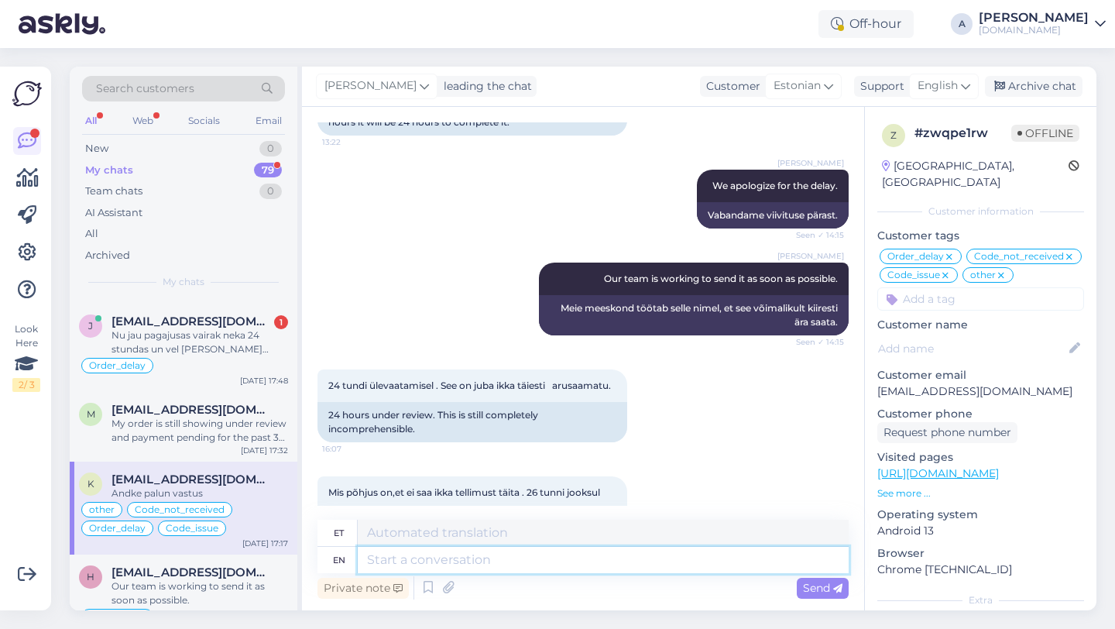
click at [425, 559] on textarea at bounding box center [603, 560] width 491 height 26
type textarea "Once"
type textarea "Kord"
type textarea "Once I"
type textarea "Kui ma"
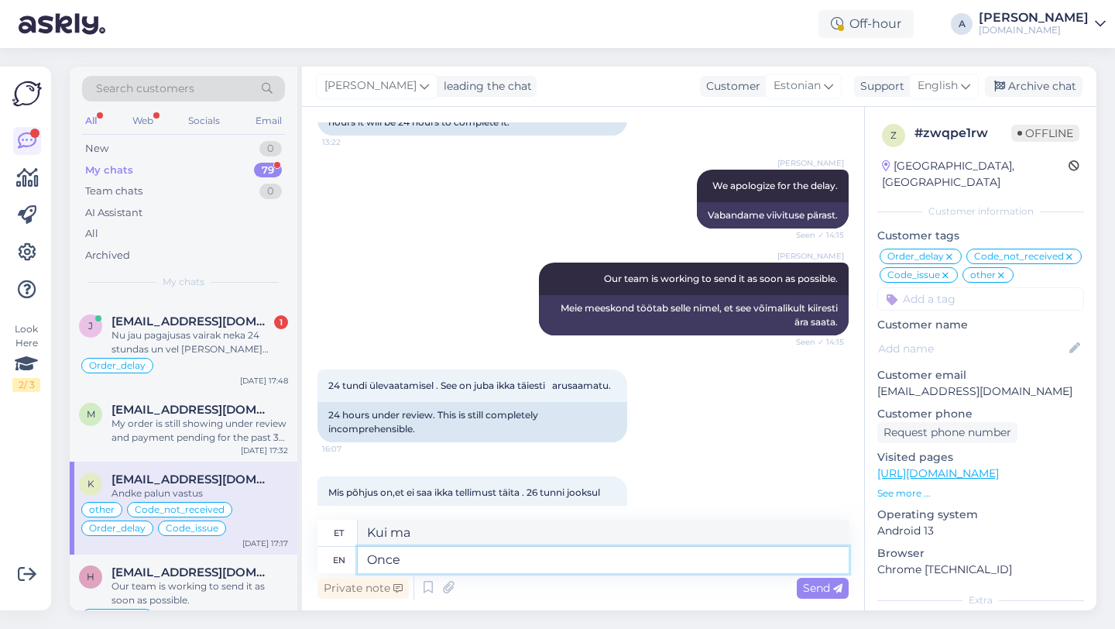
type textarea "Once"
type textarea "Kord"
type textarea "O"
type textarea "Thank"
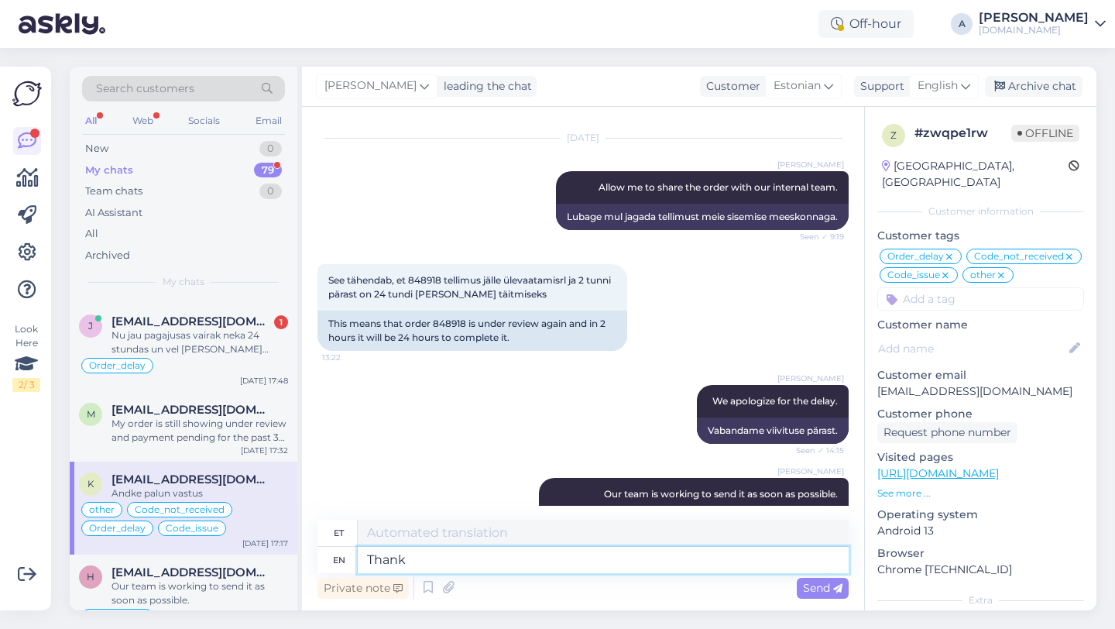
type textarea "Tänan"
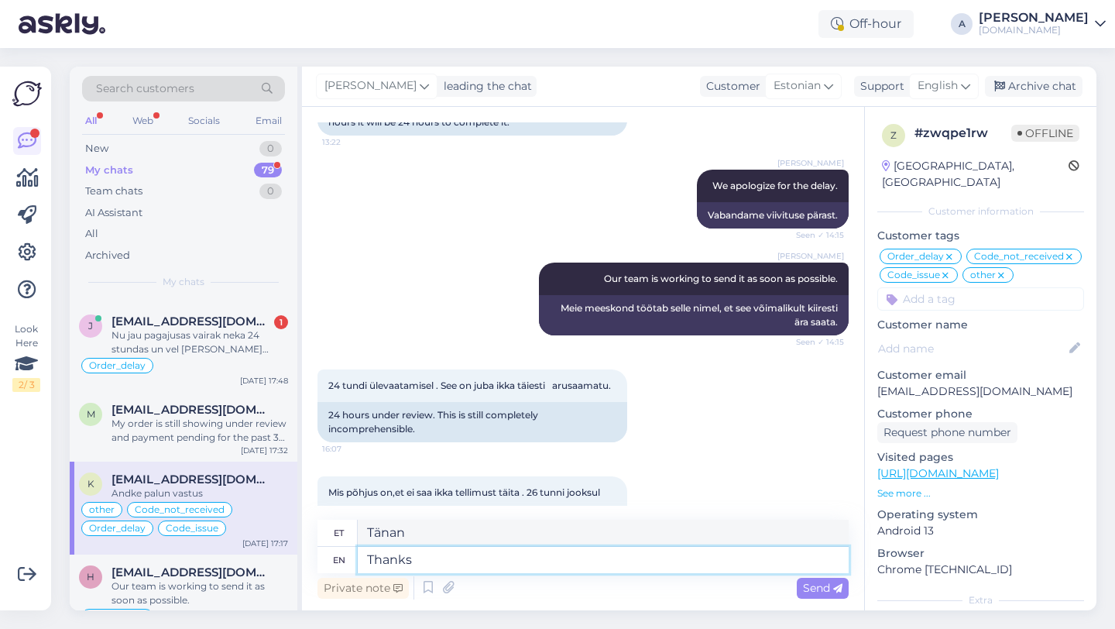
type textarea "Thanks"
type textarea "Tänud"
type textarea "Thanks for"
type textarea "Tänan teid"
type textarea "Thanks for being so"
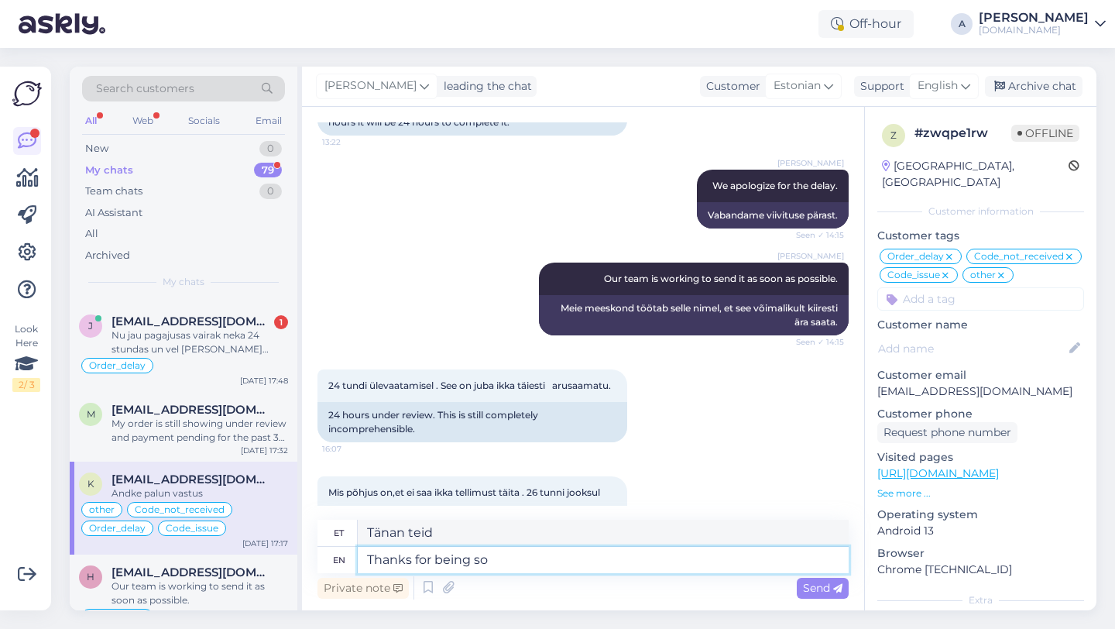
type textarea "Tänan teid olemise eest"
type textarea "Thanks for being so pa"
type textarea "Aitäh, et nii oled"
type textarea "Thanks for being so patient."
type textarea "Tänan kannatlikkuse eest."
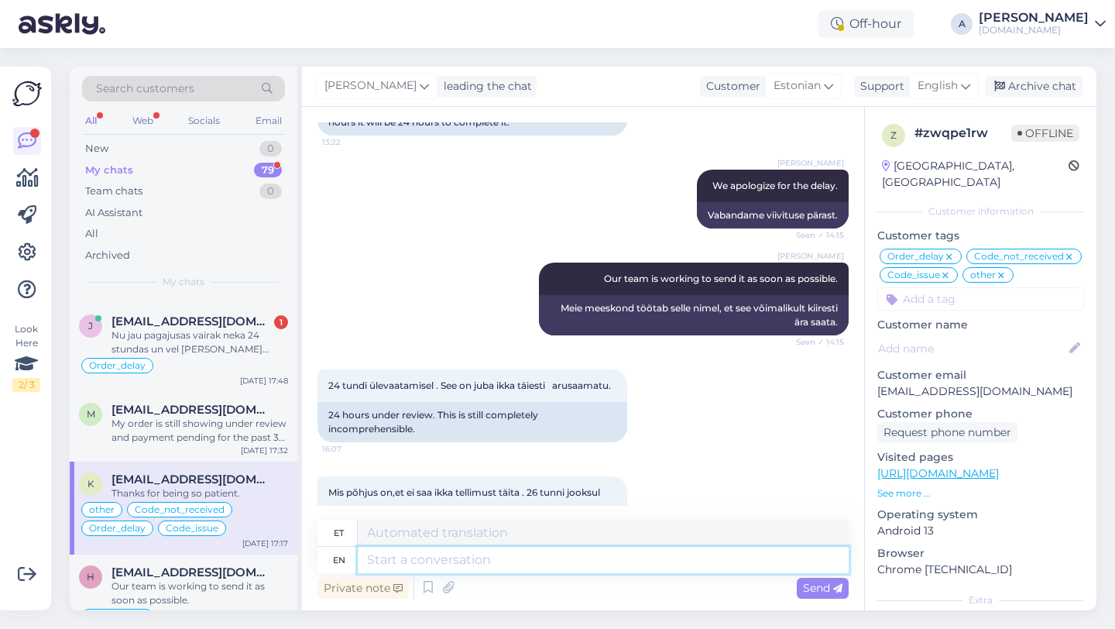
scroll to position [12756, 0]
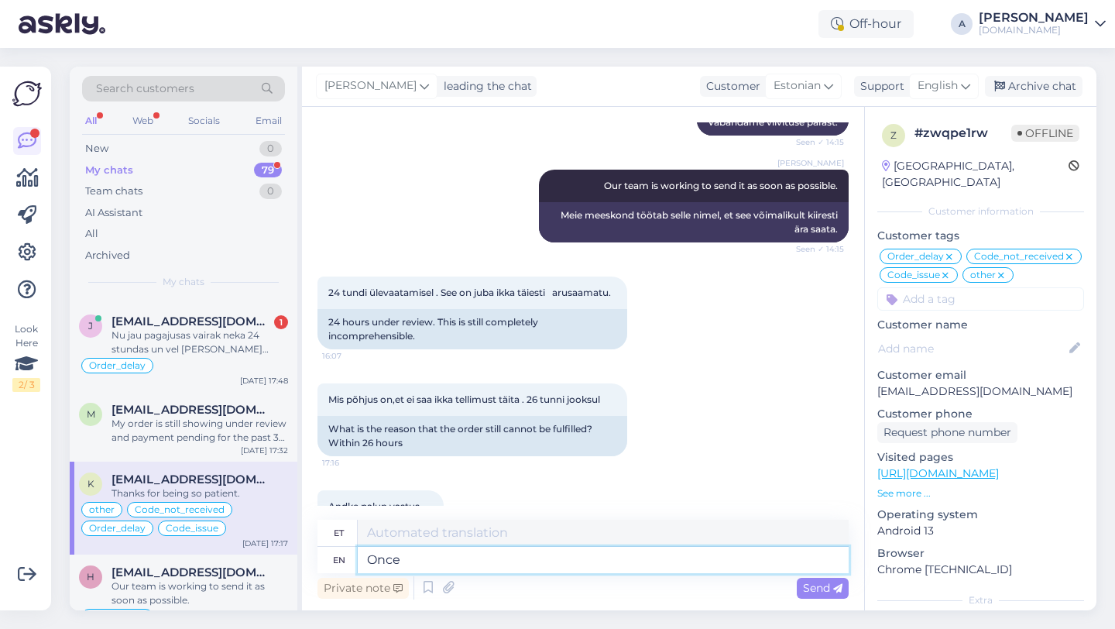
type textarea "Once"
type textarea "Kord"
type textarea "Once I"
type textarea "Kui ma"
type textarea "Once I get"
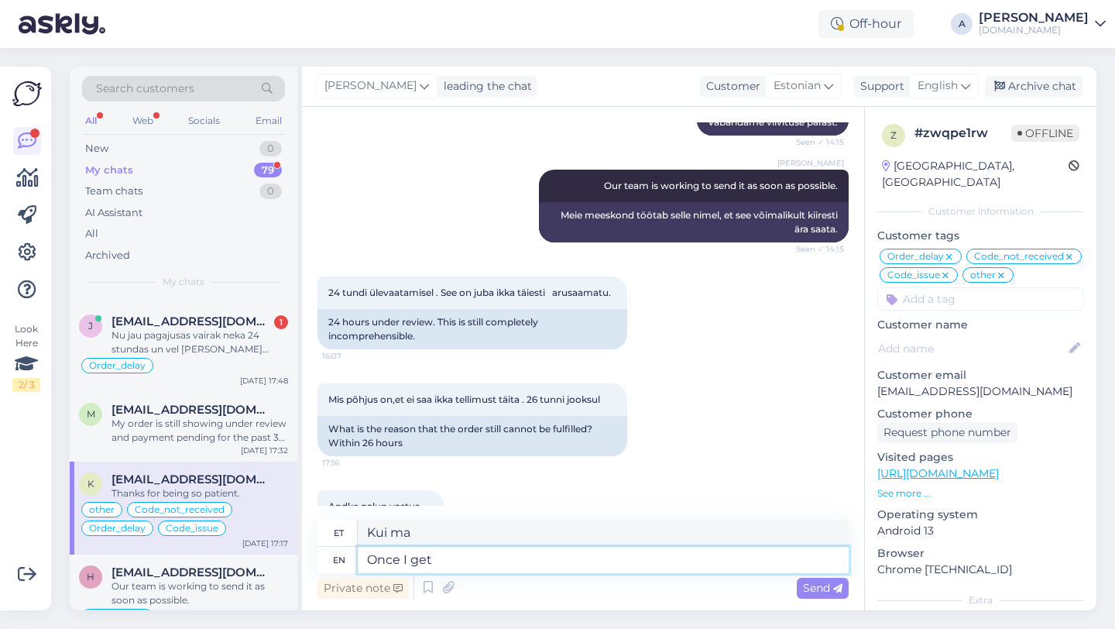
type textarea "Kui ma saan"
click at [376, 558] on textarea "Once I get an update from our internal team." at bounding box center [603, 560] width 491 height 26
click at [655, 558] on textarea "Once I get an update from our internal team." at bounding box center [603, 560] width 491 height 26
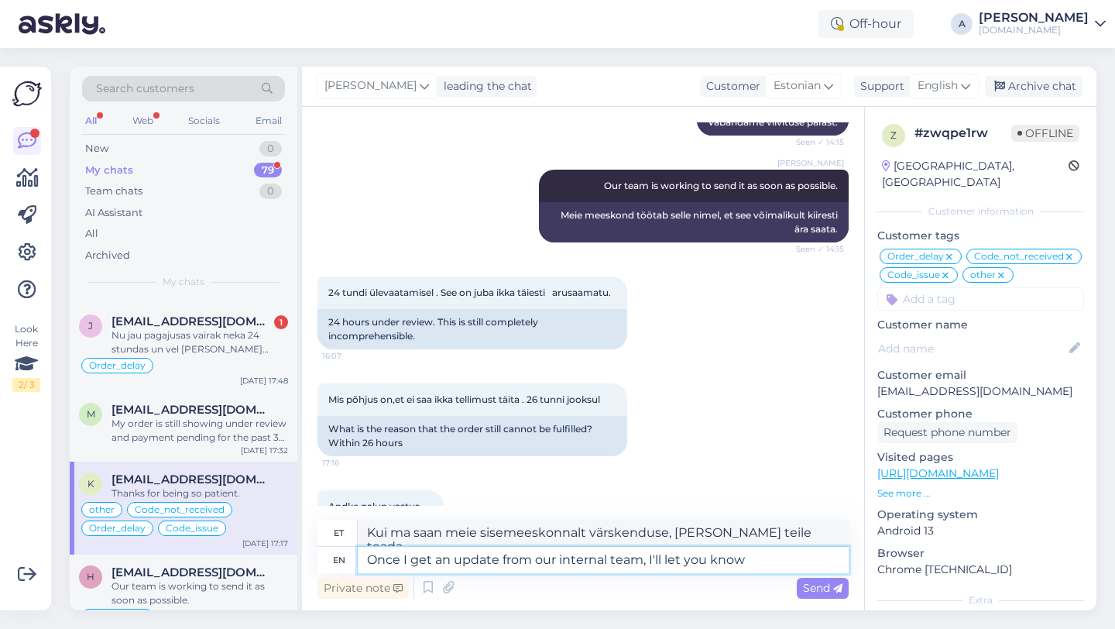
drag, startPoint x: 749, startPoint y: 562, endPoint x: 648, endPoint y: 562, distance: 101.5
click at [648, 562] on textarea "Once I get an update from our internal team, I'll let you know" at bounding box center [603, 560] width 491 height 26
click at [366, 562] on textarea "Once I get an update from our internal team," at bounding box center [603, 560] width 491 height 26
paste textarea "I'll let you know"
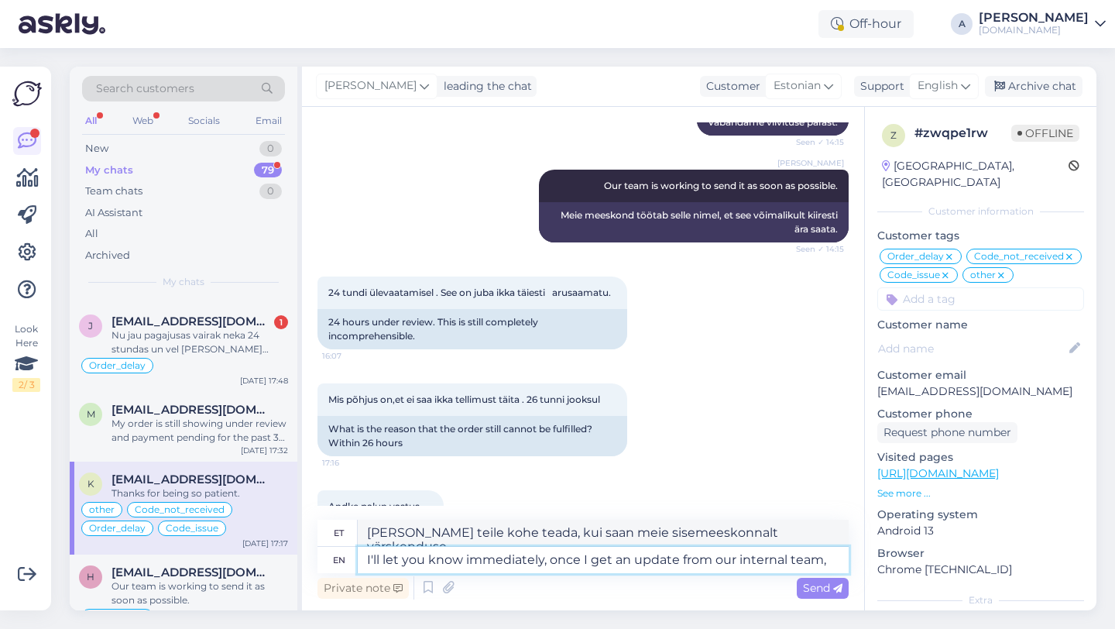
click at [834, 565] on textarea "I'll let you know immediately, once I get an update from our internal team," at bounding box center [603, 560] width 491 height 26
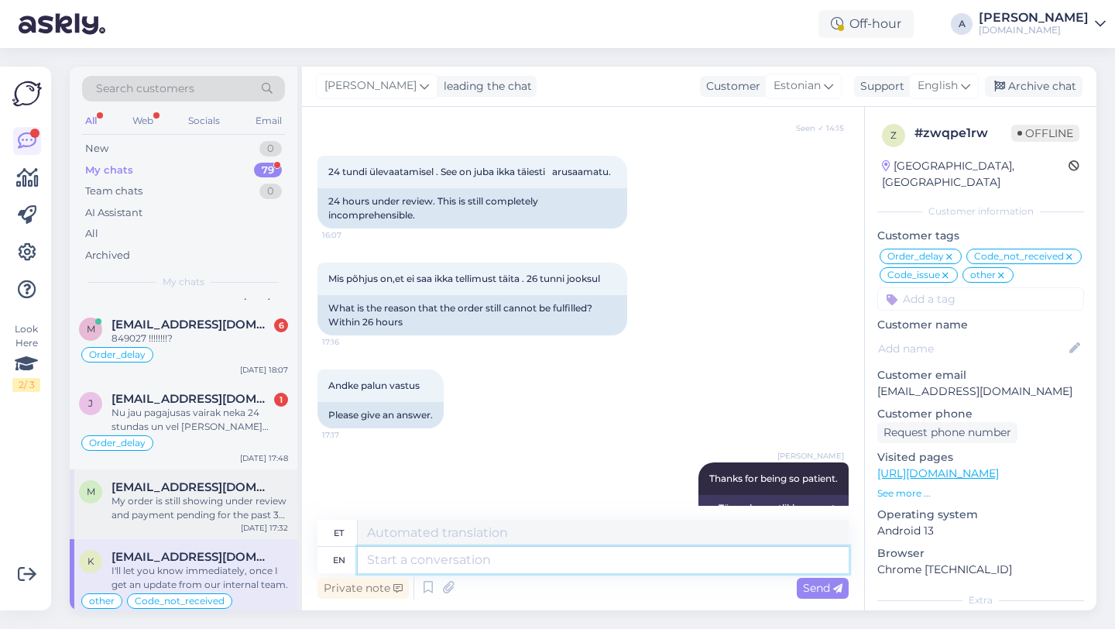
scroll to position [374, 0]
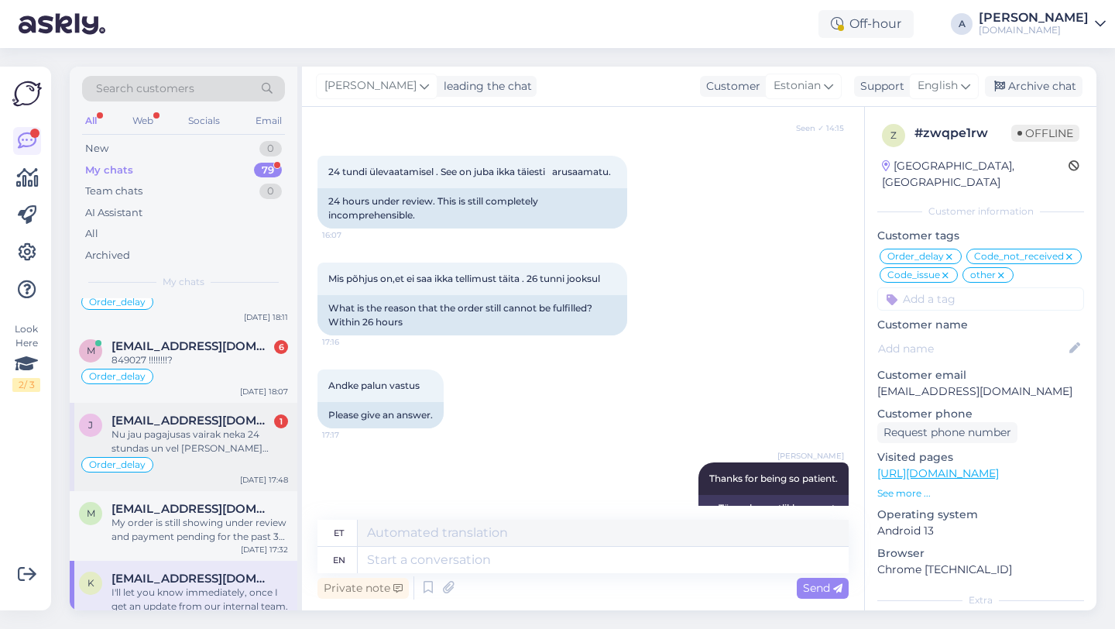
click at [254, 437] on div "Nu jau pagajusas vairak neka 24 stundas un vel kodi nava atnakusi" at bounding box center [200, 442] width 177 height 28
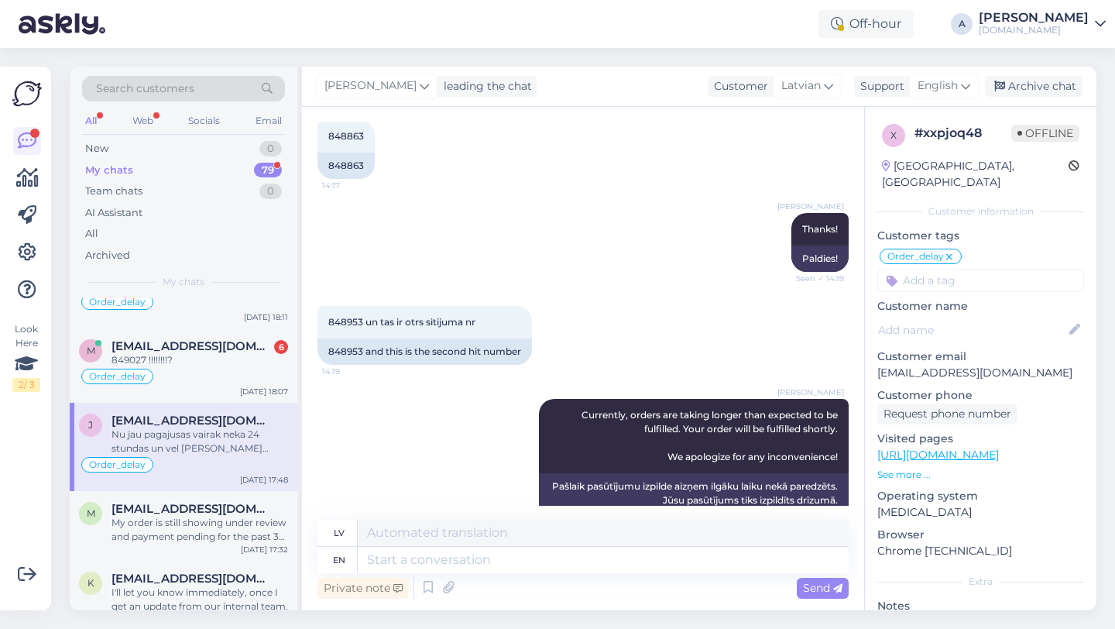
scroll to position [4228, 0]
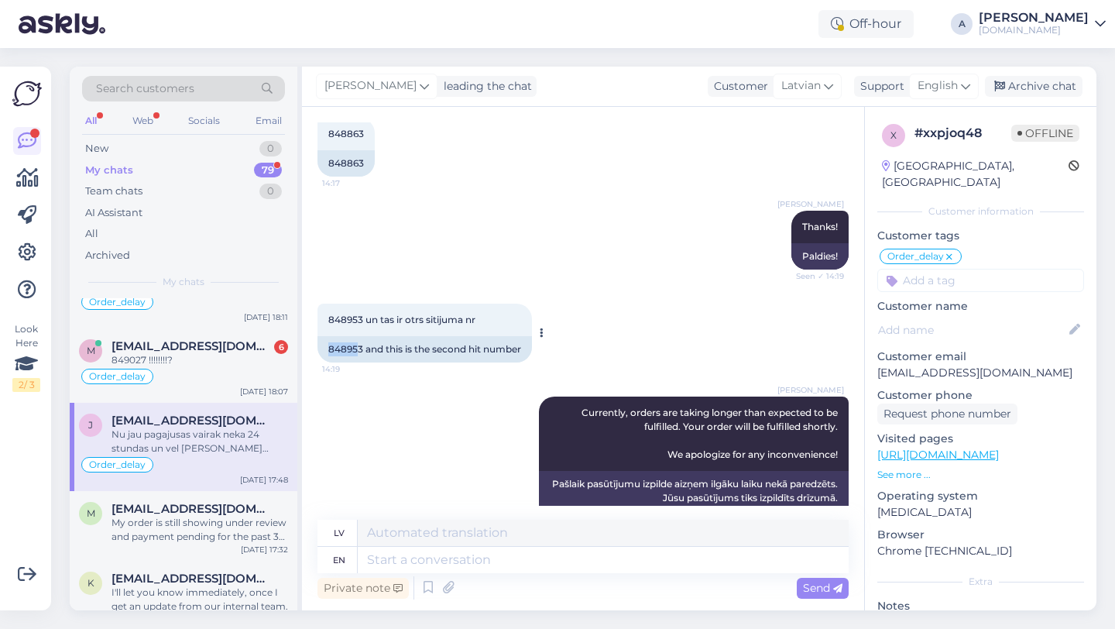
drag, startPoint x: 360, startPoint y: 291, endPoint x: 318, endPoint y: 290, distance: 42.6
click at [318, 336] on div "848953 and this is the second hit number" at bounding box center [425, 349] width 215 height 26
click at [345, 336] on div "848953 and this is the second hit number" at bounding box center [425, 349] width 215 height 26
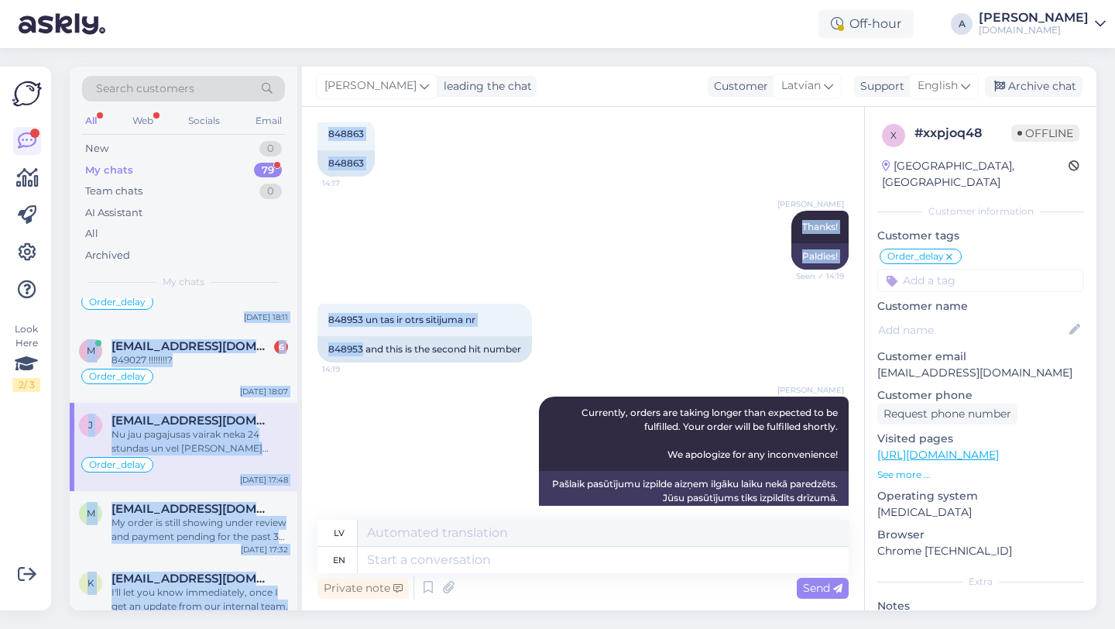
drag, startPoint x: 363, startPoint y: 291, endPoint x: 301, endPoint y: 289, distance: 62.0
click at [302, 289] on div "Chat started Mar 16 2024 Sveicinati. Velejos paintereseties ja vakar pasutiju g…" at bounding box center [583, 359] width 562 height 504
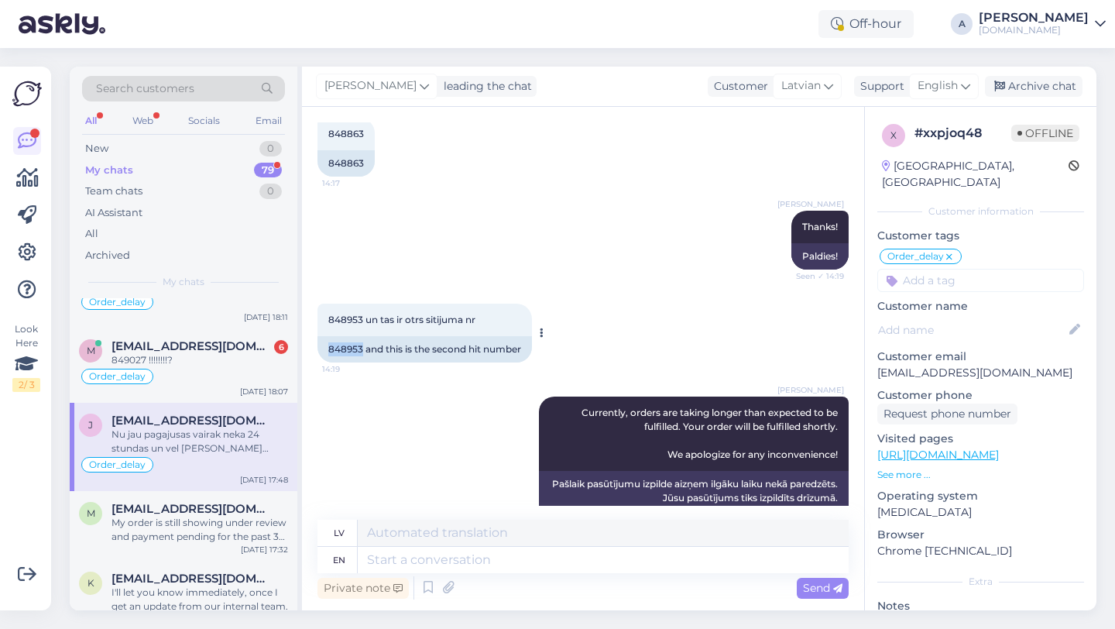
copy div "848953"
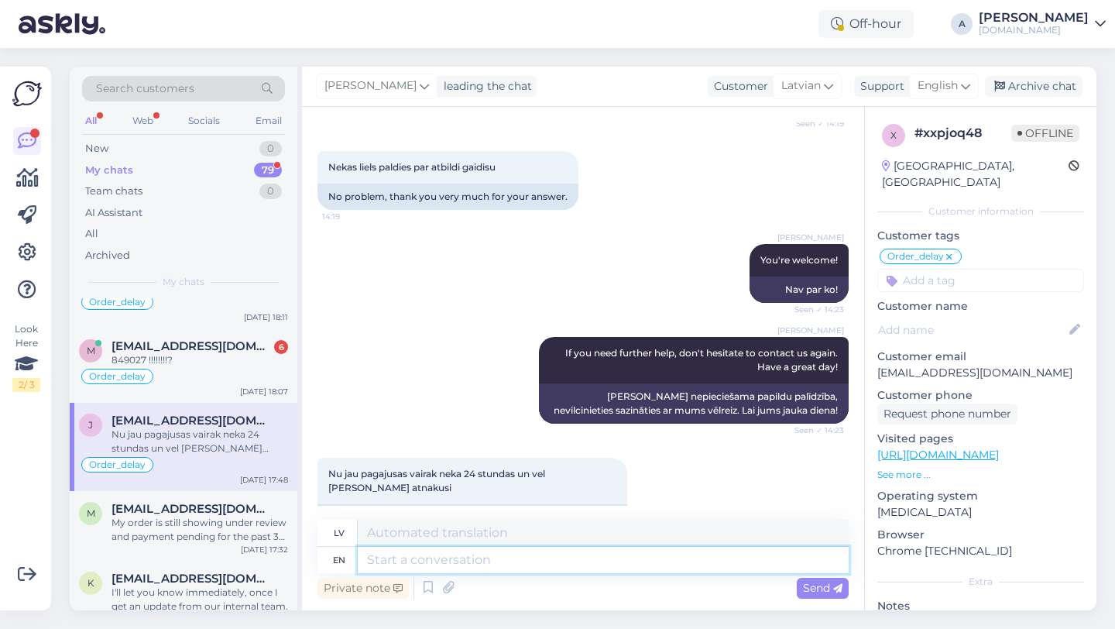
click at [497, 563] on textarea at bounding box center [603, 560] width 491 height 26
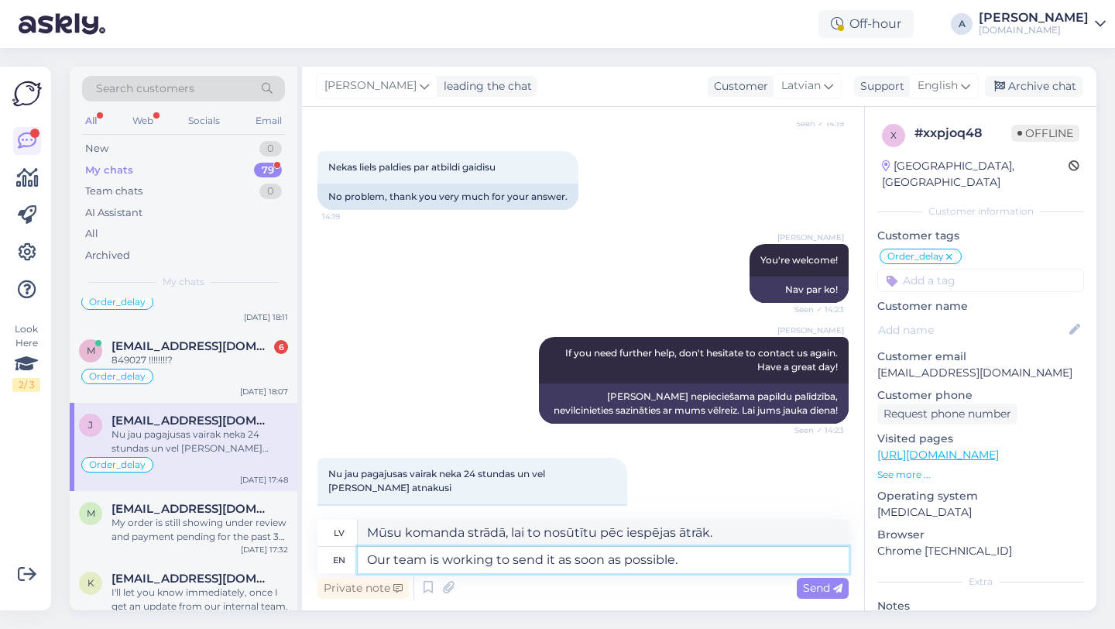
click at [497, 563] on textarea "Our team is working to send it as soon as possible." at bounding box center [603, 560] width 491 height 26
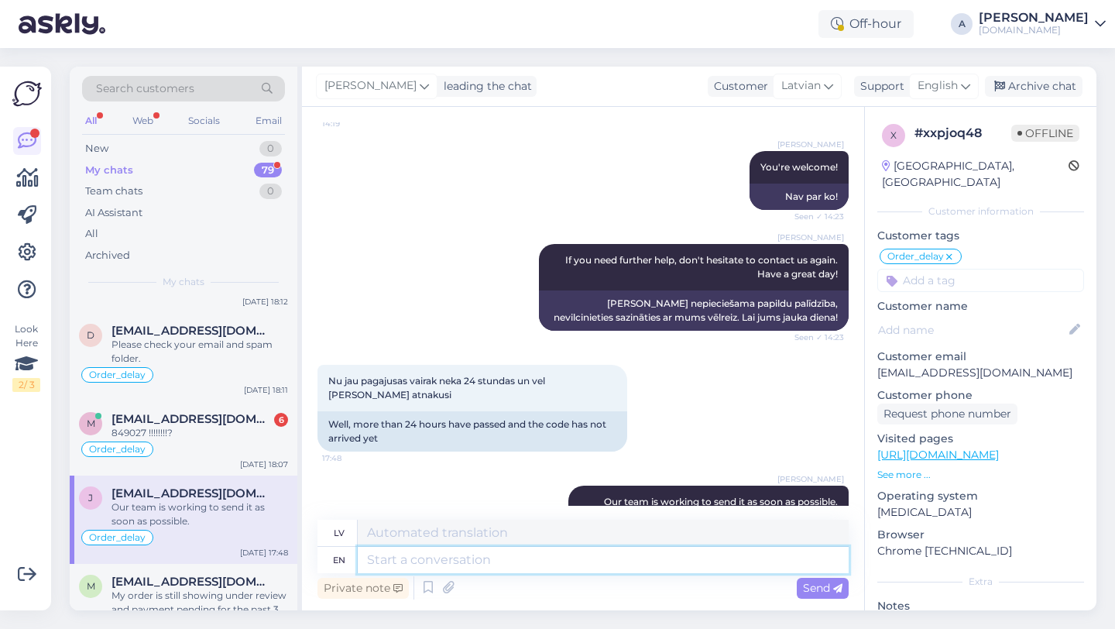
scroll to position [303, 0]
click at [230, 452] on div "Order_delay" at bounding box center [183, 447] width 209 height 19
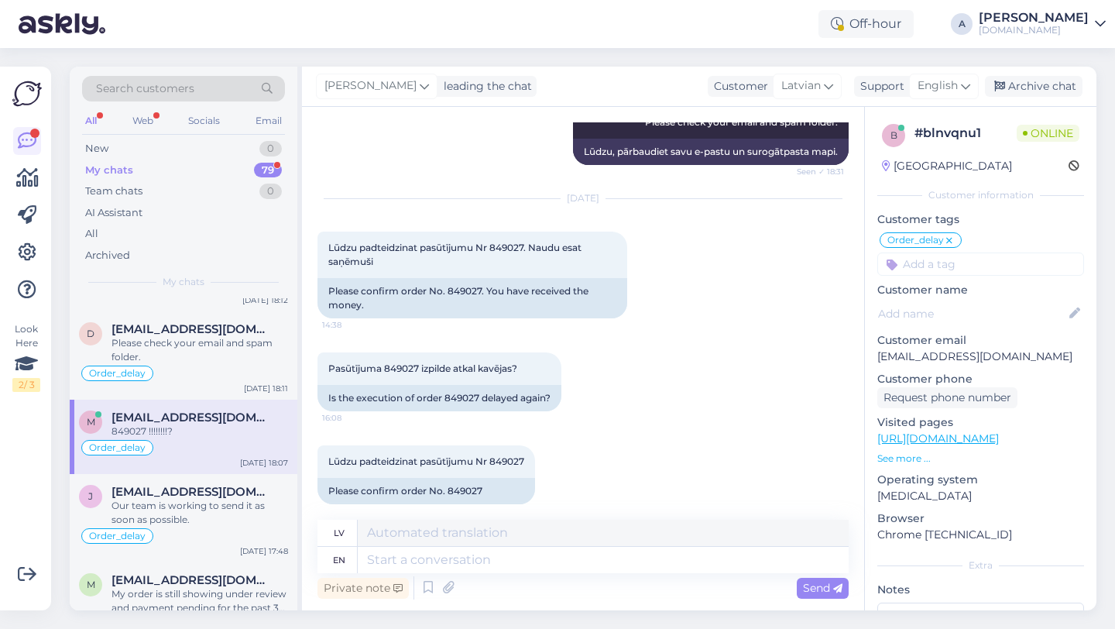
scroll to position [9955, 0]
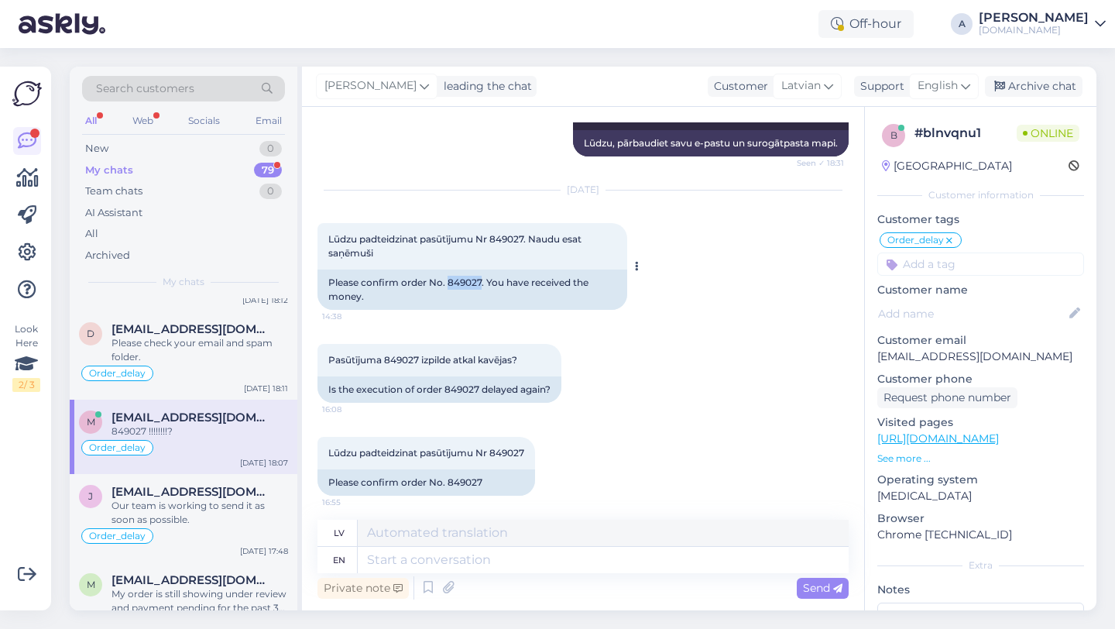
drag, startPoint x: 482, startPoint y: 239, endPoint x: 458, endPoint y: 241, distance: 24.1
click at [447, 270] on div "Please confirm order No. 849027. You have received the money." at bounding box center [473, 290] width 310 height 40
copy div "849027"
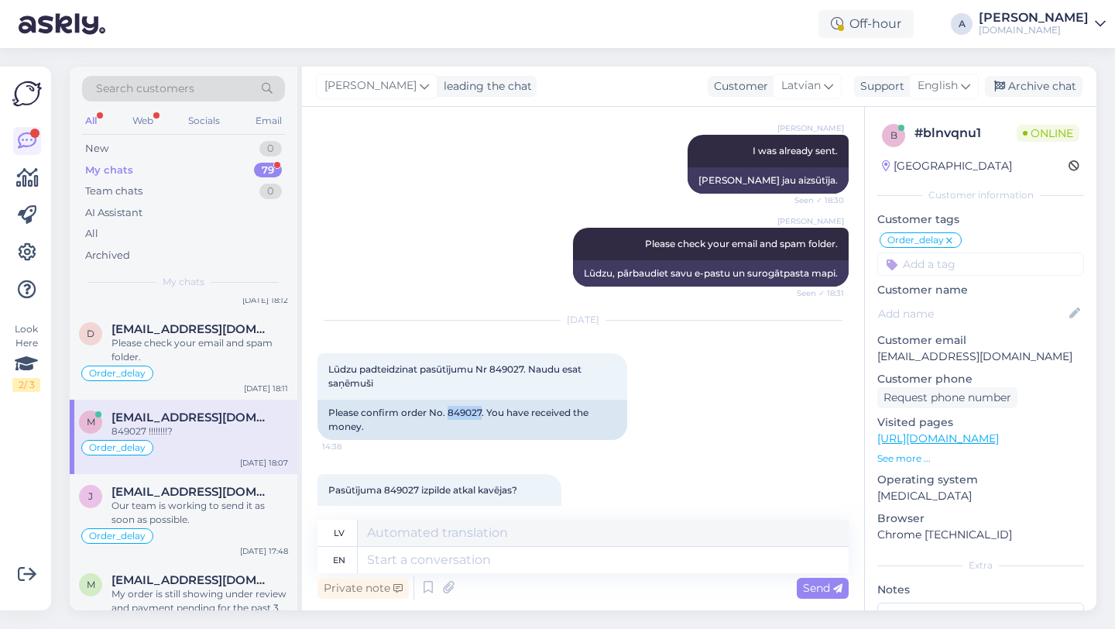
scroll to position [9837, 0]
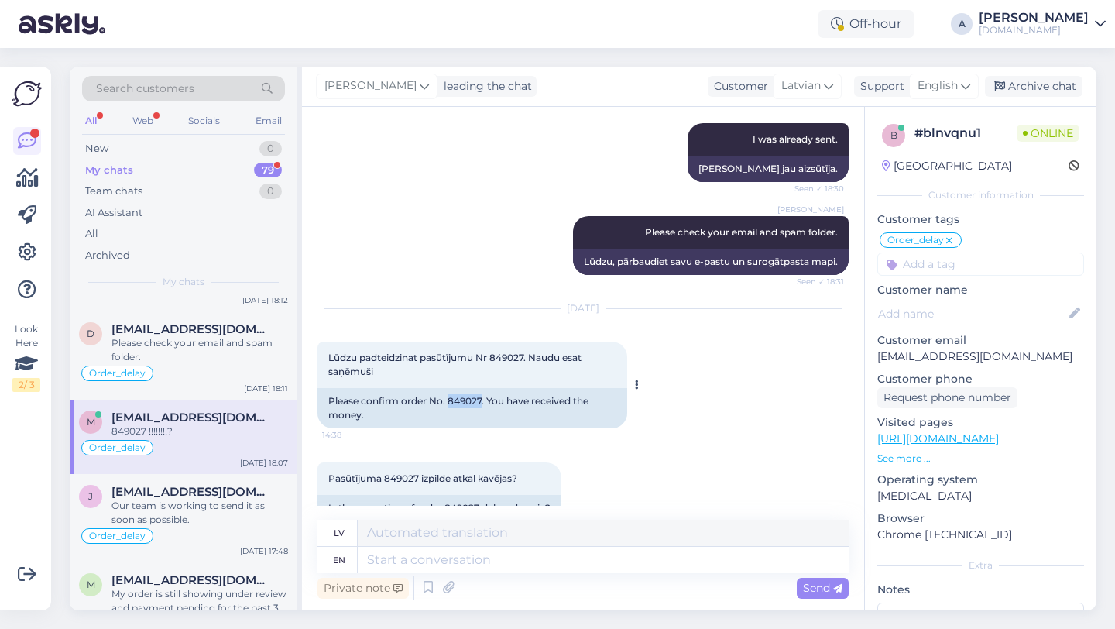
copy div "849027"
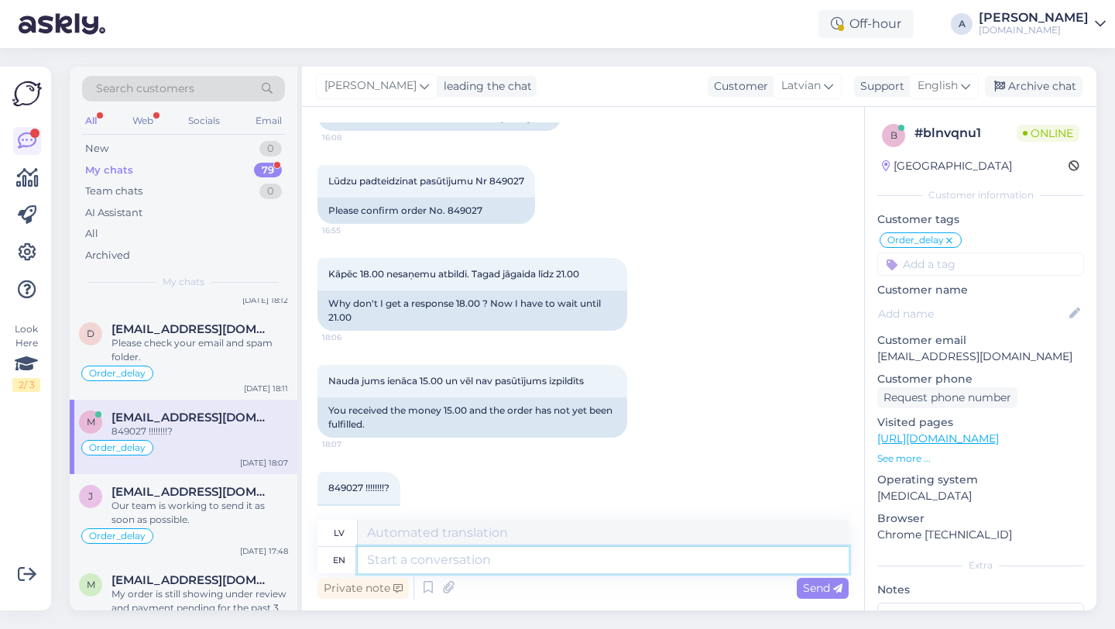
click at [449, 558] on textarea at bounding box center [603, 560] width 491 height 26
paste textarea "Currently, orders are taking longer than expected to be fulfilled. Your order w…"
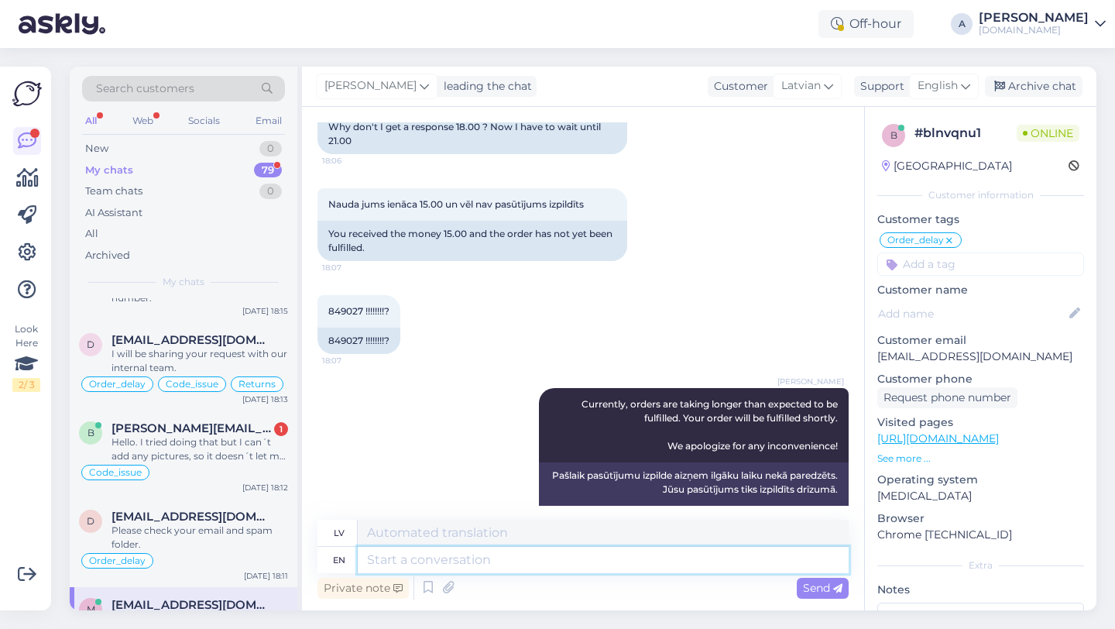
scroll to position [91, 0]
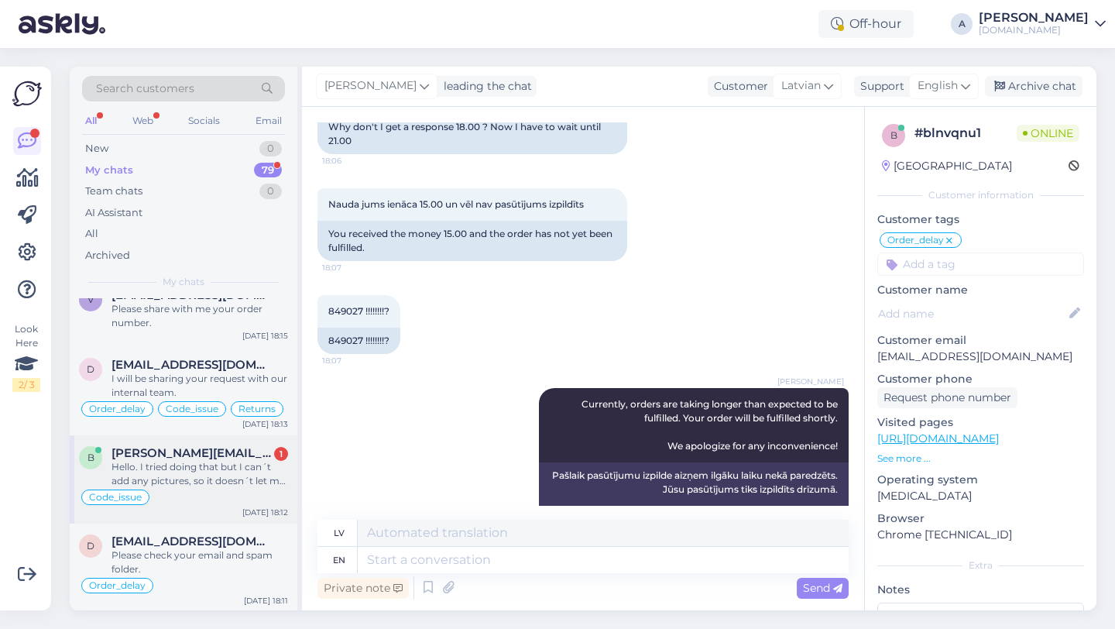
click at [211, 476] on div "Hello. I tried doing that but I can´t add any pictures, so it doesn´t let me se…" at bounding box center [200, 474] width 177 height 28
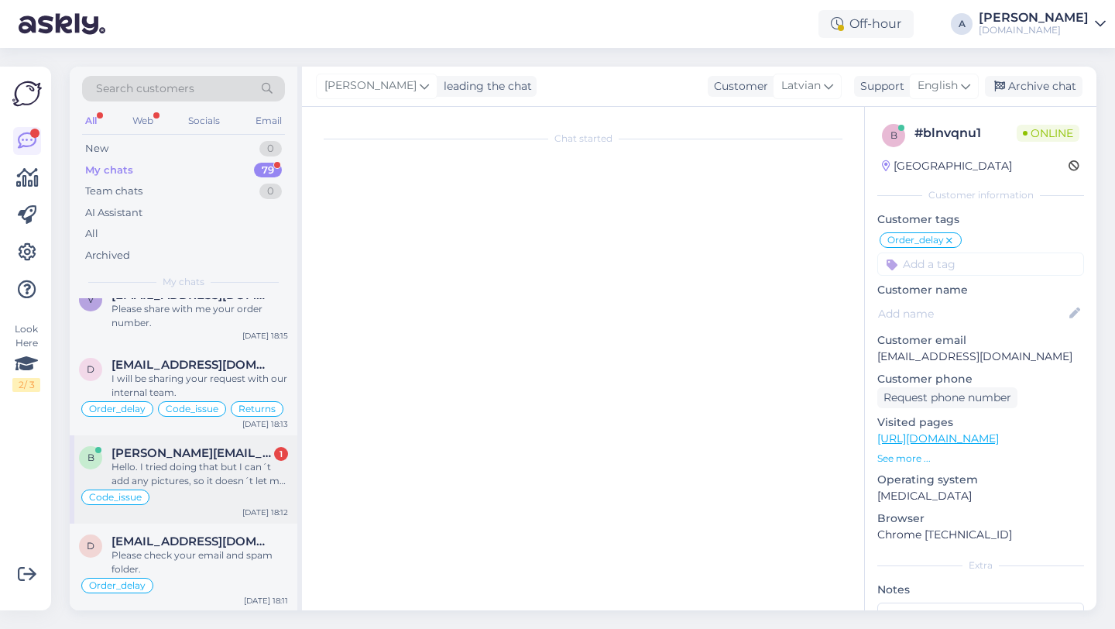
scroll to position [623, 0]
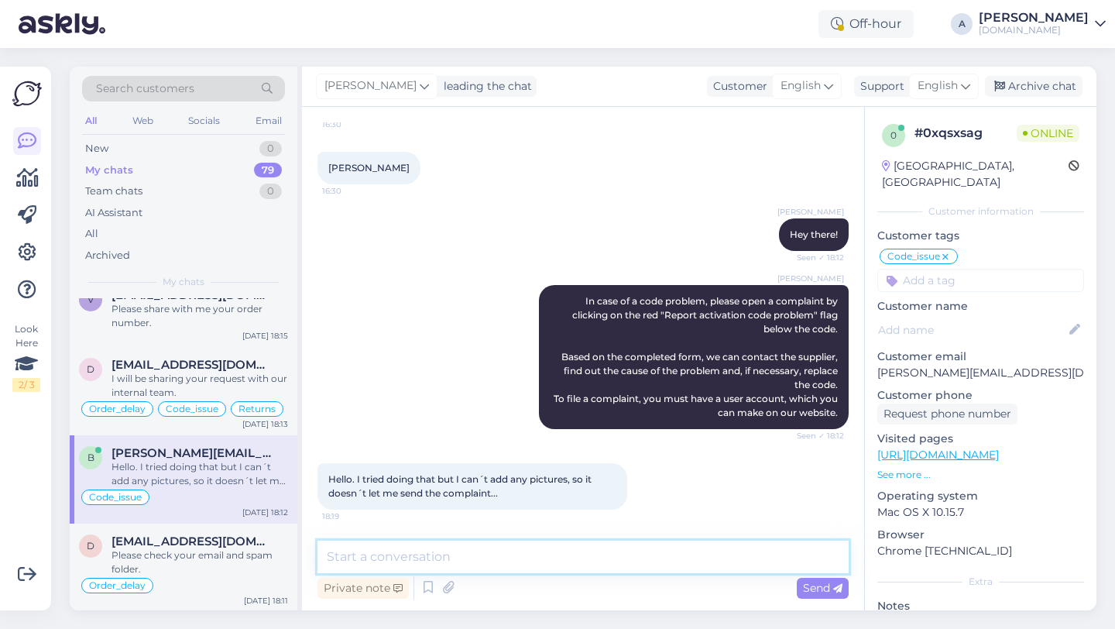
click at [389, 564] on textarea at bounding box center [583, 557] width 531 height 33
paste textarea "Okay, in that case, please send full-screen screenshots from a browser: 1. How …"
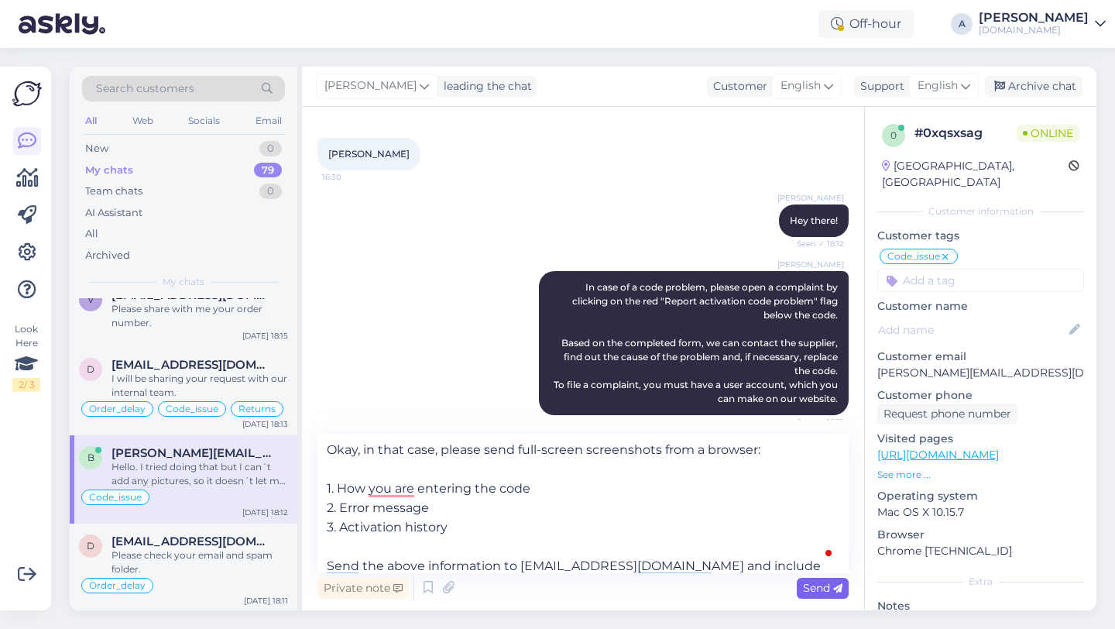
click at [799, 590] on div "Send" at bounding box center [823, 588] width 52 height 21
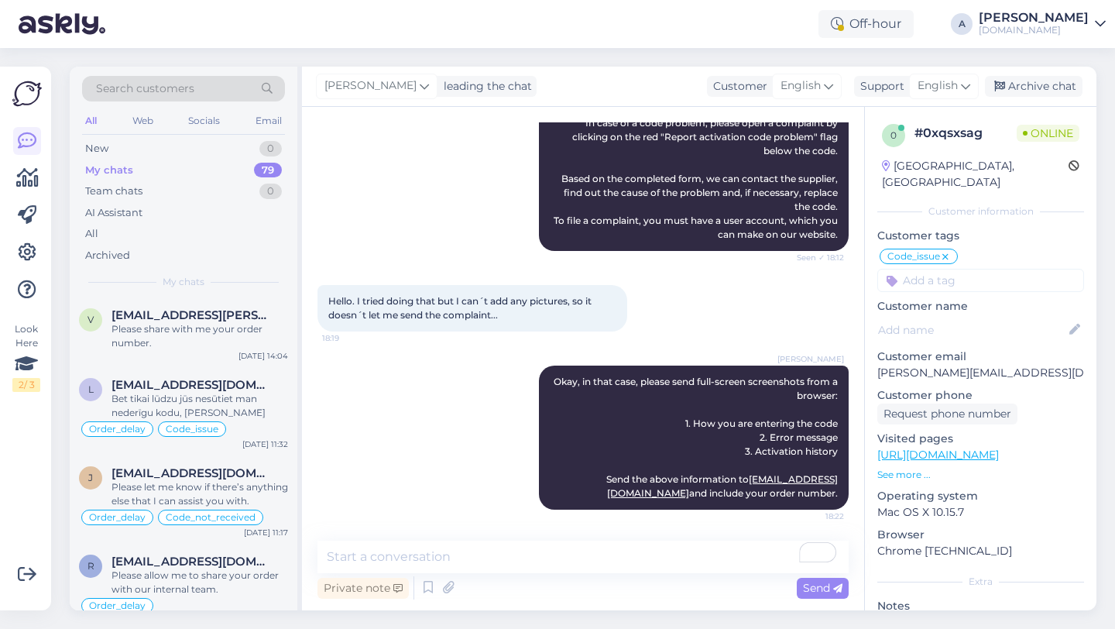
scroll to position [6218, 0]
